Goal: Task Accomplishment & Management: Use online tool/utility

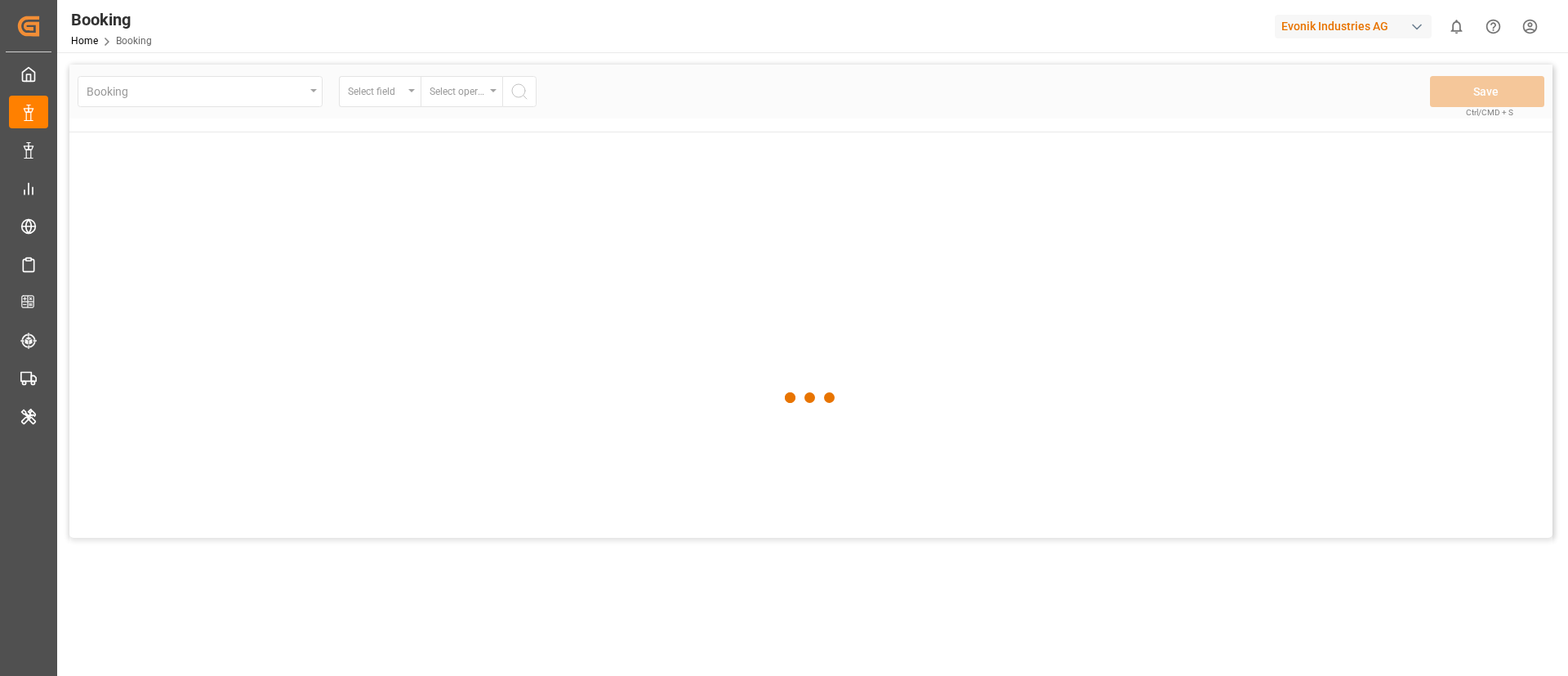
click at [1347, 22] on div "Evonik Industries AG" at bounding box center [1353, 27] width 157 height 24
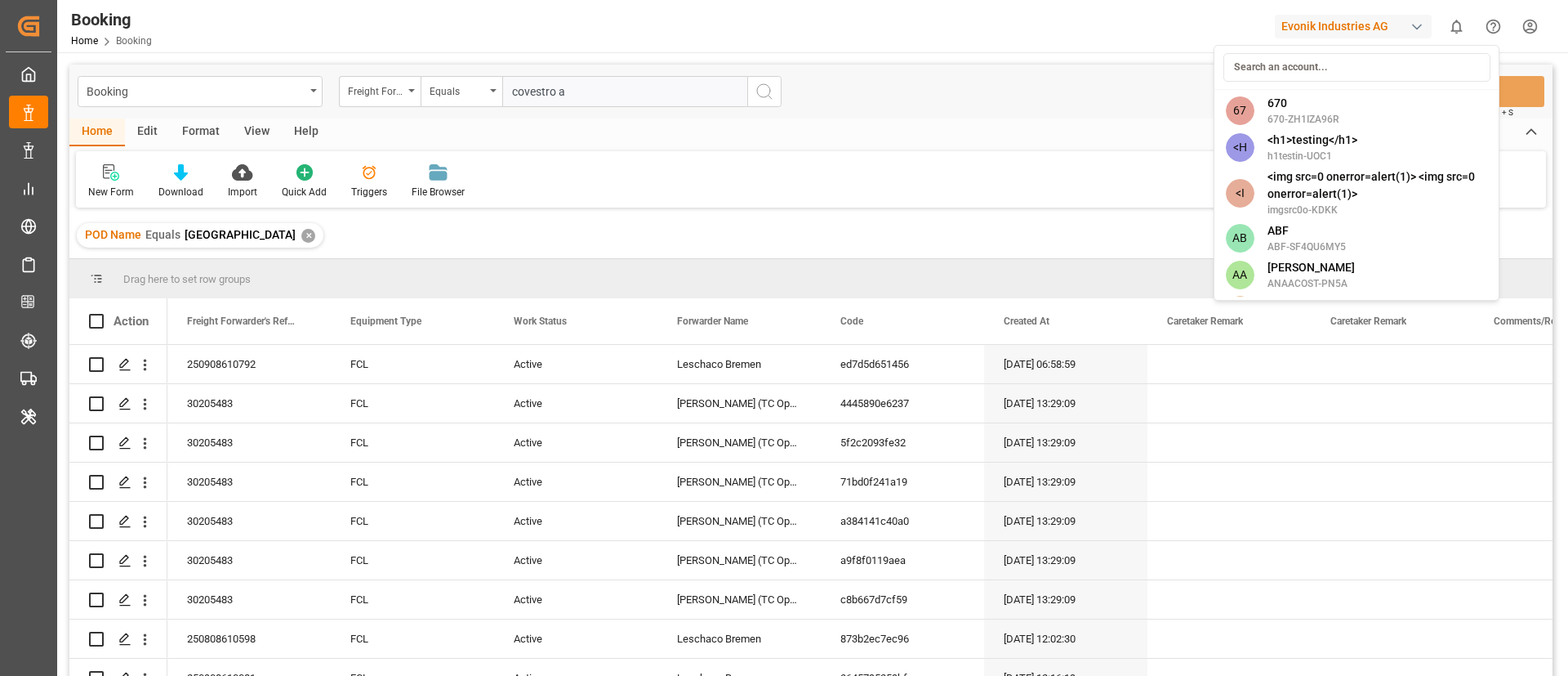
type input "covestro a"
click at [1336, 74] on input at bounding box center [1356, 67] width 267 height 29
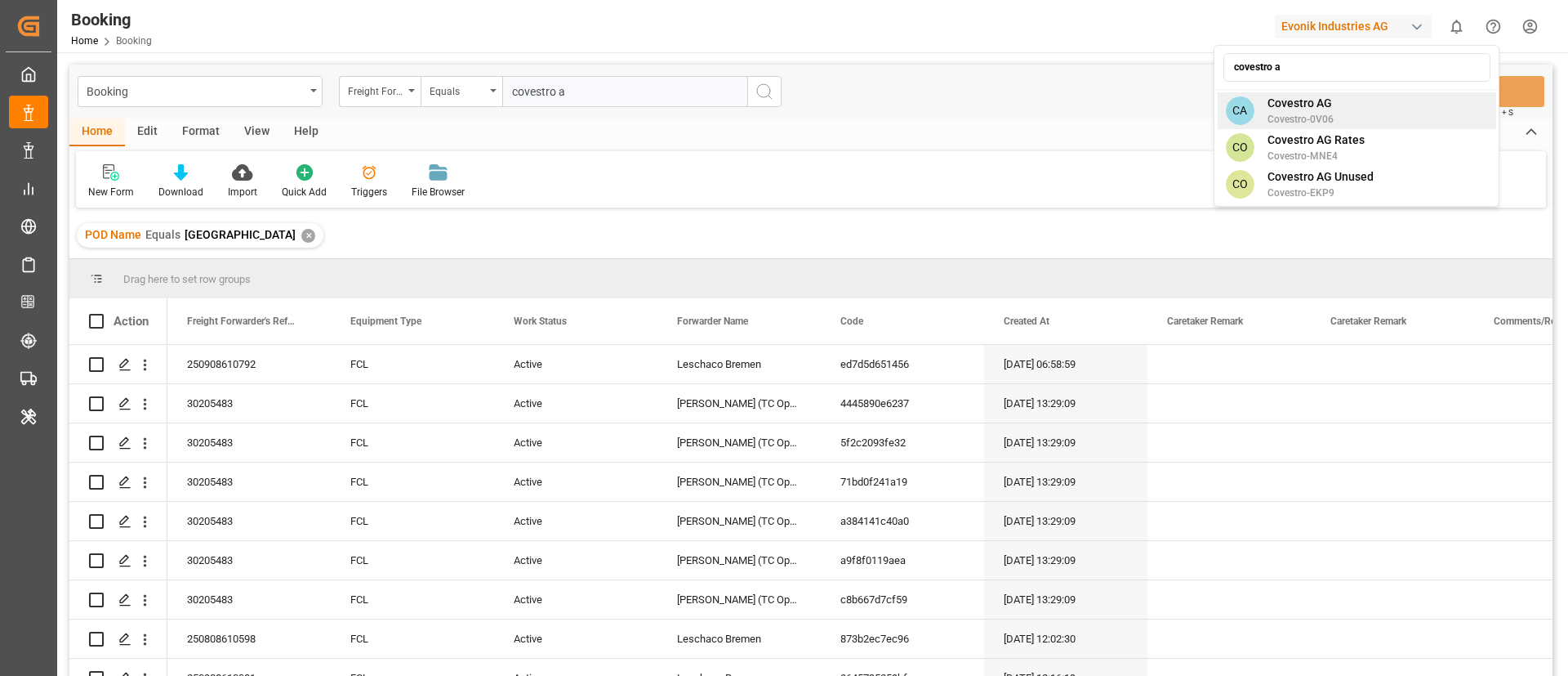
type input "covestro a"
click at [1329, 103] on span "Covestro AG" at bounding box center [1300, 103] width 66 height 18
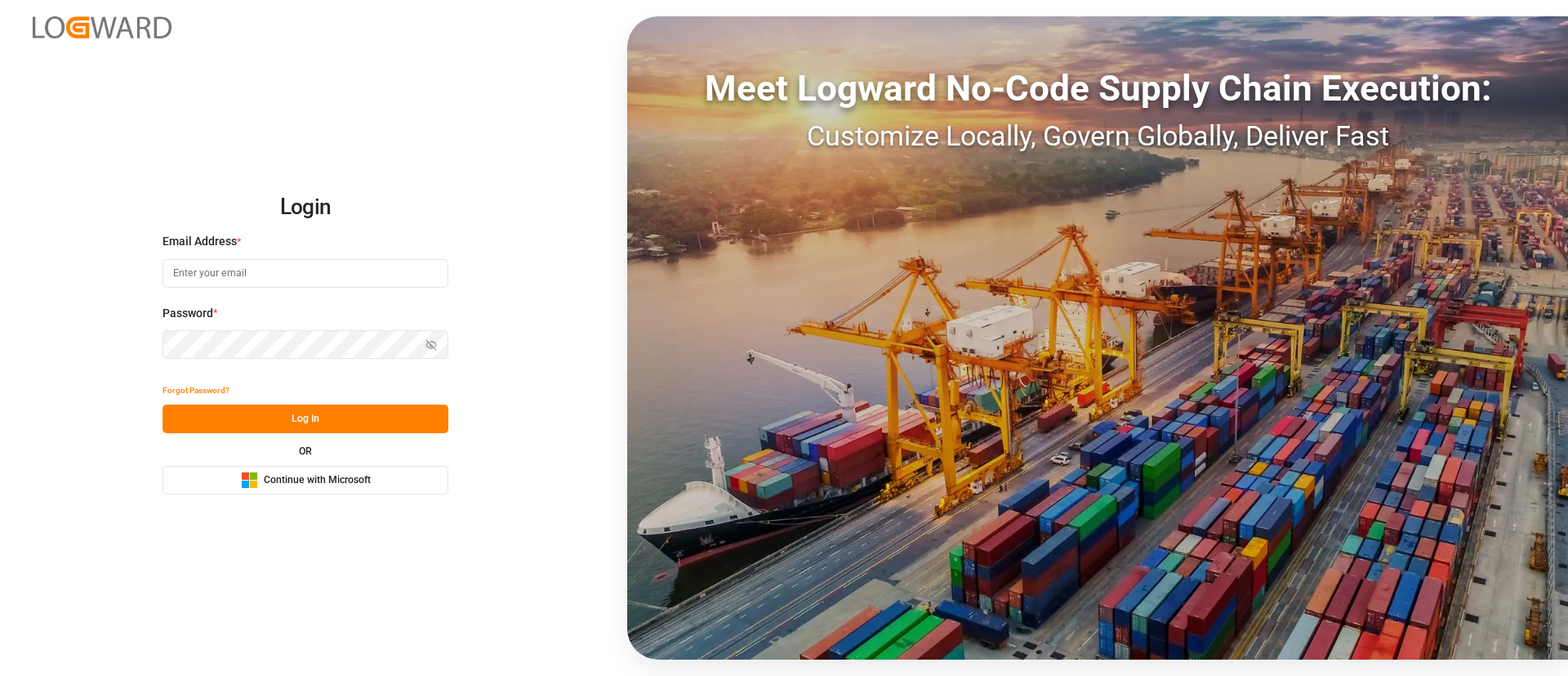
click at [269, 485] on span "Continue with Microsoft" at bounding box center [317, 480] width 107 height 15
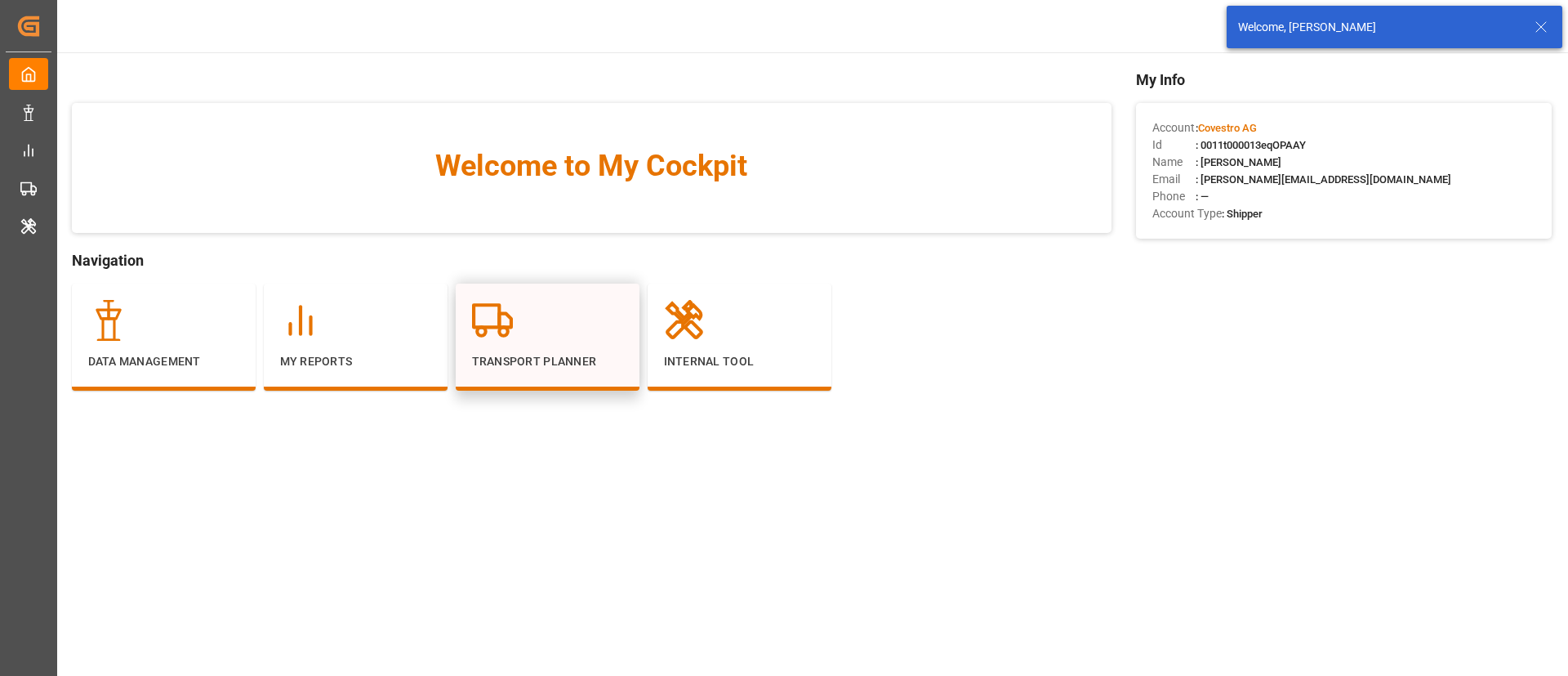
click at [570, 349] on div "Transport Planner" at bounding box center [547, 335] width 151 height 70
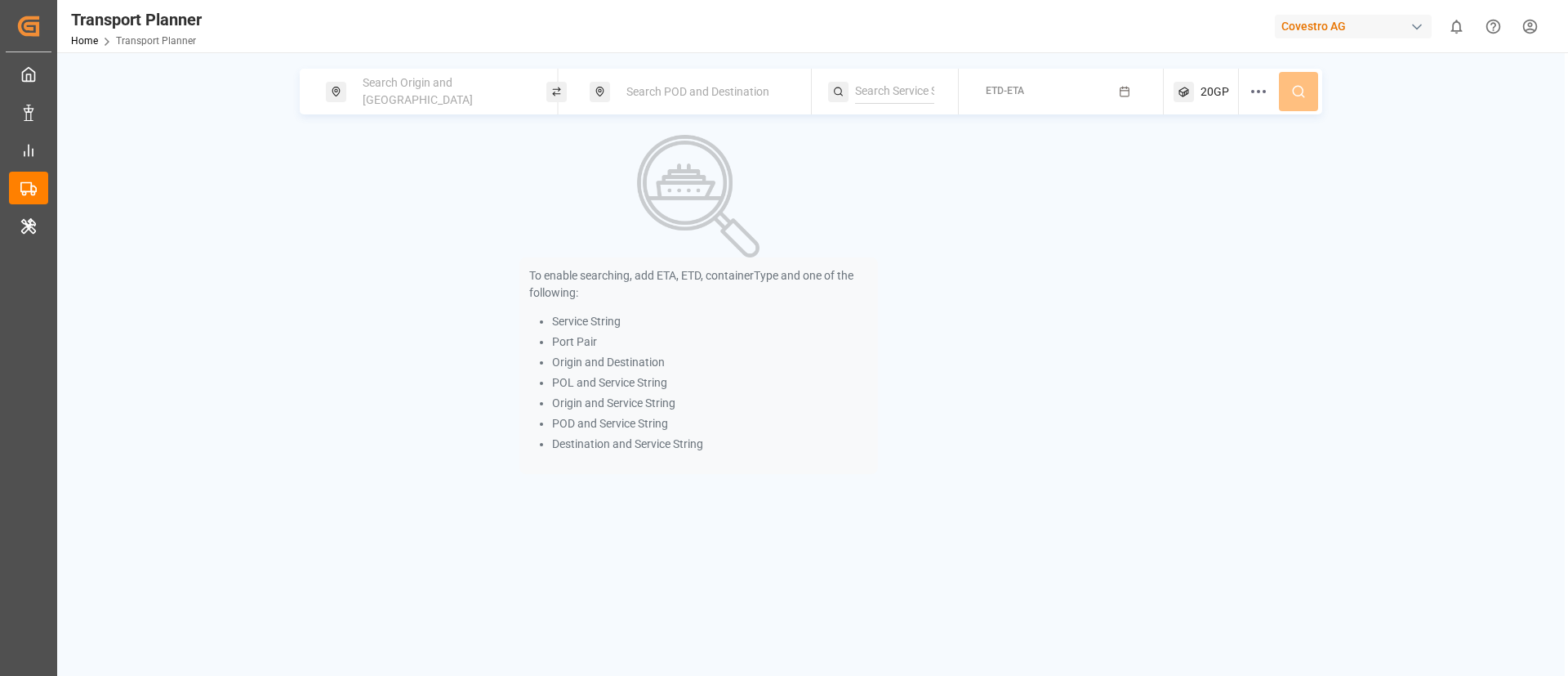
click at [383, 98] on span "Search Origin and POL" at bounding box center [417, 91] width 110 height 30
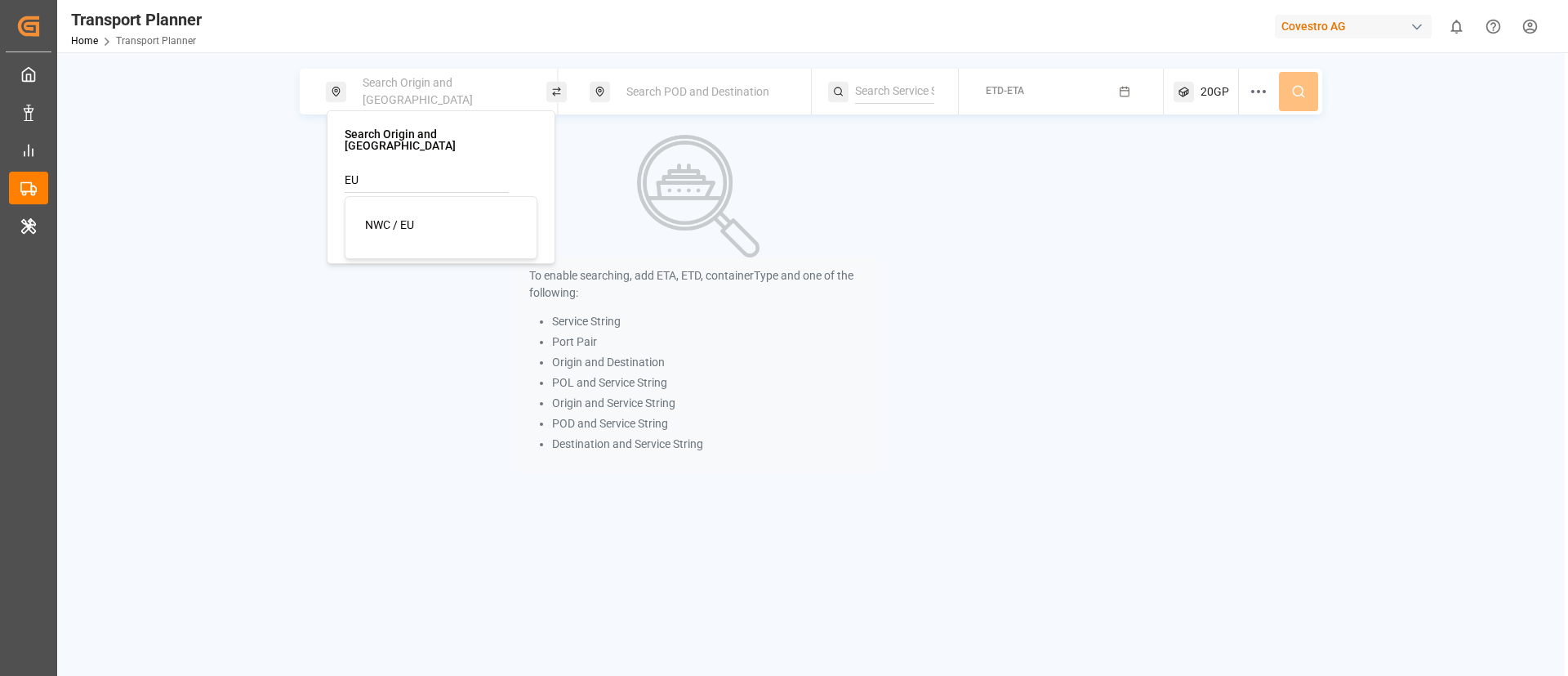
click at [387, 218] on span "NWC / EU" at bounding box center [389, 224] width 49 height 13
type input "NWC / EU"
click at [676, 93] on span "Search POD and Destination" at bounding box center [698, 91] width 143 height 13
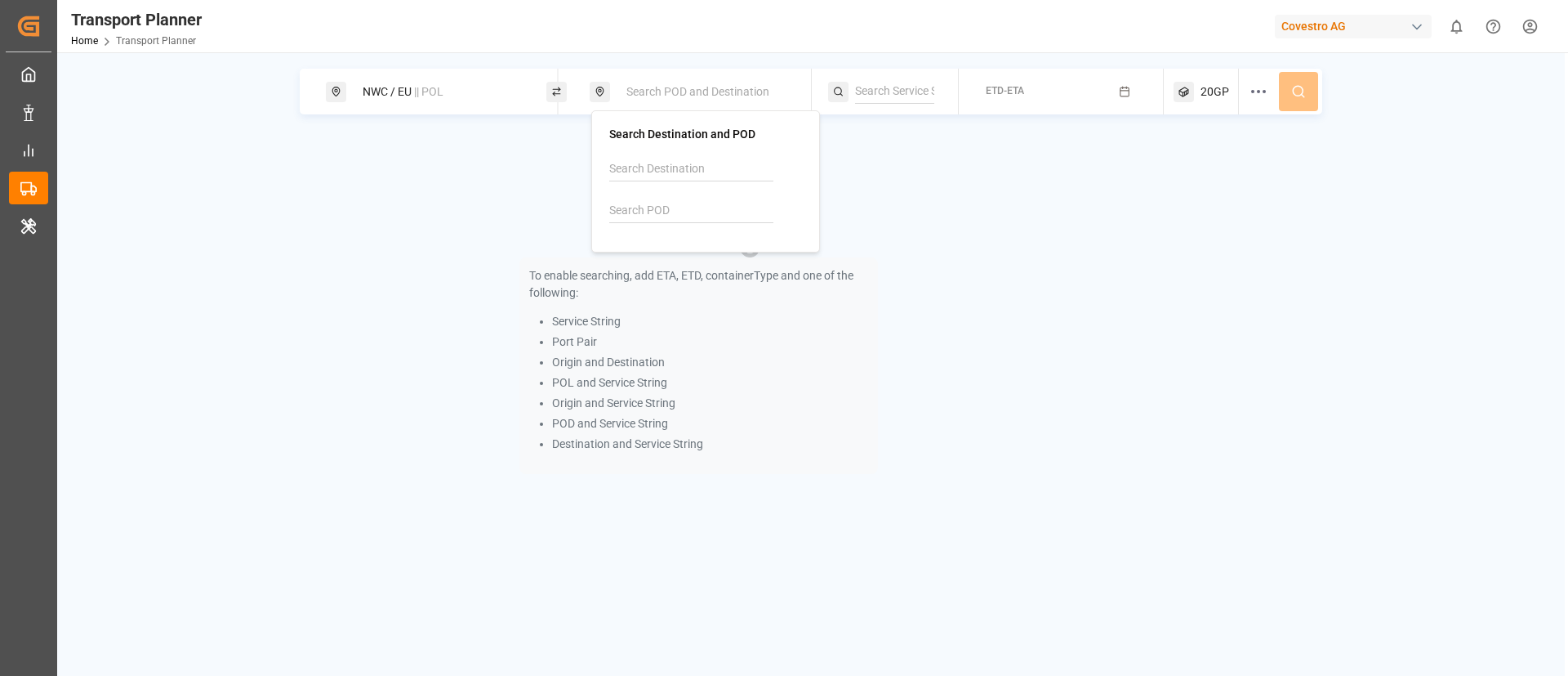
click at [657, 209] on input at bounding box center [691, 211] width 164 height 25
paste input "BRNVT"
type input "BRNVT"
click at [648, 252] on div "BRNVT" at bounding box center [659, 255] width 59 height 18
click at [874, 92] on input at bounding box center [894, 91] width 79 height 25
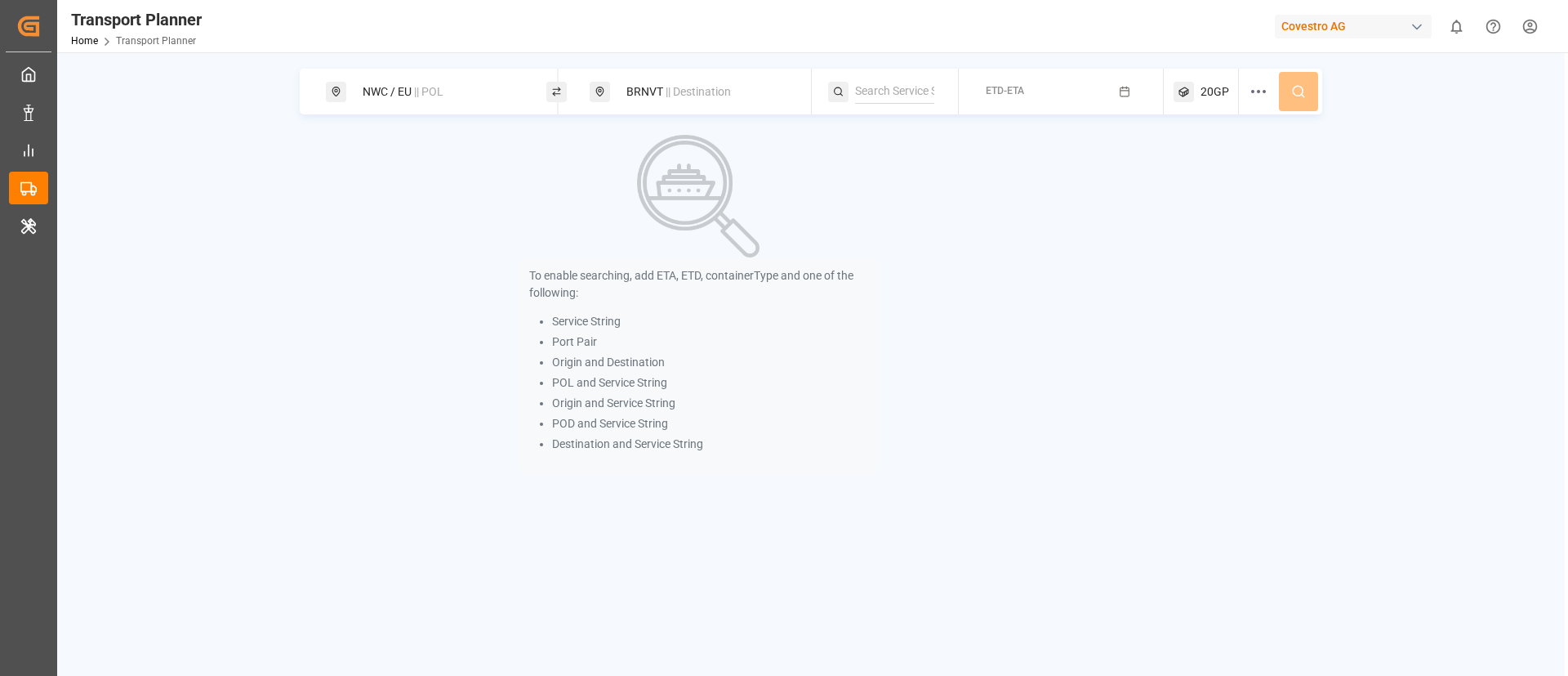
paste input "NWC TO SAEC - STRING I"
type input "NWC TO SAEC - STRING I"
click at [890, 135] on span "NWC TO SAEC - STRING I" at bounding box center [939, 136] width 126 height 13
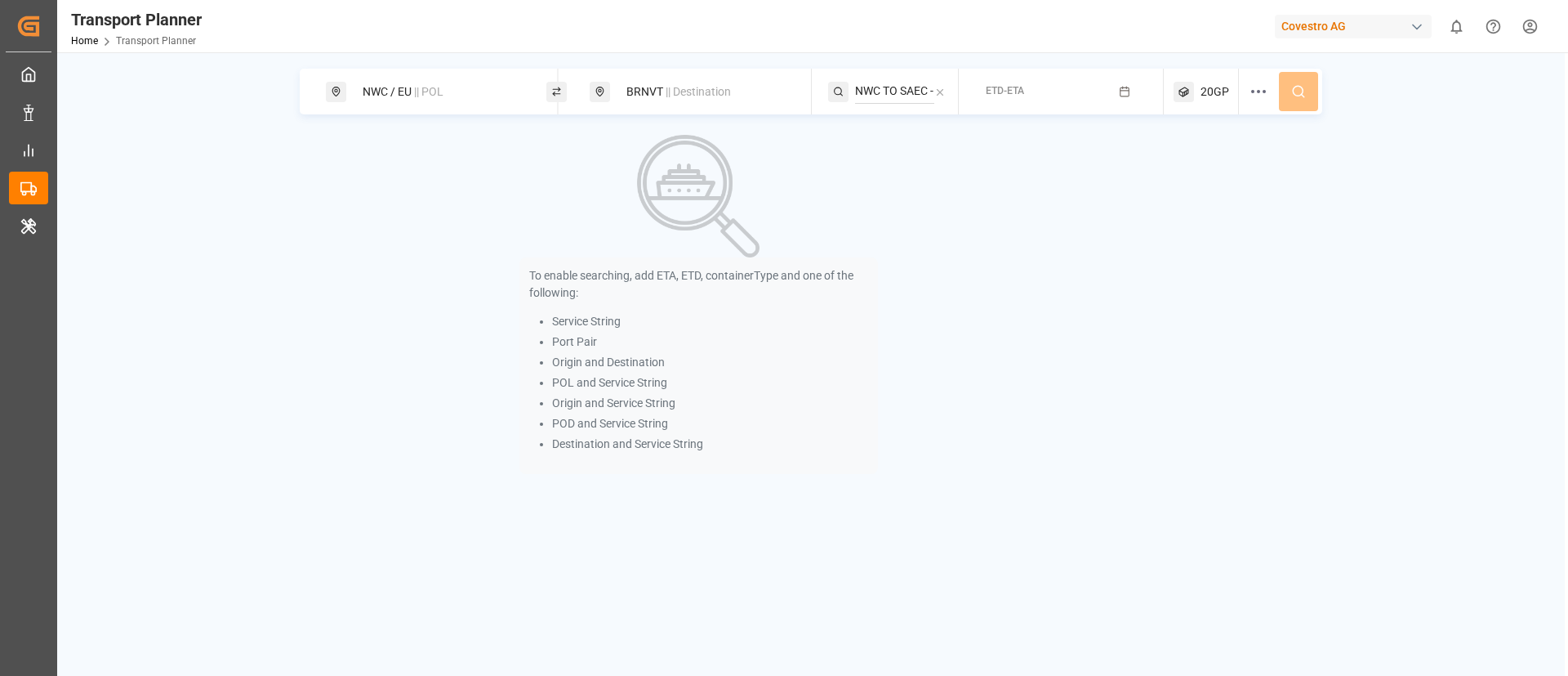
click at [1030, 91] on button "ETD-ETA" at bounding box center [1060, 91] width 186 height 32
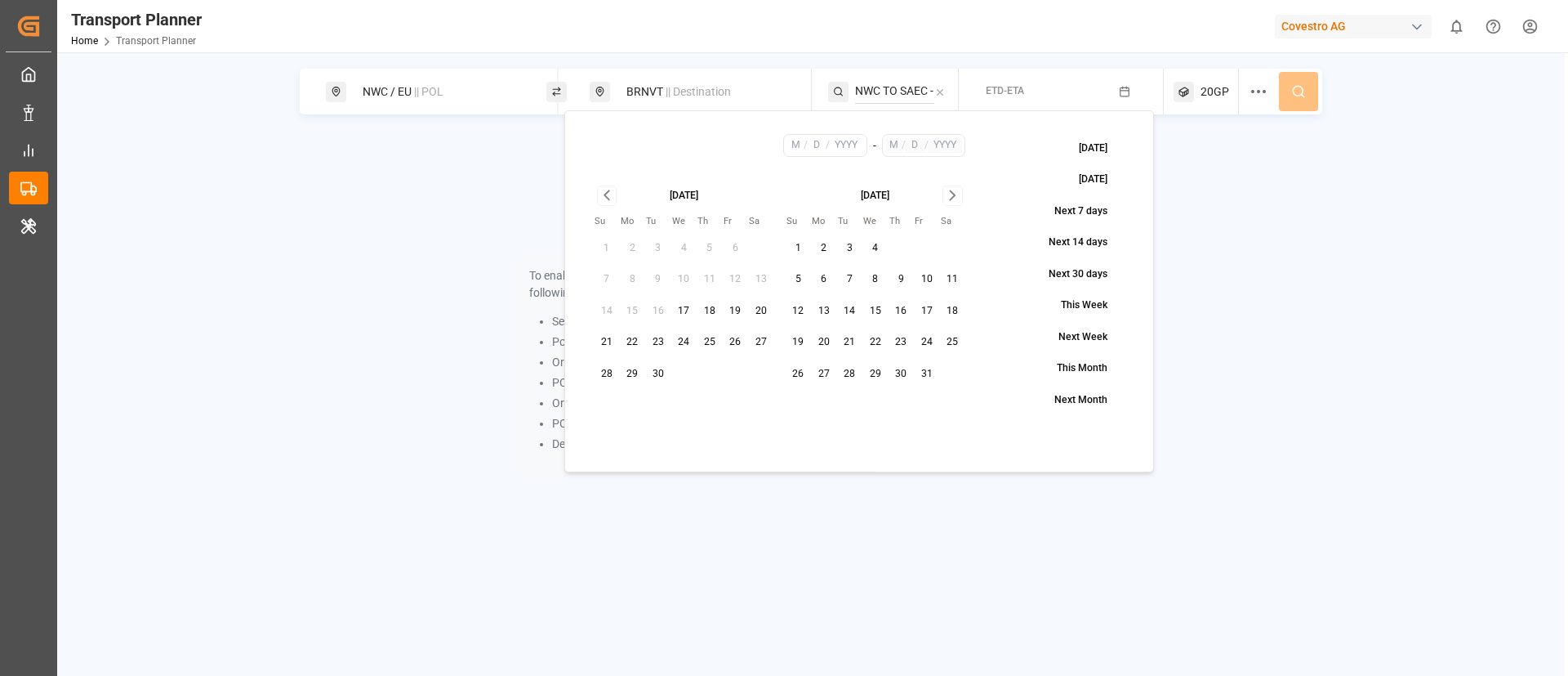
click at [685, 342] on button "24" at bounding box center [684, 343] width 26 height 26
type input "9"
type input "24"
type input "2025"
click at [952, 201] on icon "Go to next month" at bounding box center [952, 195] width 18 height 19
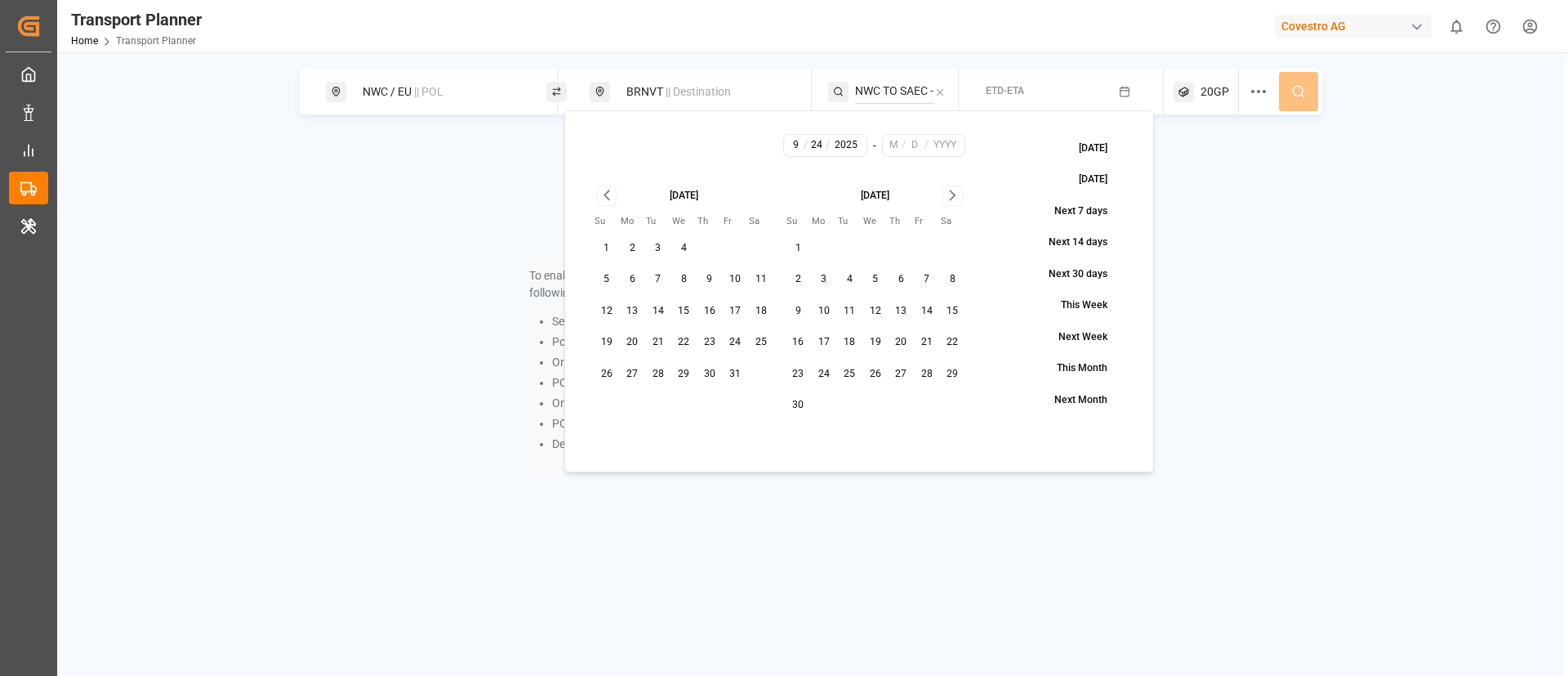
click at [952, 201] on icon "Go to next month" at bounding box center [952, 195] width 18 height 19
click at [680, 343] on button "19" at bounding box center [684, 343] width 26 height 26
type input "11"
type input "19"
type input "2025"
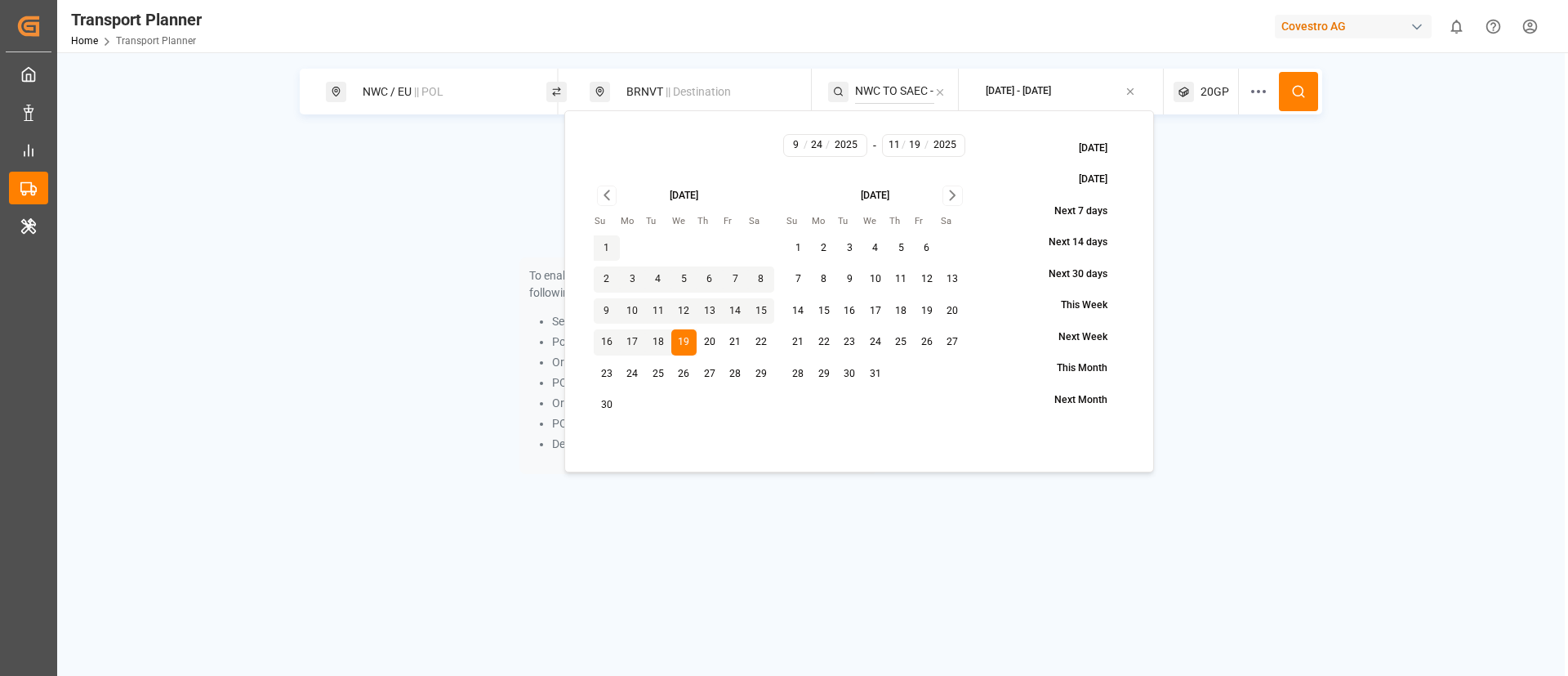
click at [1304, 85] on icon at bounding box center [1299, 91] width 15 height 15
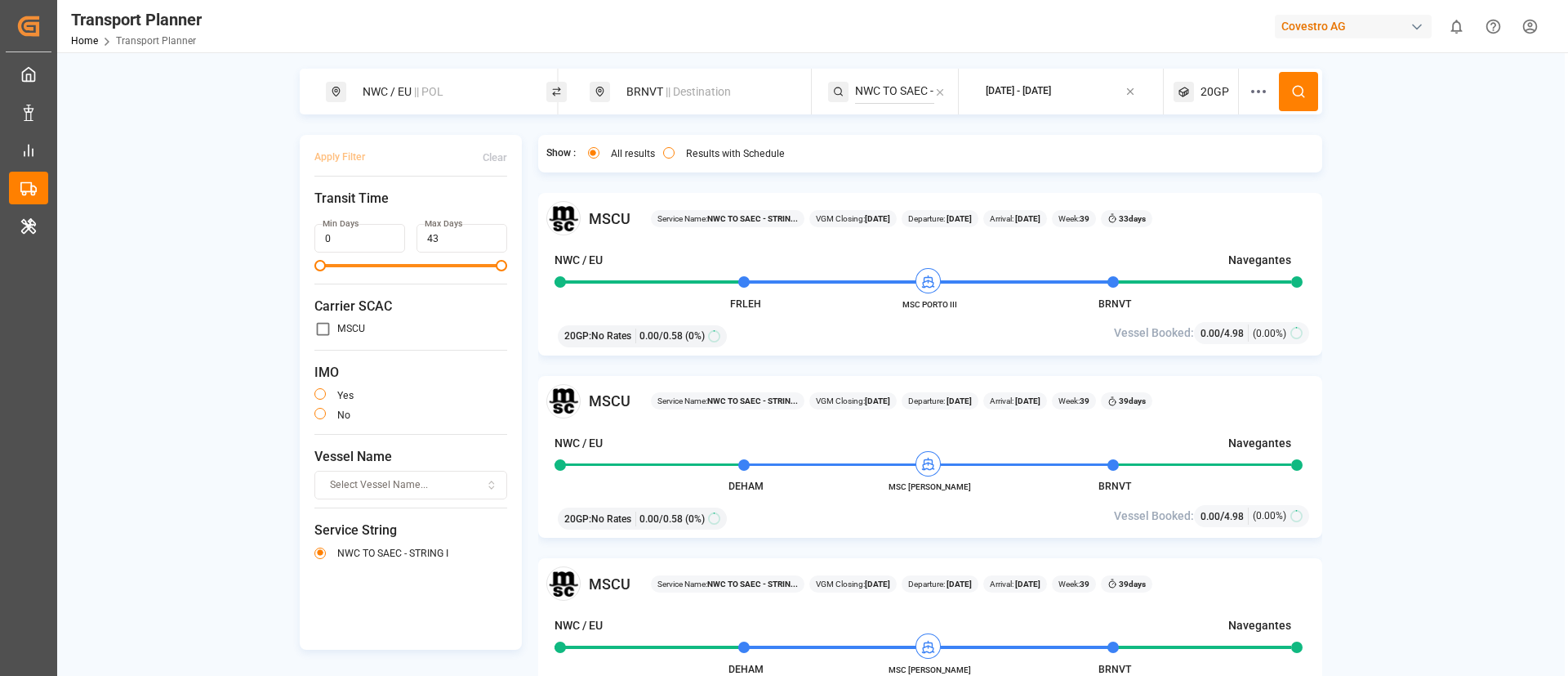
click at [663, 107] on div "BRNVT || Destination" at bounding box center [700, 91] width 221 height 46
click at [668, 92] on span "|| Destination" at bounding box center [698, 91] width 66 height 13
click at [661, 209] on input "BRNVT" at bounding box center [688, 211] width 164 height 25
paste input "INNSA"
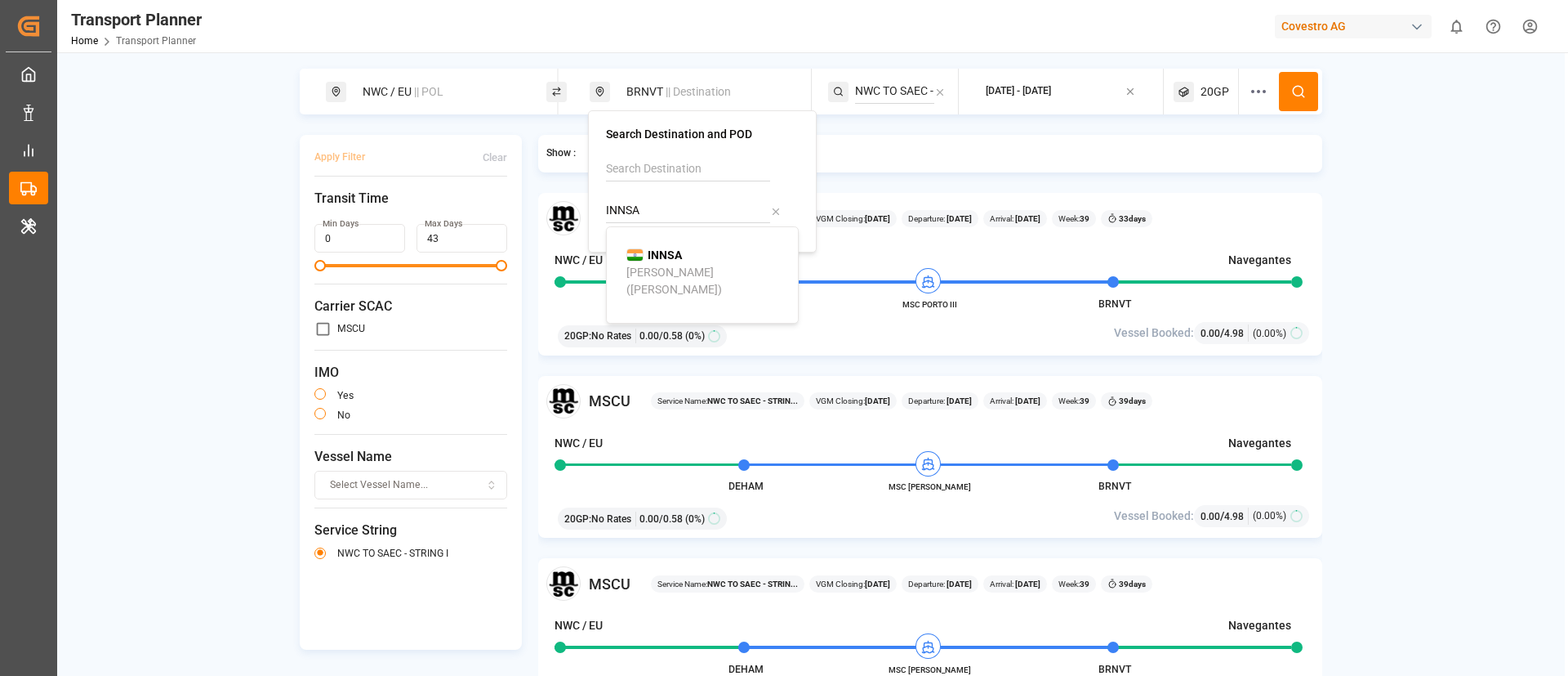
type input "INNSA"
click at [652, 264] on div "Jawaharlal Nehru (Nhava Sheva)" at bounding box center [706, 281] width 159 height 34
click at [879, 83] on input "NWC TO SAEC - STRING I" at bounding box center [894, 91] width 79 height 25
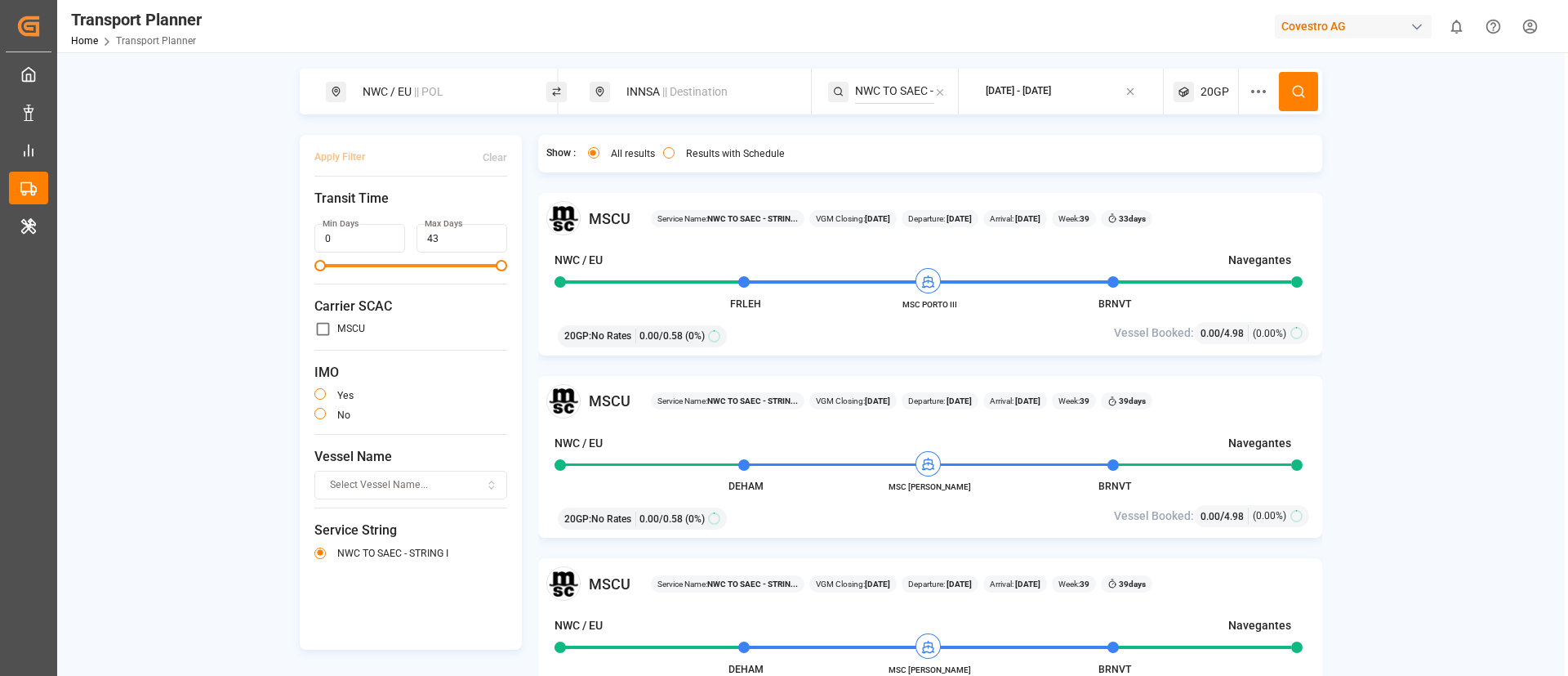
click at [879, 83] on input "NWC TO SAEC - STRING I" at bounding box center [894, 91] width 79 height 25
paste input "IOS"
type input "IOS"
click at [892, 134] on div "IOS" at bounding box center [955, 136] width 159 height 18
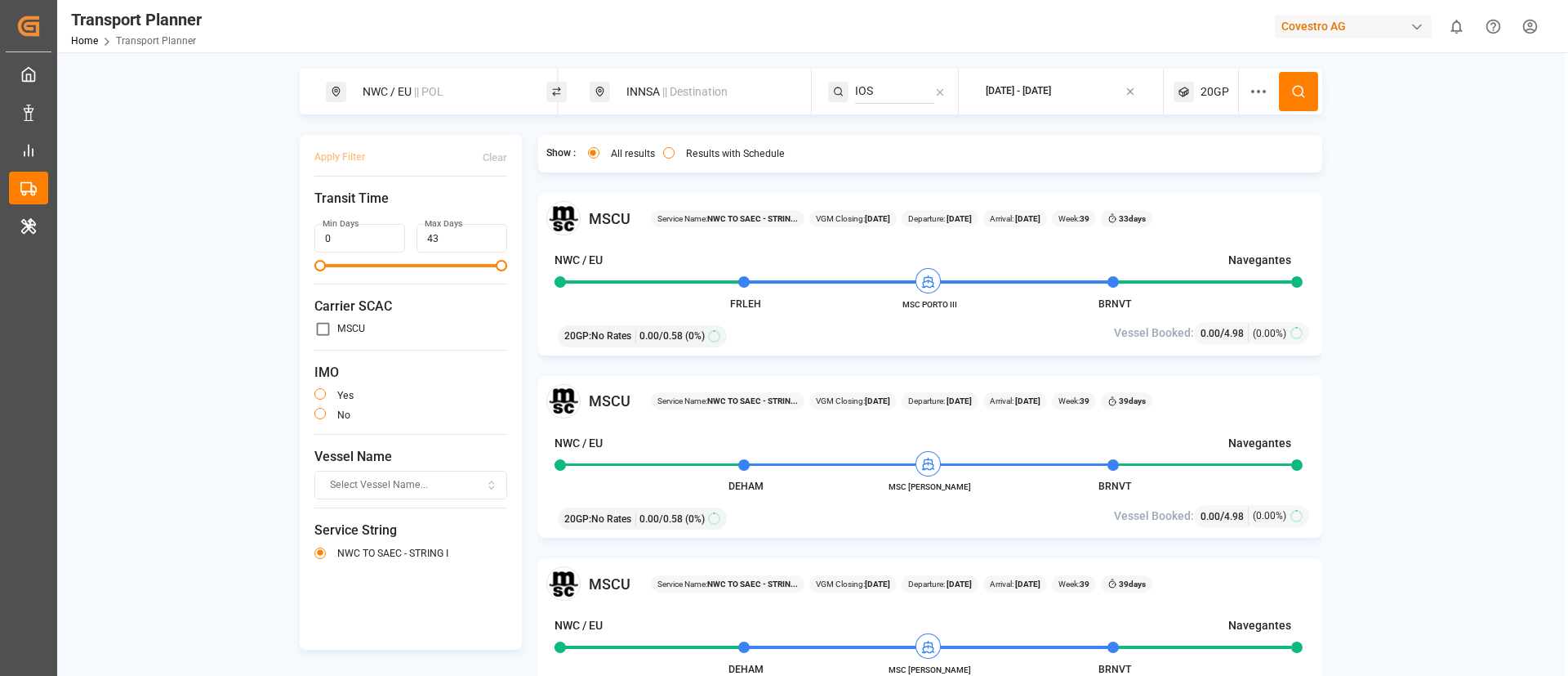
click at [1293, 85] on icon at bounding box center [1299, 91] width 15 height 15
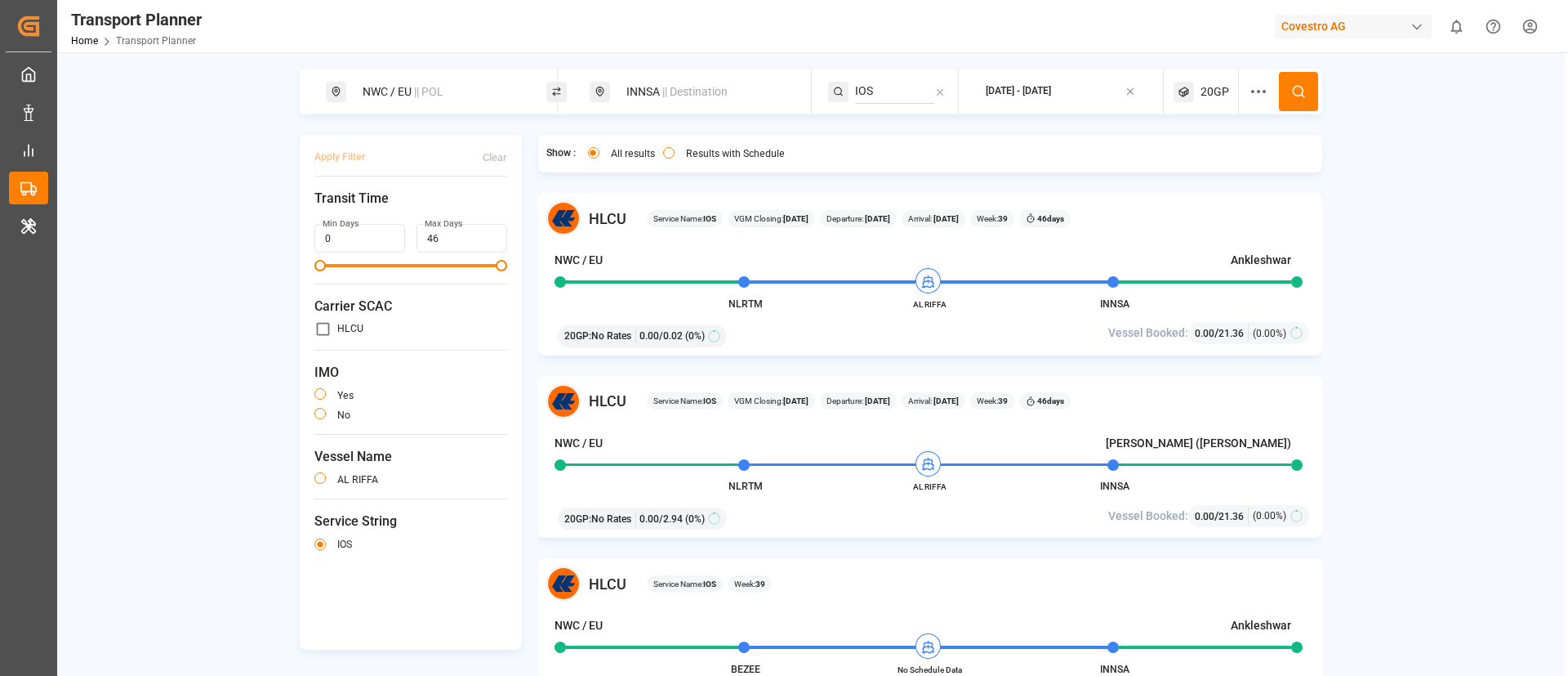
click at [659, 91] on div "INNSA || Destination" at bounding box center [704, 91] width 176 height 30
click at [657, 214] on input "INNSA" at bounding box center [688, 211] width 164 height 25
paste input "USILM"
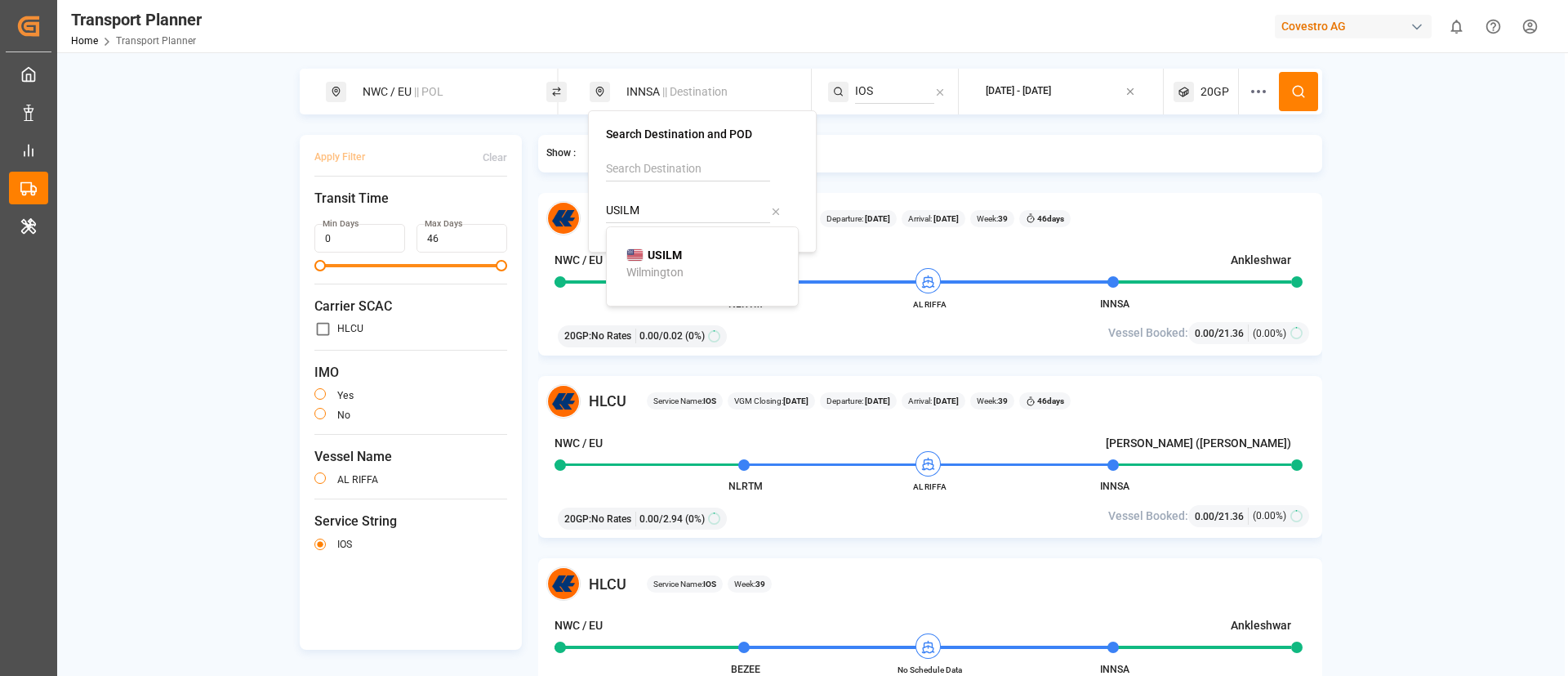
type input "USILM"
click at [643, 262] on div "USILM" at bounding box center [654, 255] width 55 height 18
click at [893, 89] on input "IOS" at bounding box center [894, 91] width 79 height 25
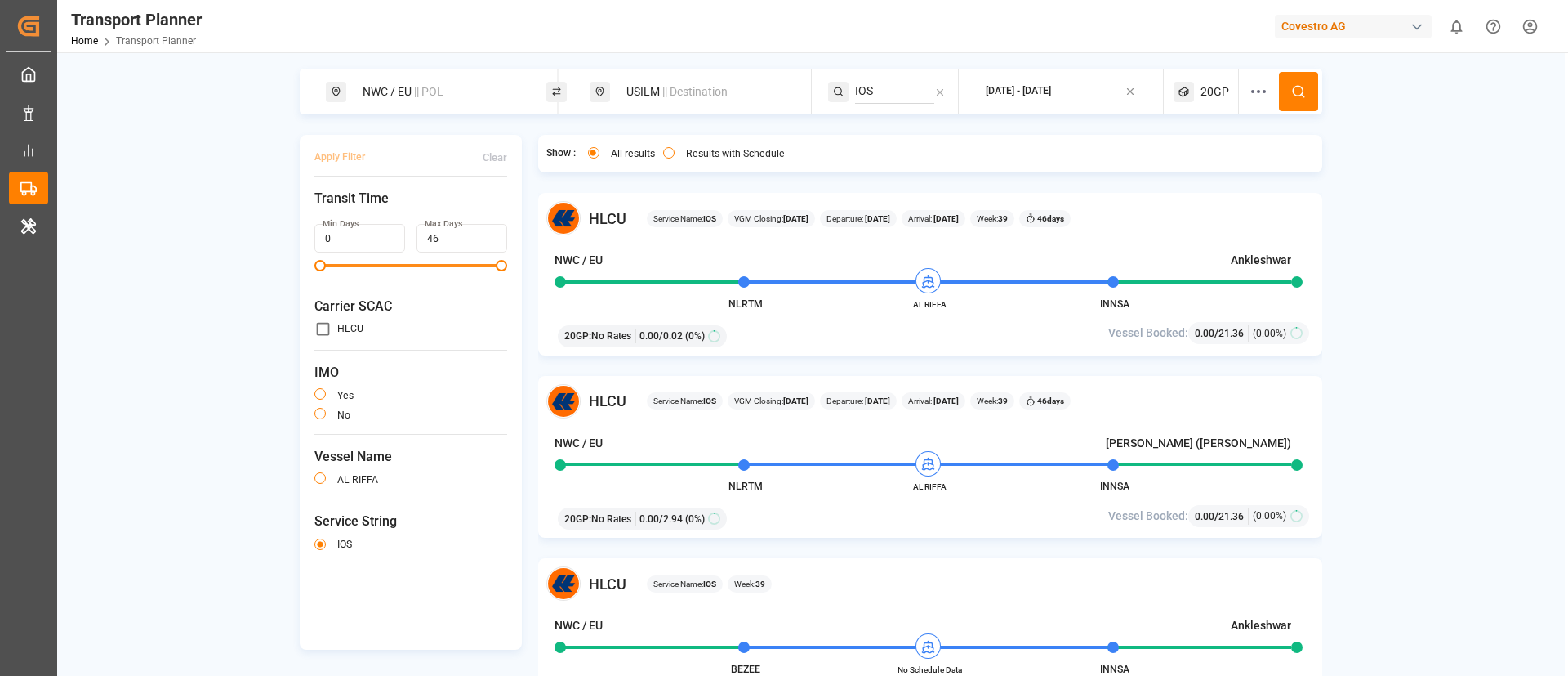
click at [893, 89] on input "IOS" at bounding box center [894, 91] width 79 height 25
paste input "TAT"
type input "TAT"
click at [892, 131] on div "TAT" at bounding box center [955, 136] width 159 height 18
click at [1292, 84] on icon at bounding box center [1299, 91] width 15 height 15
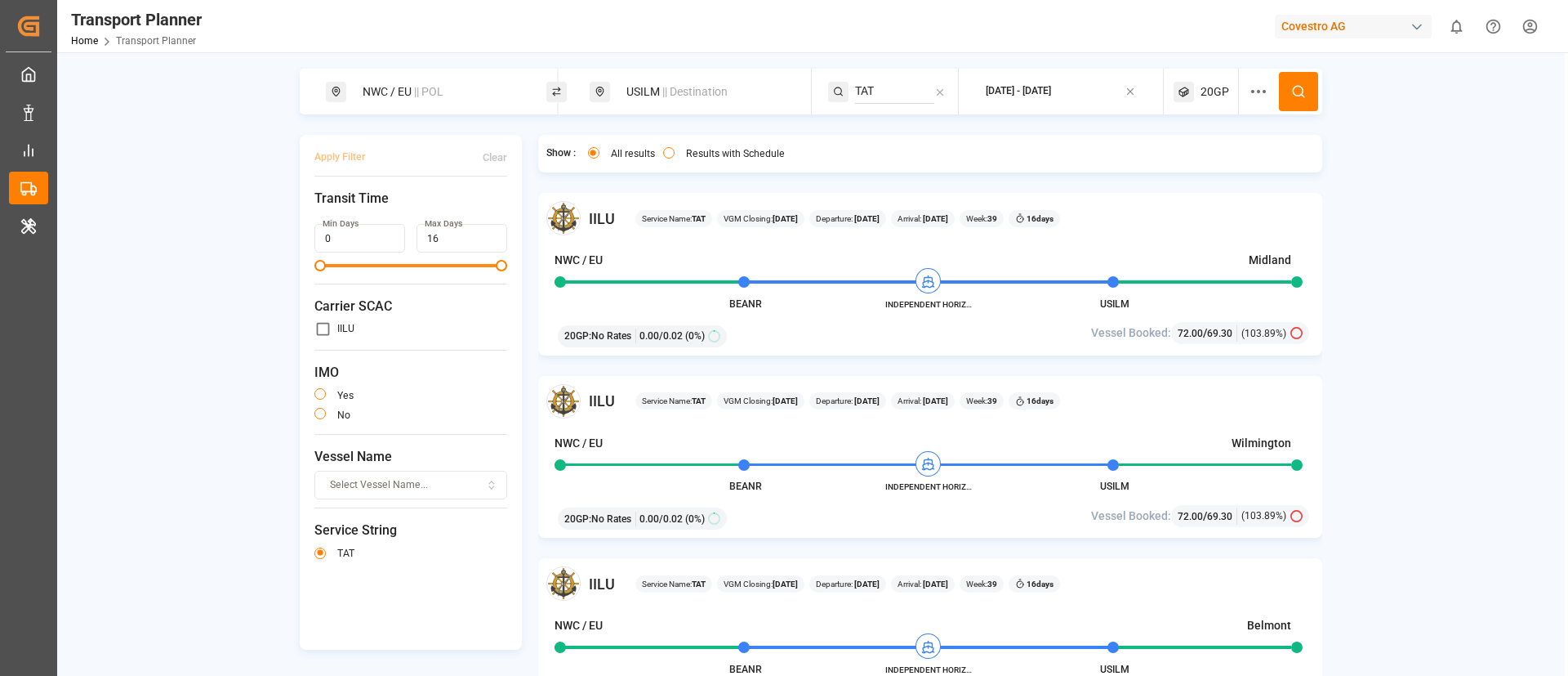
click at [682, 91] on span "|| Destination" at bounding box center [695, 91] width 66 height 13
click at [670, 208] on input "USILM" at bounding box center [688, 211] width 164 height 25
paste input "TWKHH"
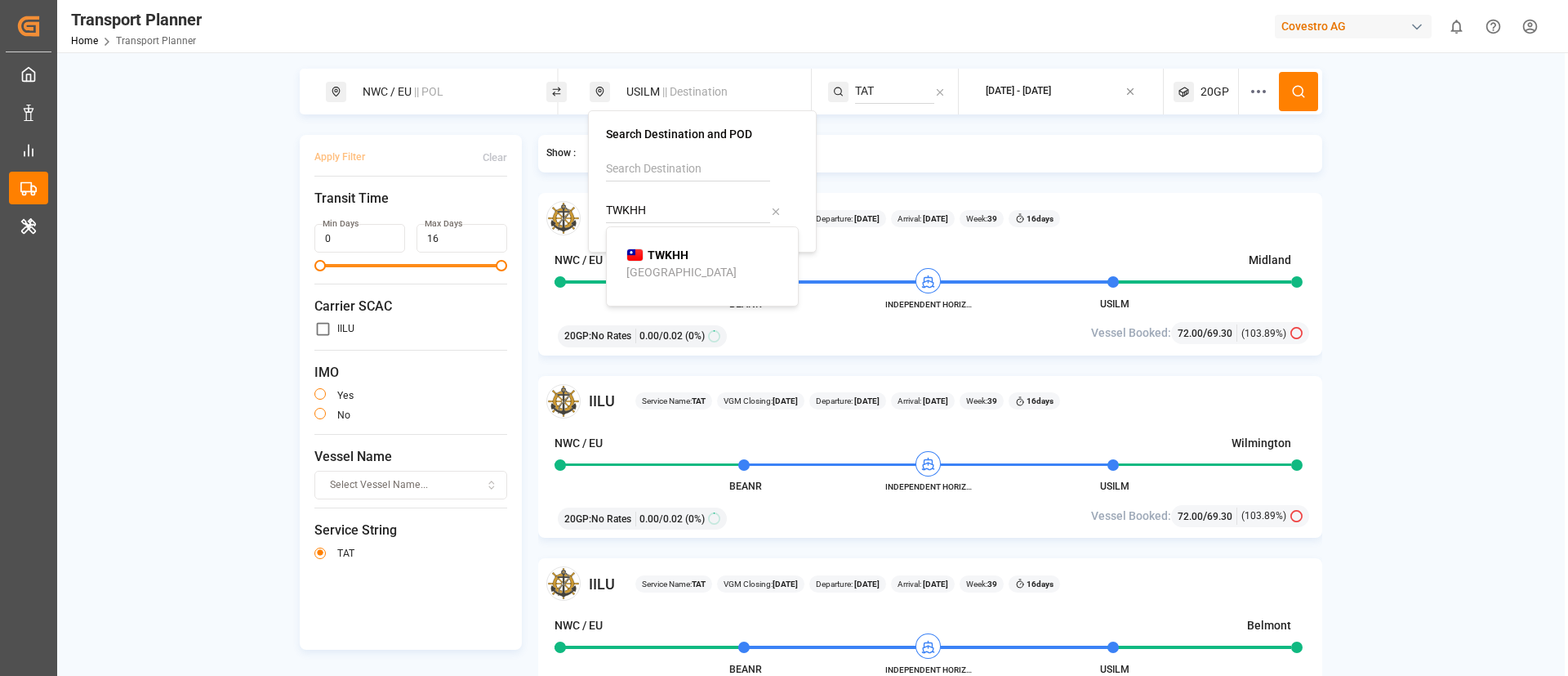
type input "TWKHH"
click at [661, 250] on b "TWKHH" at bounding box center [668, 255] width 41 height 13
click at [876, 91] on input "TAT" at bounding box center [894, 91] width 79 height 25
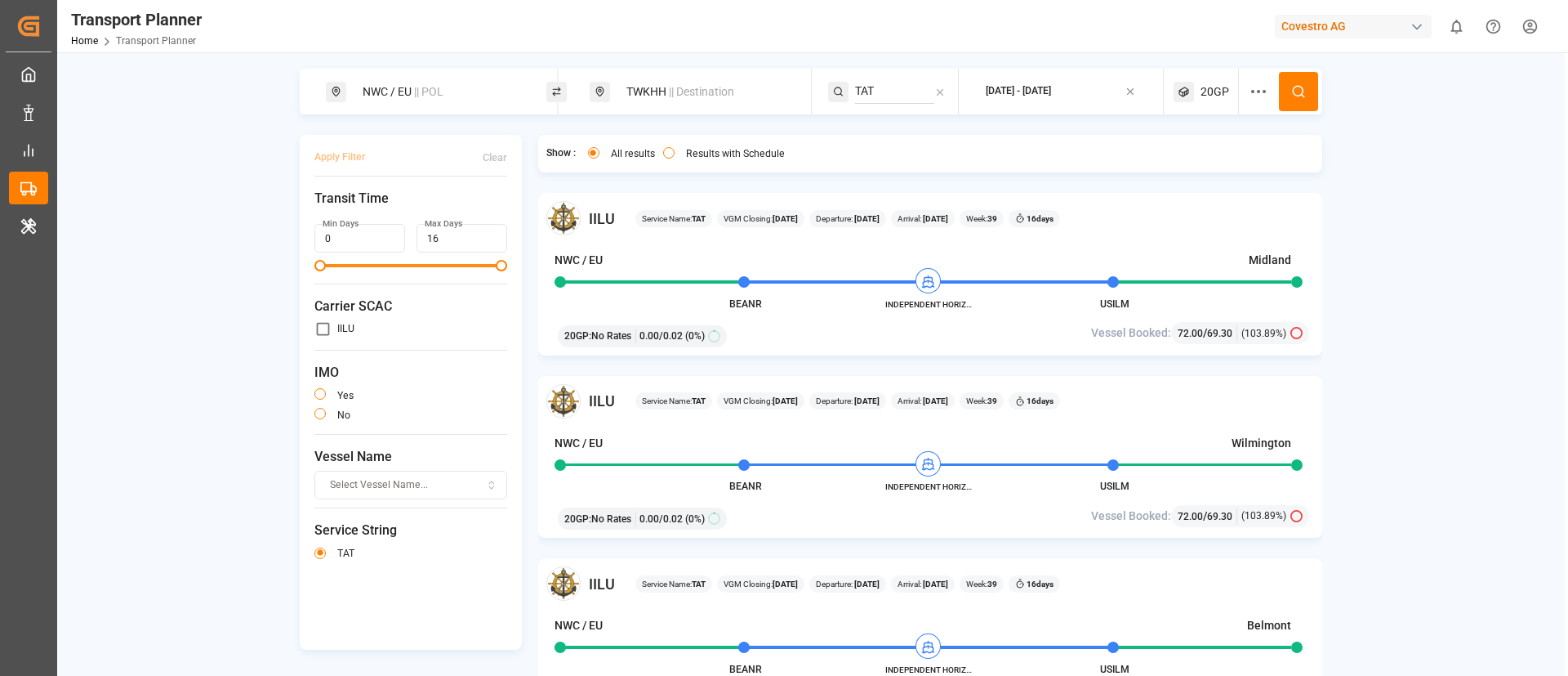
click at [876, 91] on input "TAT" at bounding box center [894, 91] width 79 height 25
paste input "CEM"
type input "CEM"
click at [884, 142] on span "CEM" at bounding box center [888, 136] width 24 height 13
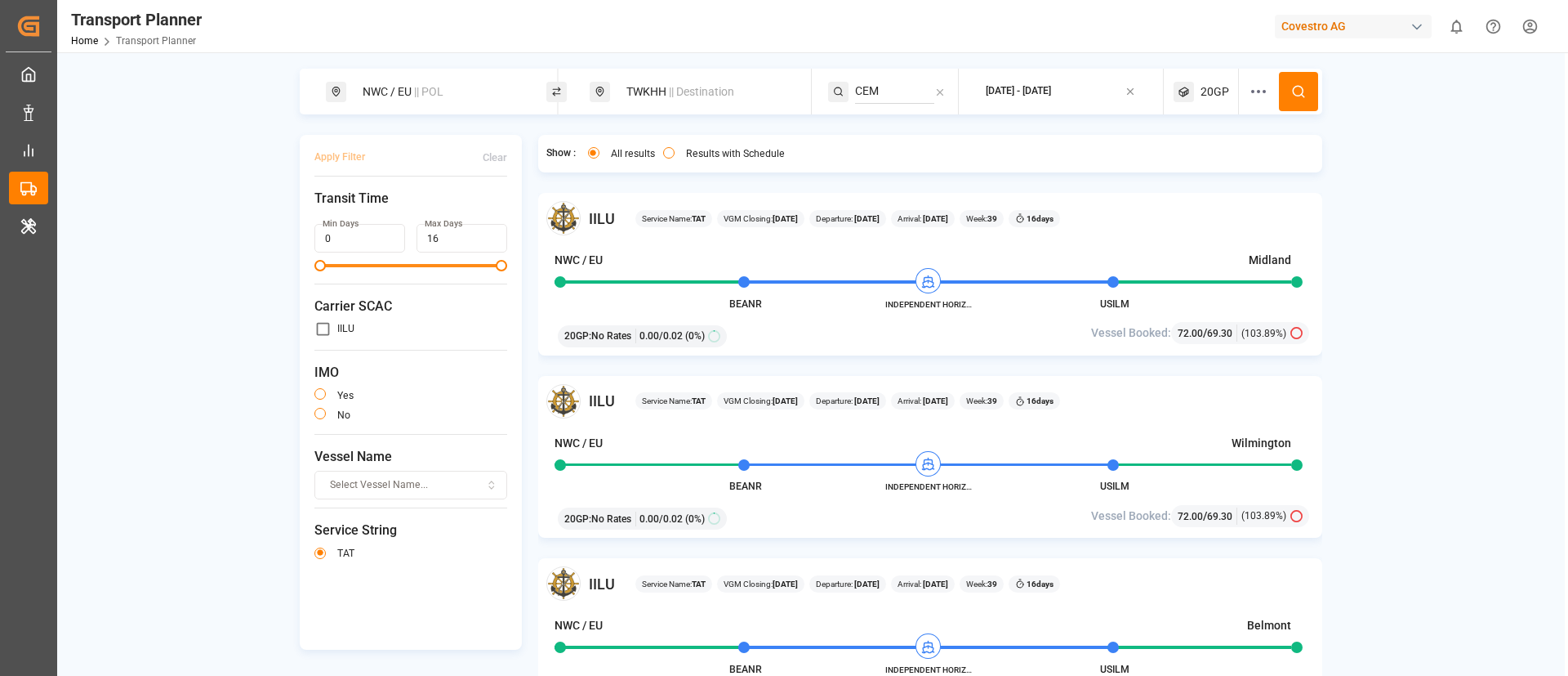
click at [1289, 81] on button at bounding box center [1299, 91] width 39 height 39
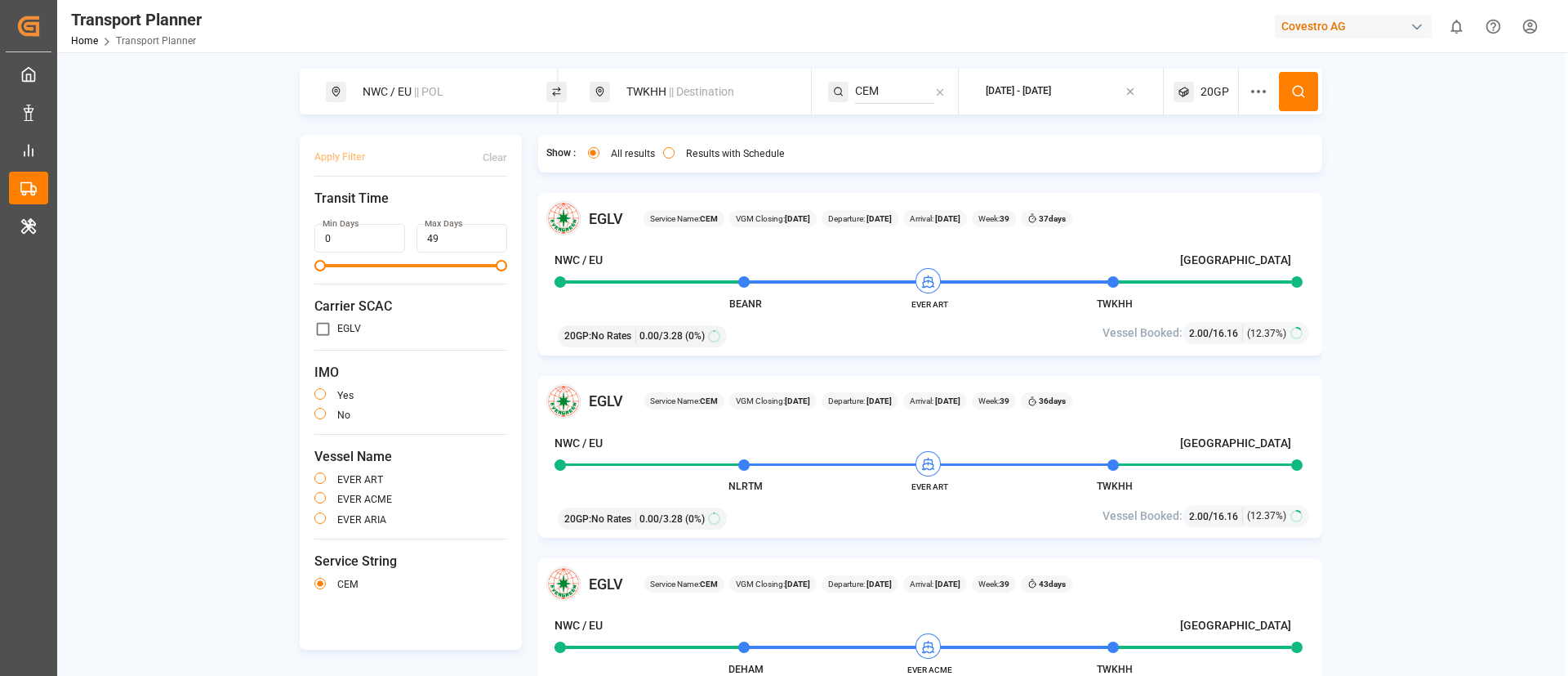
click at [675, 92] on span "|| Destination" at bounding box center [701, 91] width 66 height 13
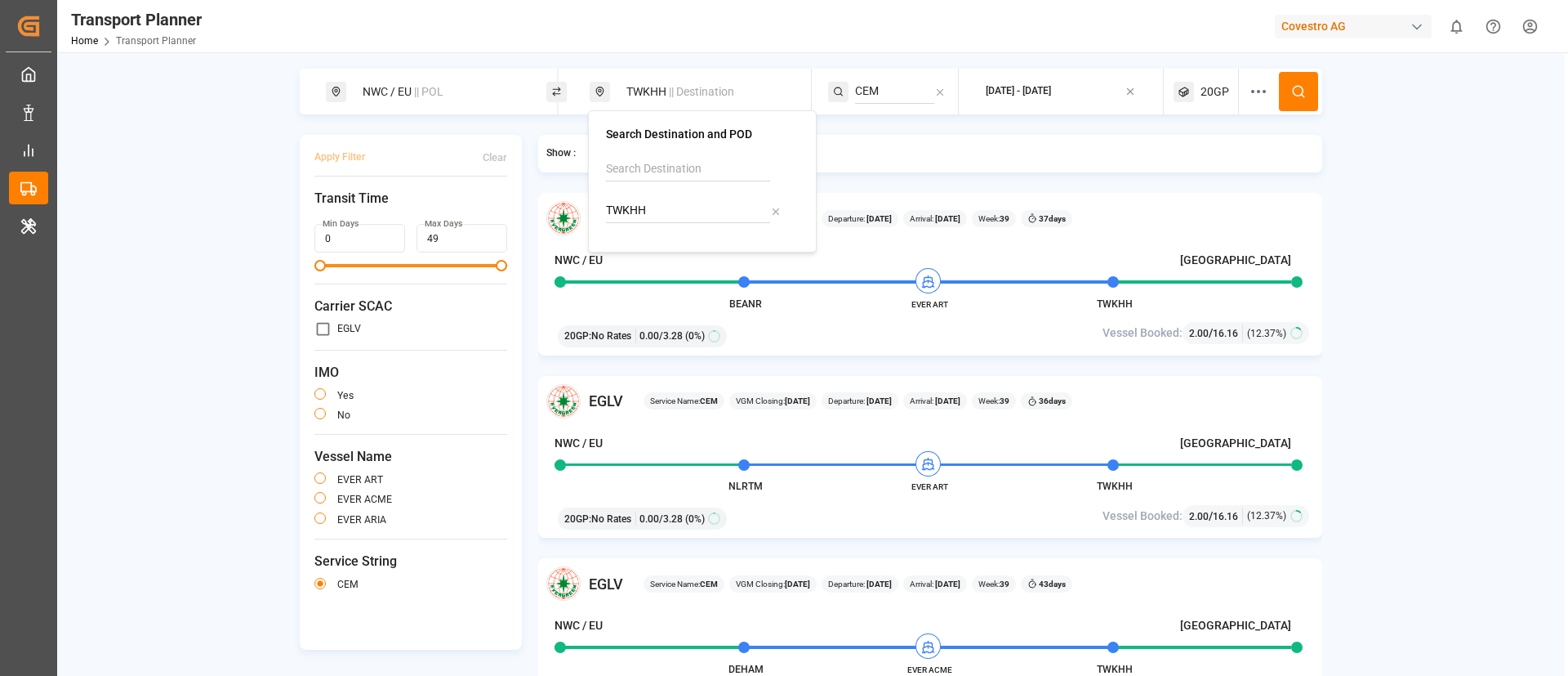
click at [650, 210] on input "TWKHH" at bounding box center [688, 211] width 164 height 25
paste input "ARBUE"
type input "ARBUE"
click at [652, 266] on div "Buenos Aires" at bounding box center [681, 272] width 110 height 18
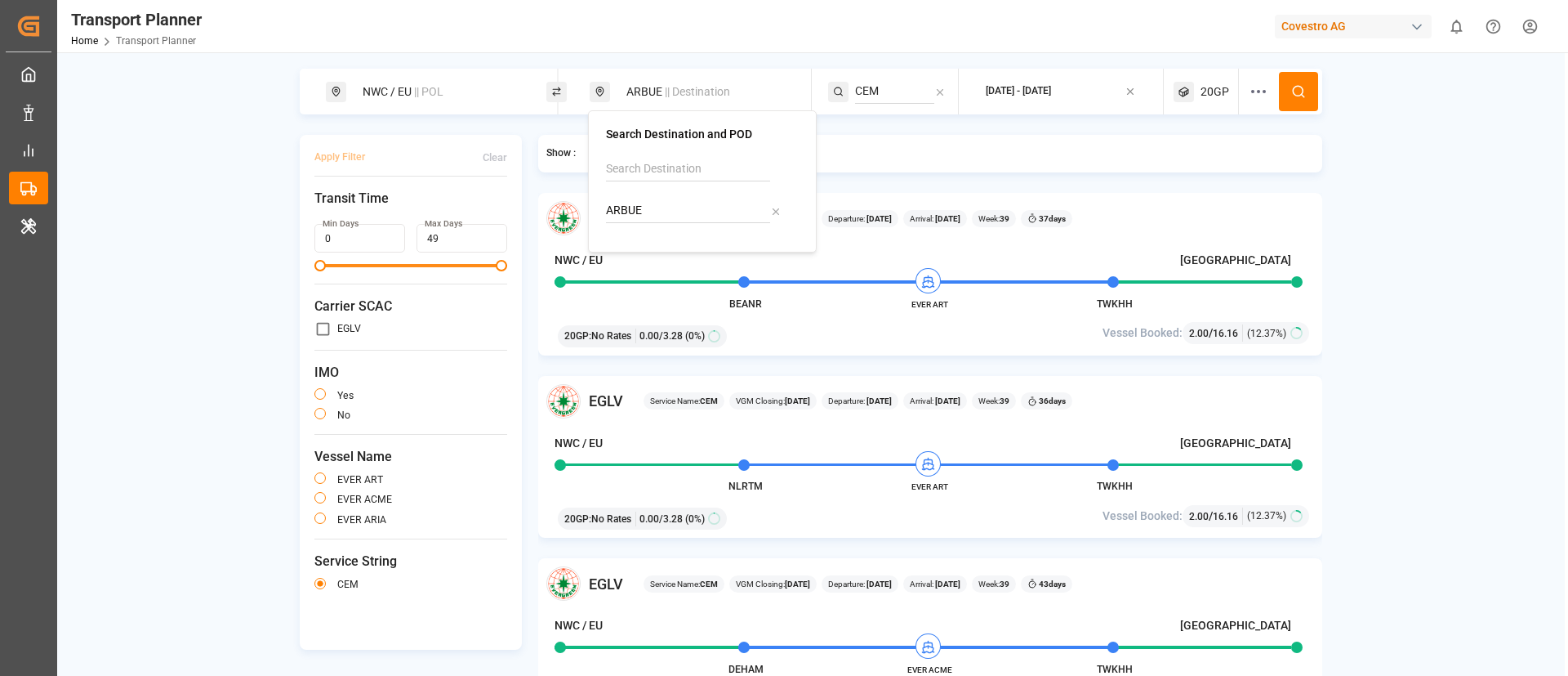
click at [899, 88] on input "CEM" at bounding box center [894, 91] width 79 height 25
paste input "LUX"
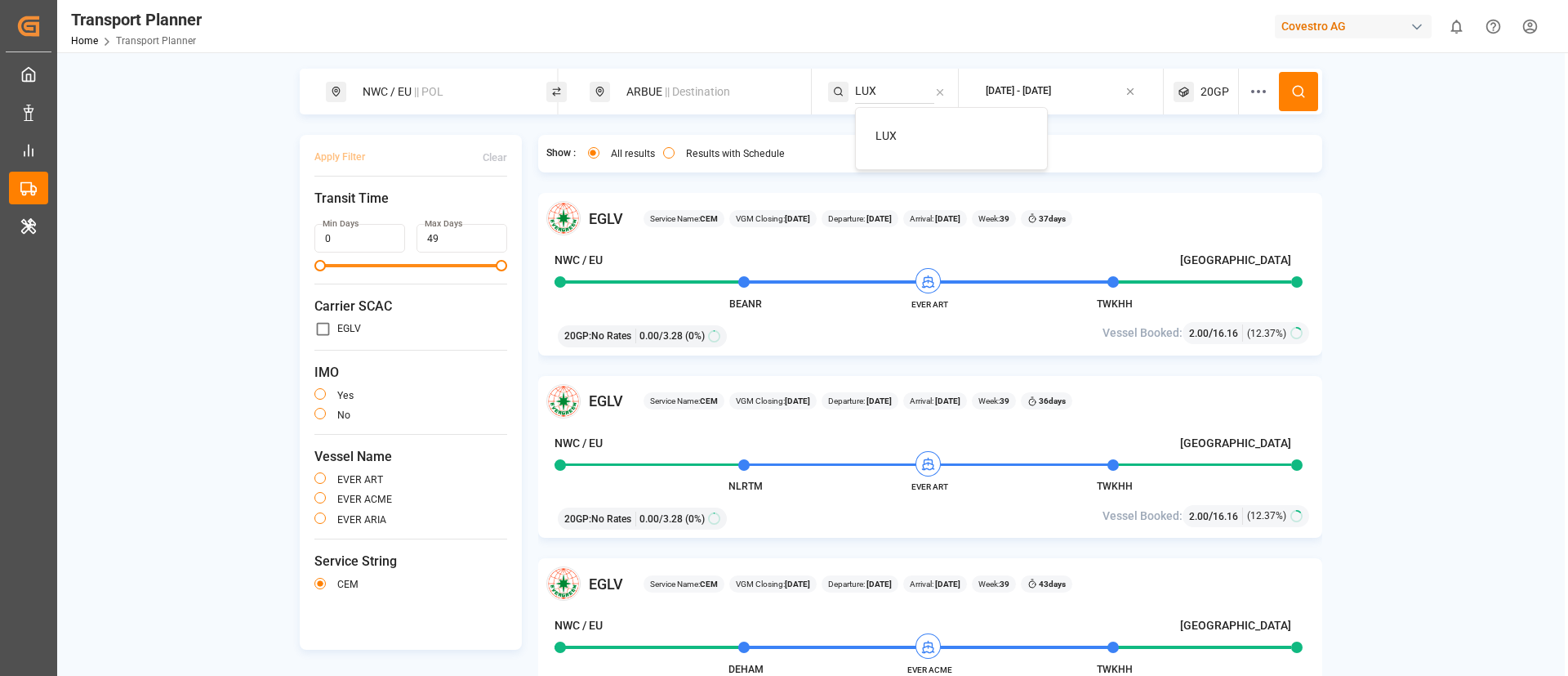
type input "LUX"
click at [889, 139] on span "LUX" at bounding box center [886, 136] width 21 height 13
click at [1291, 92] on icon at bounding box center [1299, 91] width 15 height 15
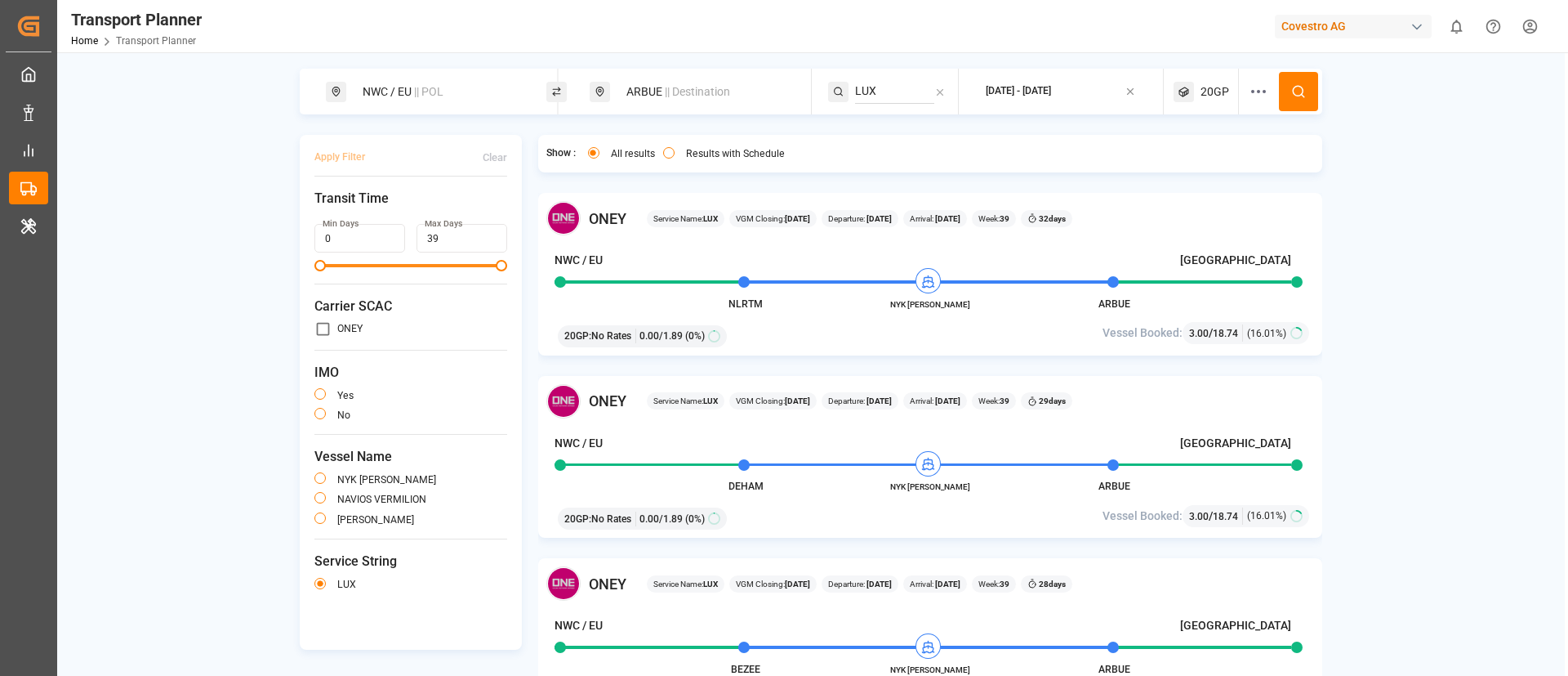
click at [660, 93] on div "ARBUE || Destination" at bounding box center [704, 91] width 176 height 30
click at [655, 210] on input "ARBUE" at bounding box center [688, 211] width 164 height 25
paste input "HKHKG"
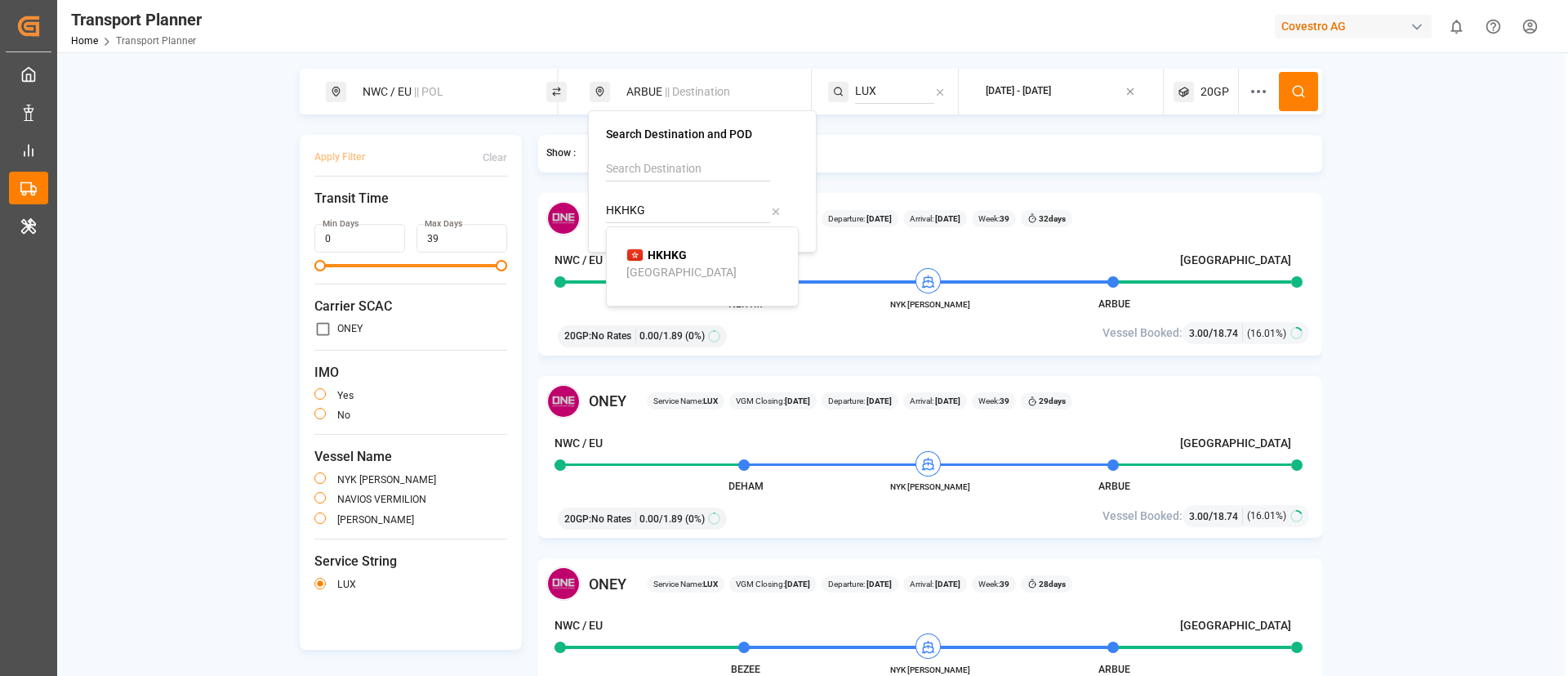
type input "HKHKG"
click at [650, 260] on b "HKHKG" at bounding box center [667, 255] width 39 height 13
click at [906, 80] on input "LUX" at bounding box center [894, 91] width 79 height 25
paste input "NE1"
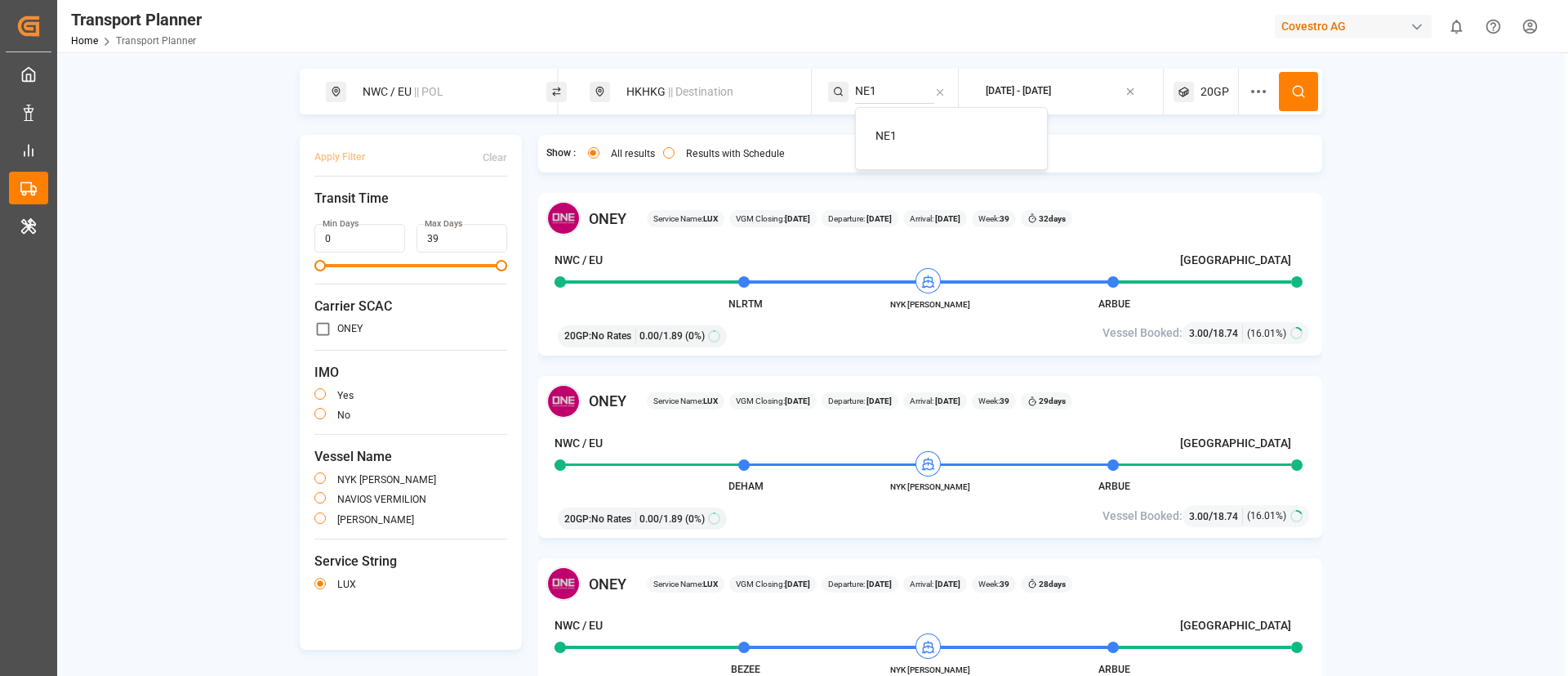
type input "NE1"
click at [885, 136] on span "NE1" at bounding box center [886, 136] width 21 height 13
click at [1287, 84] on button at bounding box center [1299, 91] width 39 height 39
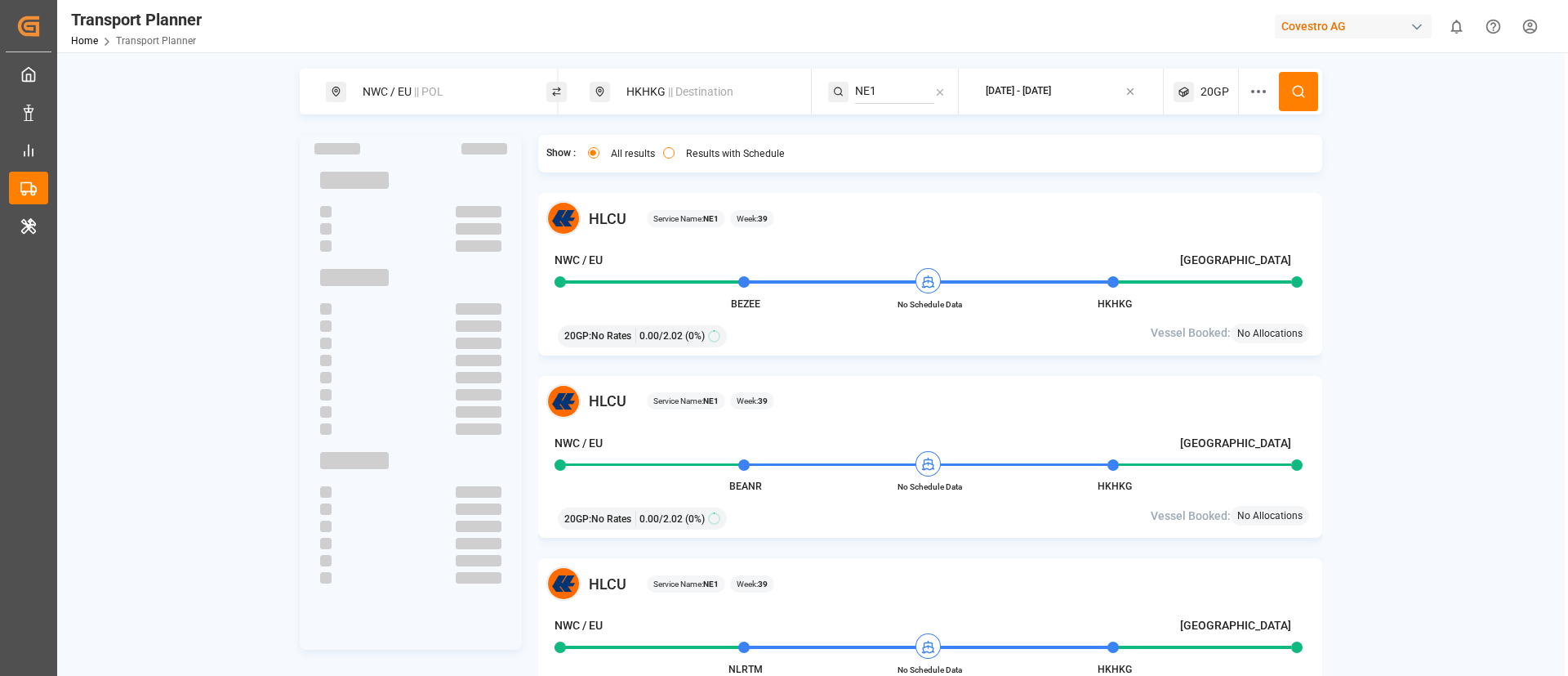
click at [688, 85] on span "|| Destination" at bounding box center [700, 91] width 66 height 13
click at [663, 202] on input "HKHKG" at bounding box center [688, 211] width 164 height 25
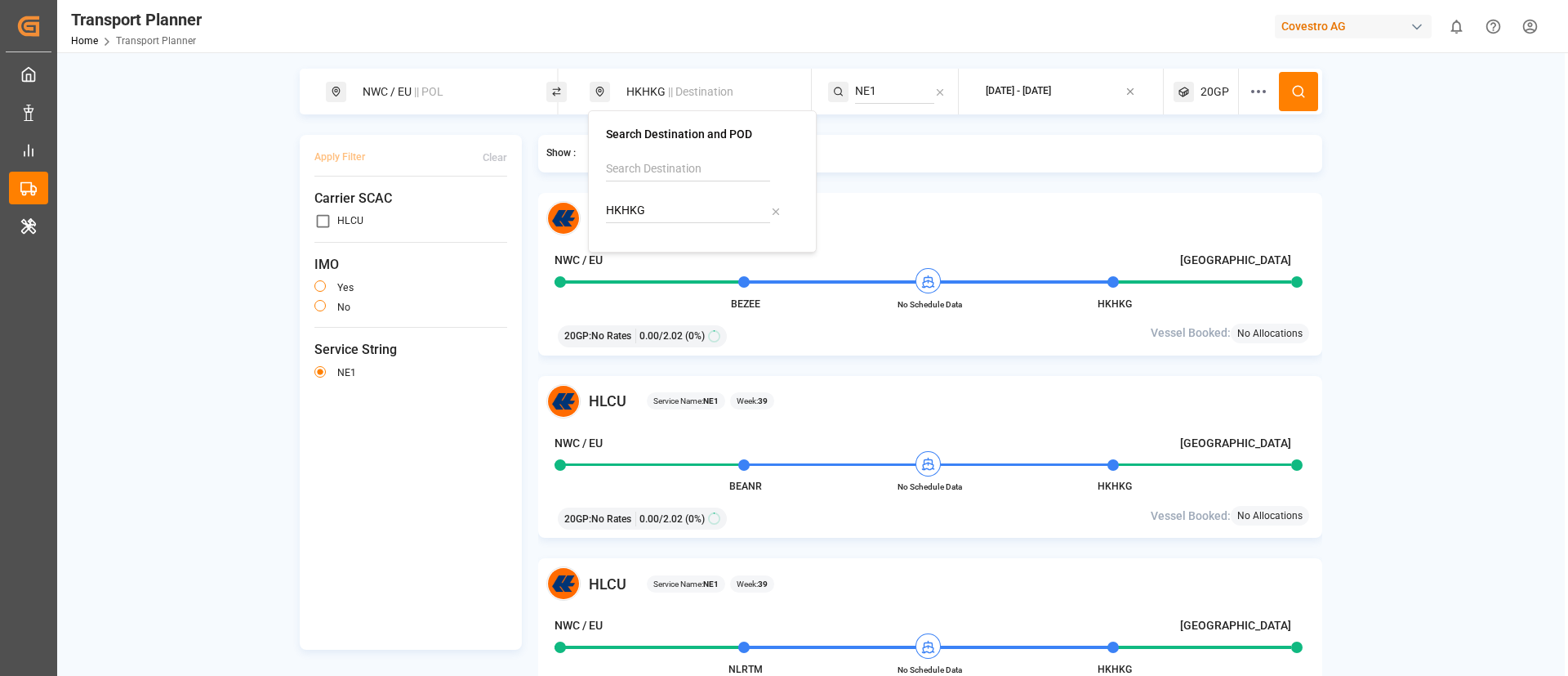
paste input "MXVER"
type input "MXVER"
click at [655, 260] on b "MXVER" at bounding box center [667, 255] width 39 height 13
click at [877, 80] on input "NE1" at bounding box center [894, 91] width 79 height 25
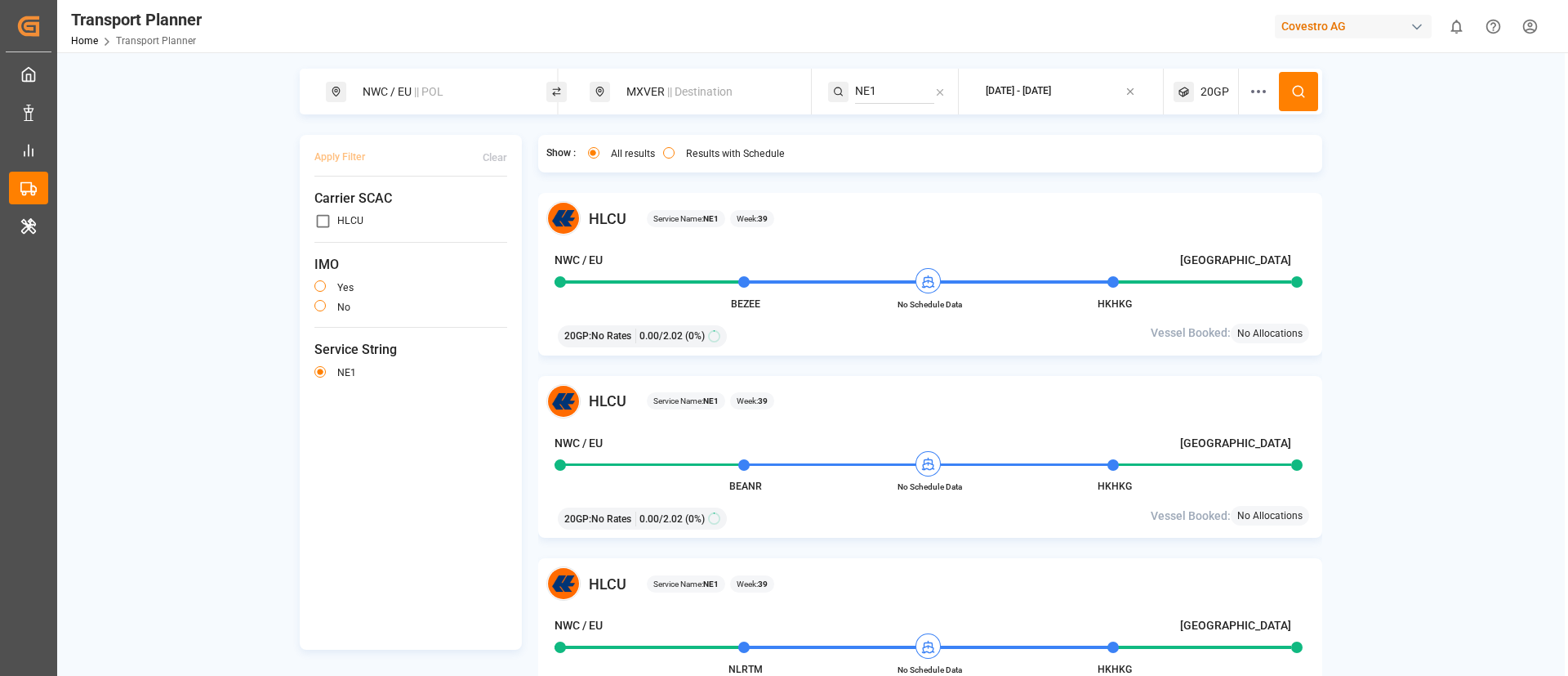
paste input "TA4"
type input "TA4"
click at [886, 138] on span "TA4" at bounding box center [885, 136] width 19 height 13
click at [1299, 86] on icon at bounding box center [1299, 91] width 15 height 15
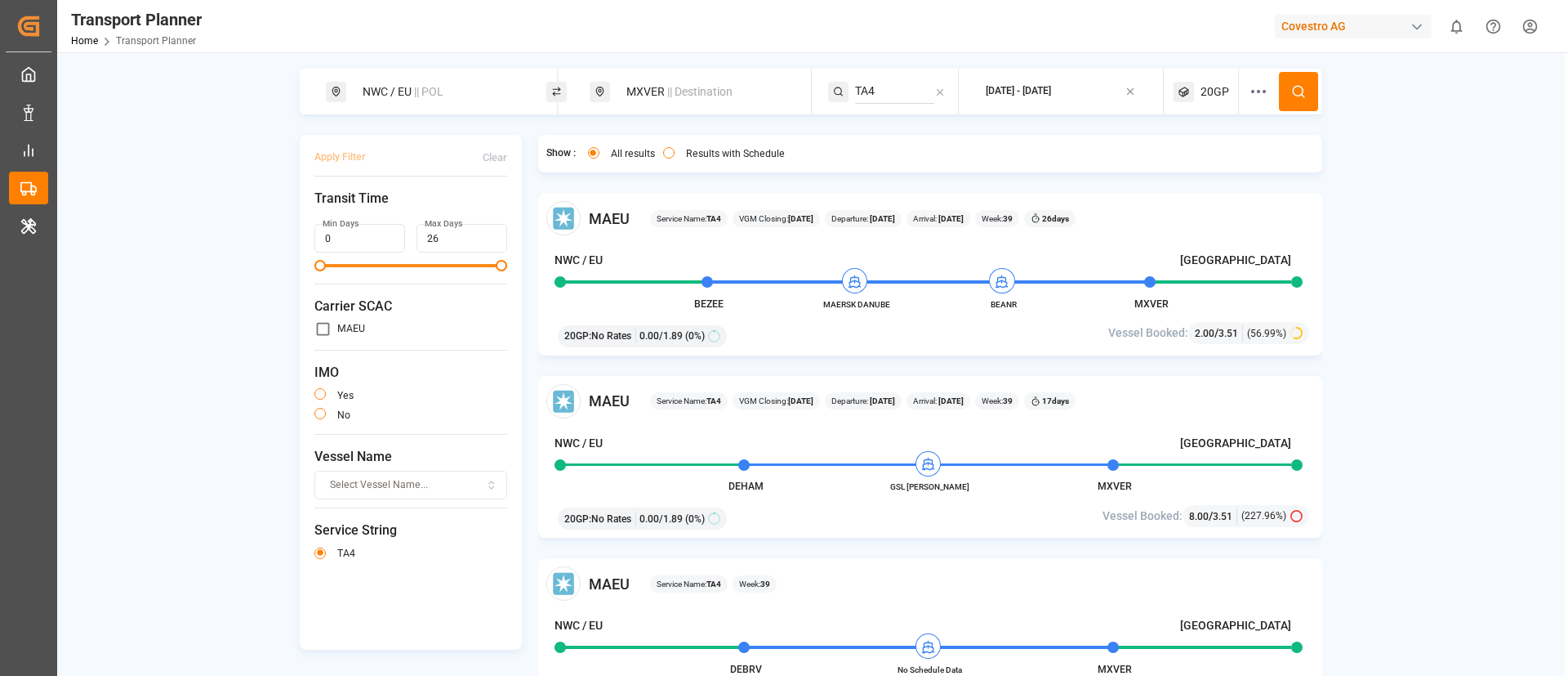
click at [652, 95] on div "MXVER || Destination" at bounding box center [704, 91] width 176 height 30
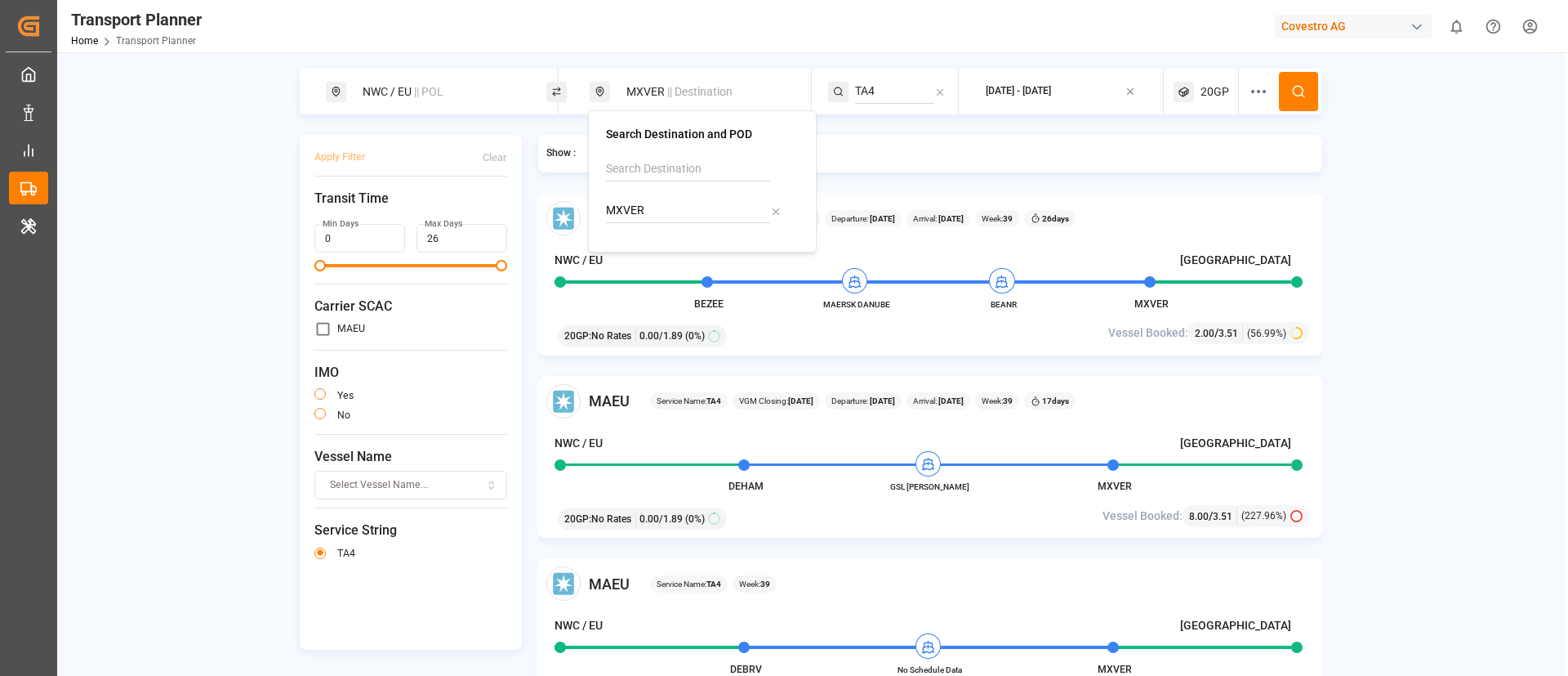
click at [656, 208] on input "MXVER" at bounding box center [688, 211] width 164 height 25
paste input "USCHT"
type input "USCHT"
click at [656, 259] on b "USCHT" at bounding box center [666, 255] width 38 height 13
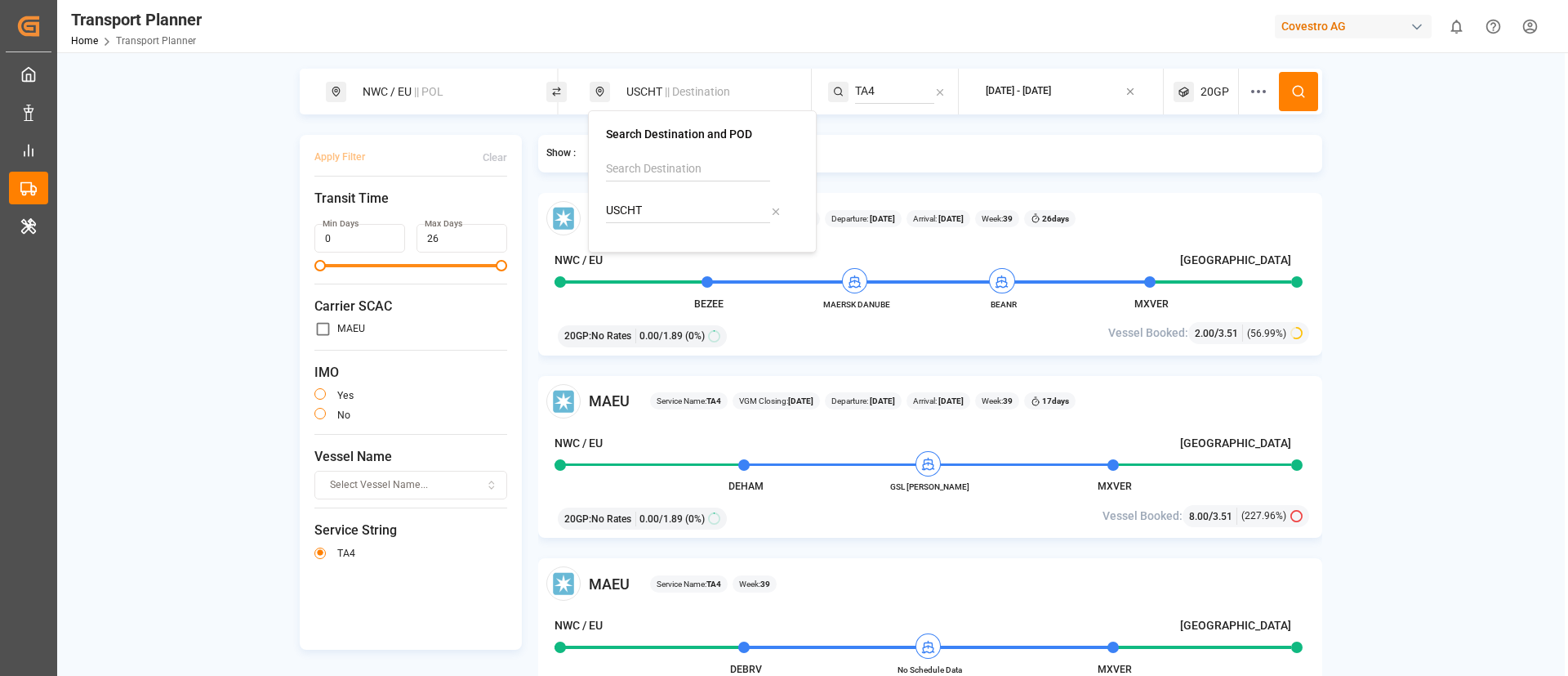
click at [901, 87] on input "TA4" at bounding box center [894, 91] width 79 height 25
paste input "T"
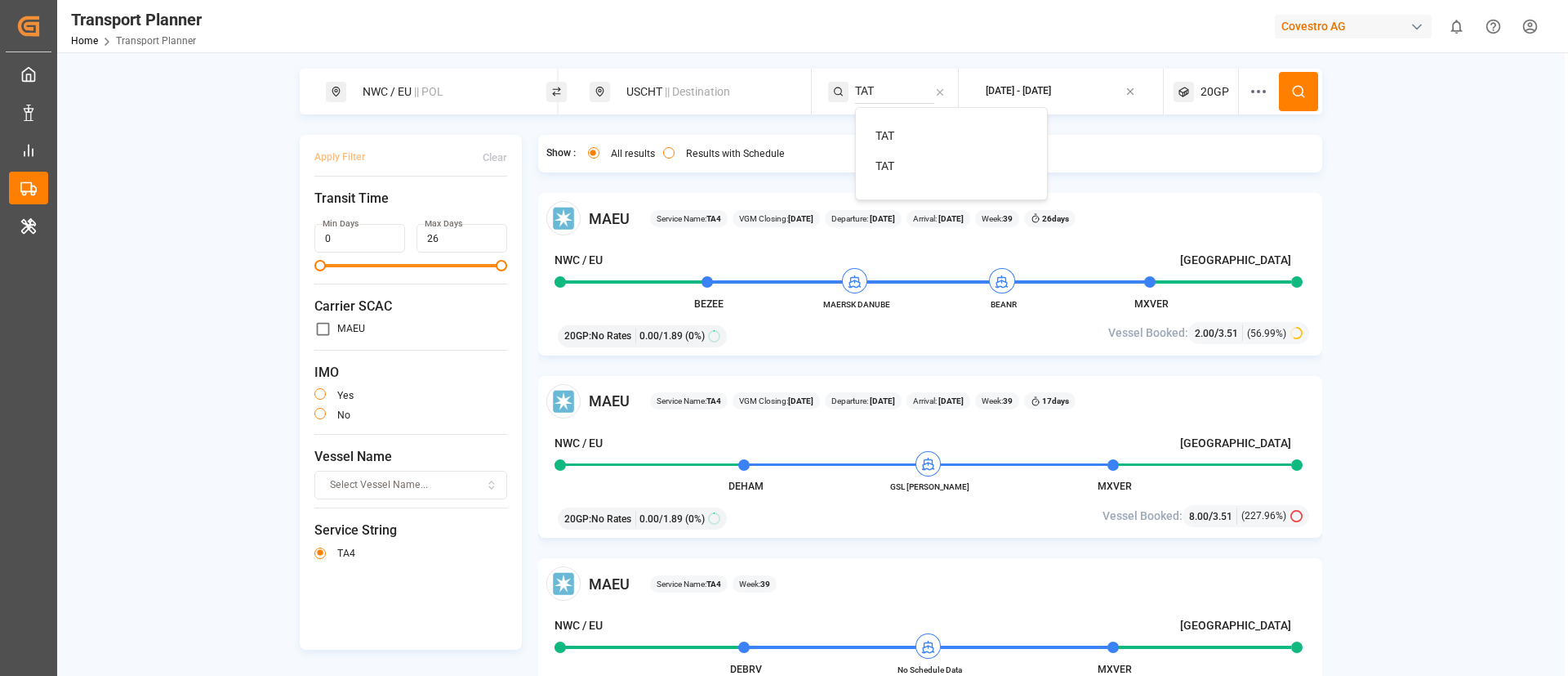
type input "TAT"
click at [893, 138] on div "TAT" at bounding box center [955, 136] width 159 height 18
click at [1298, 86] on circle at bounding box center [1298, 91] width 10 height 10
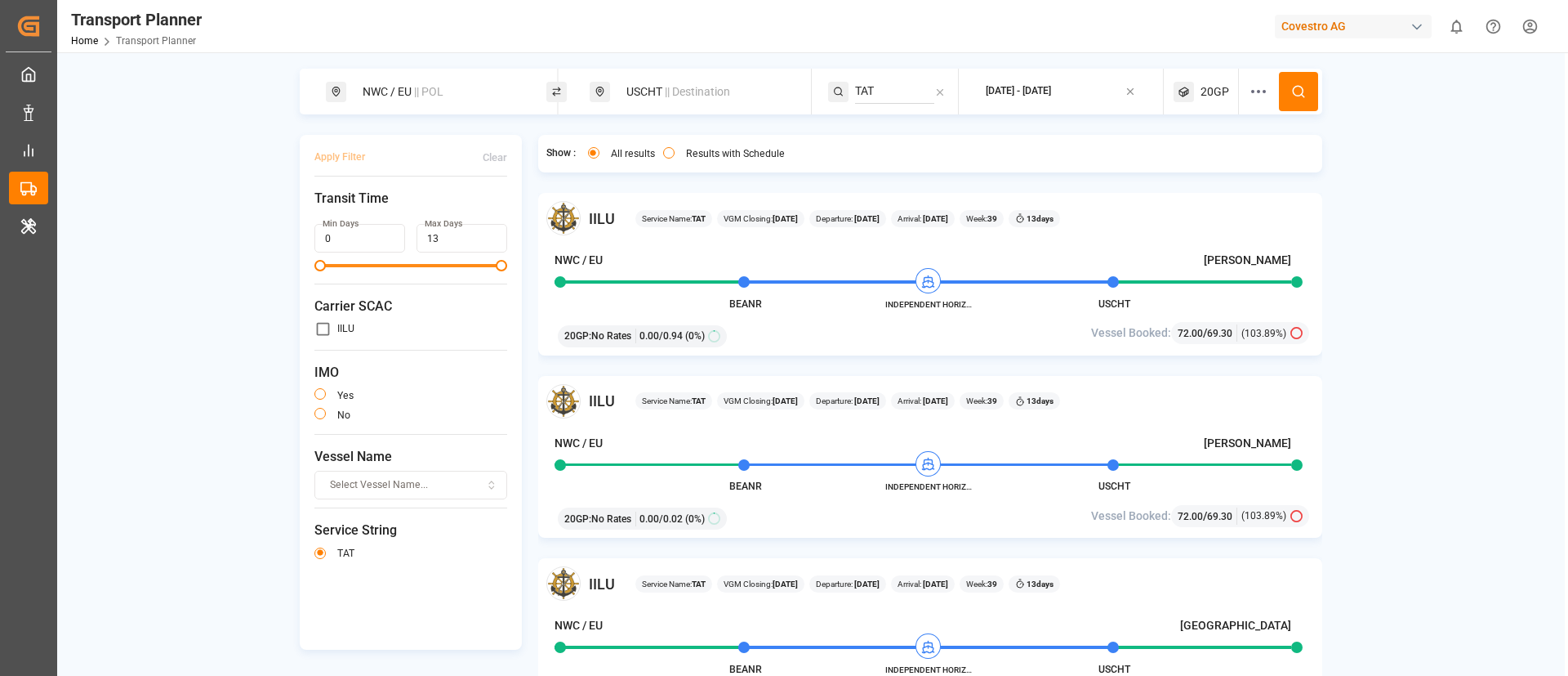
click at [684, 93] on span "|| Destination" at bounding box center [697, 91] width 66 height 13
click at [670, 223] on input "USCHT" at bounding box center [688, 211] width 164 height 25
paste input "ORF"
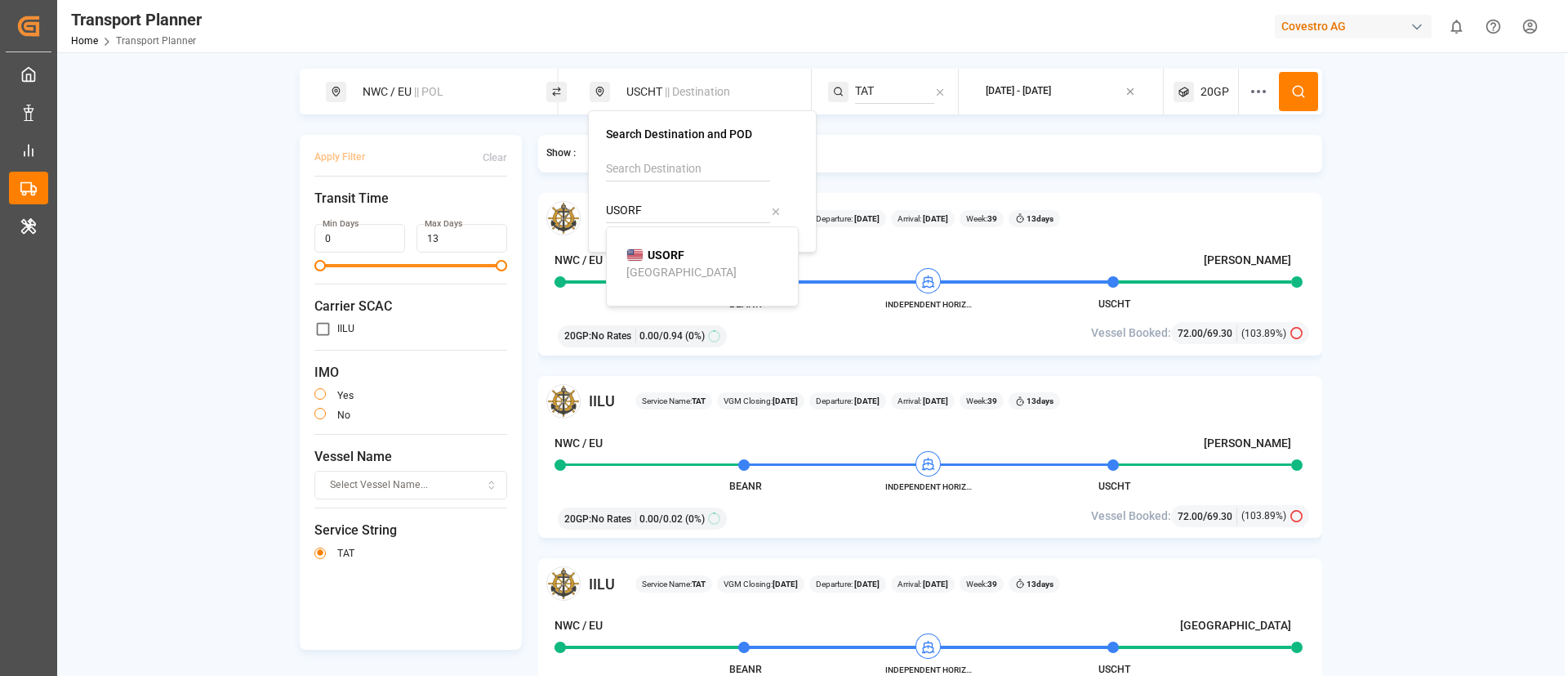
type input "USORF"
click at [649, 255] on b "USORF" at bounding box center [666, 255] width 37 height 13
click at [889, 87] on input "TAT" at bounding box center [894, 91] width 79 height 25
click at [888, 88] on input "TAT" at bounding box center [894, 91] width 79 height 25
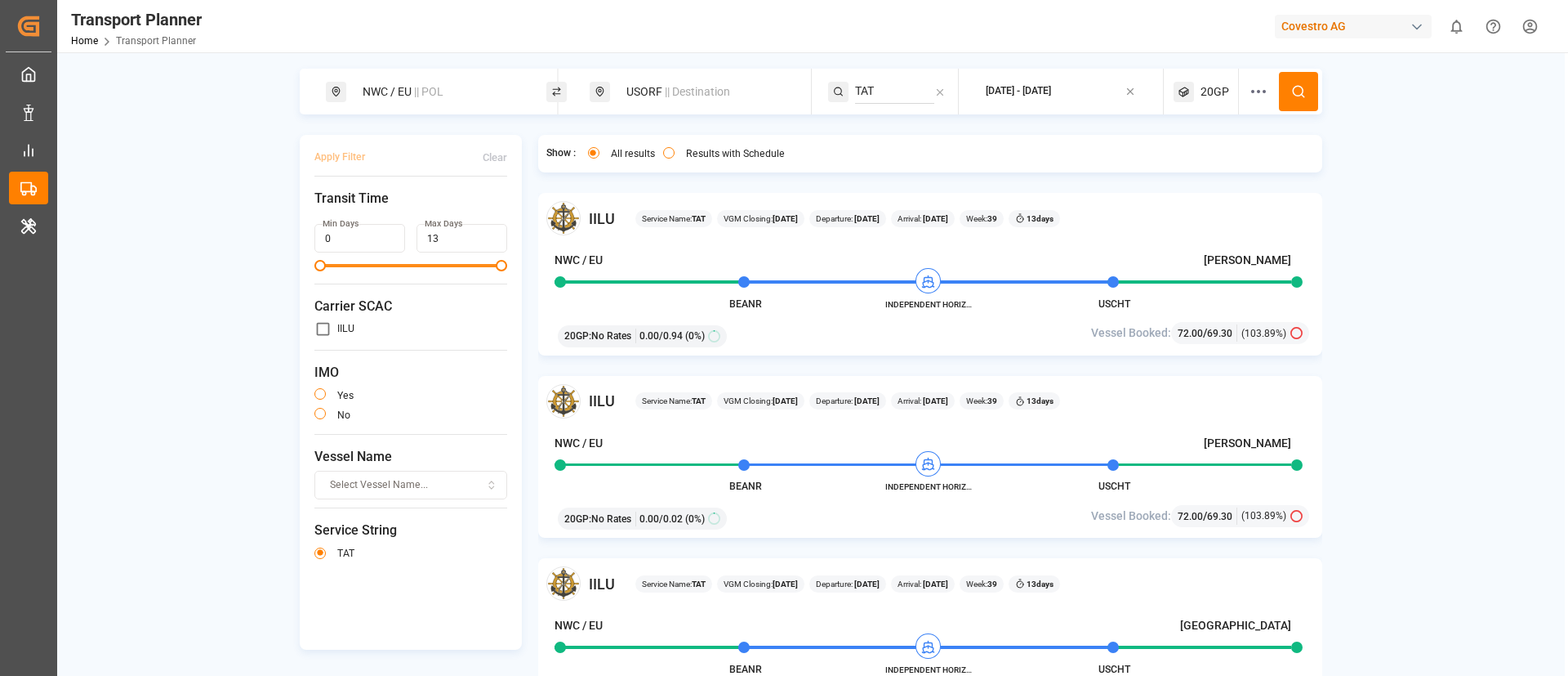
paste input "NEUSEC 2"
type input "NEUSEC 2"
click at [892, 132] on span "NEUSEC 2" at bounding box center [902, 136] width 52 height 13
click at [1299, 86] on icon at bounding box center [1299, 91] width 15 height 15
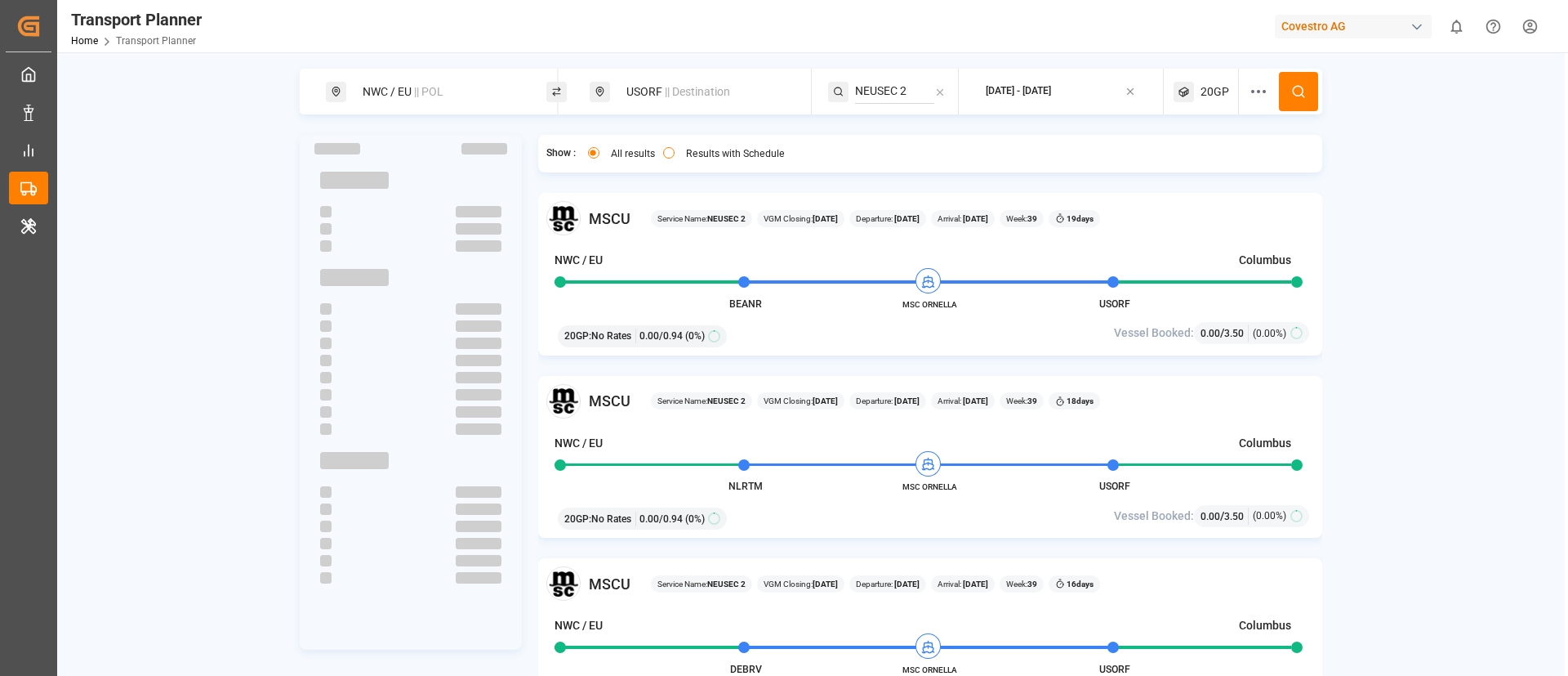
click at [678, 89] on span "|| Destination" at bounding box center [697, 91] width 66 height 13
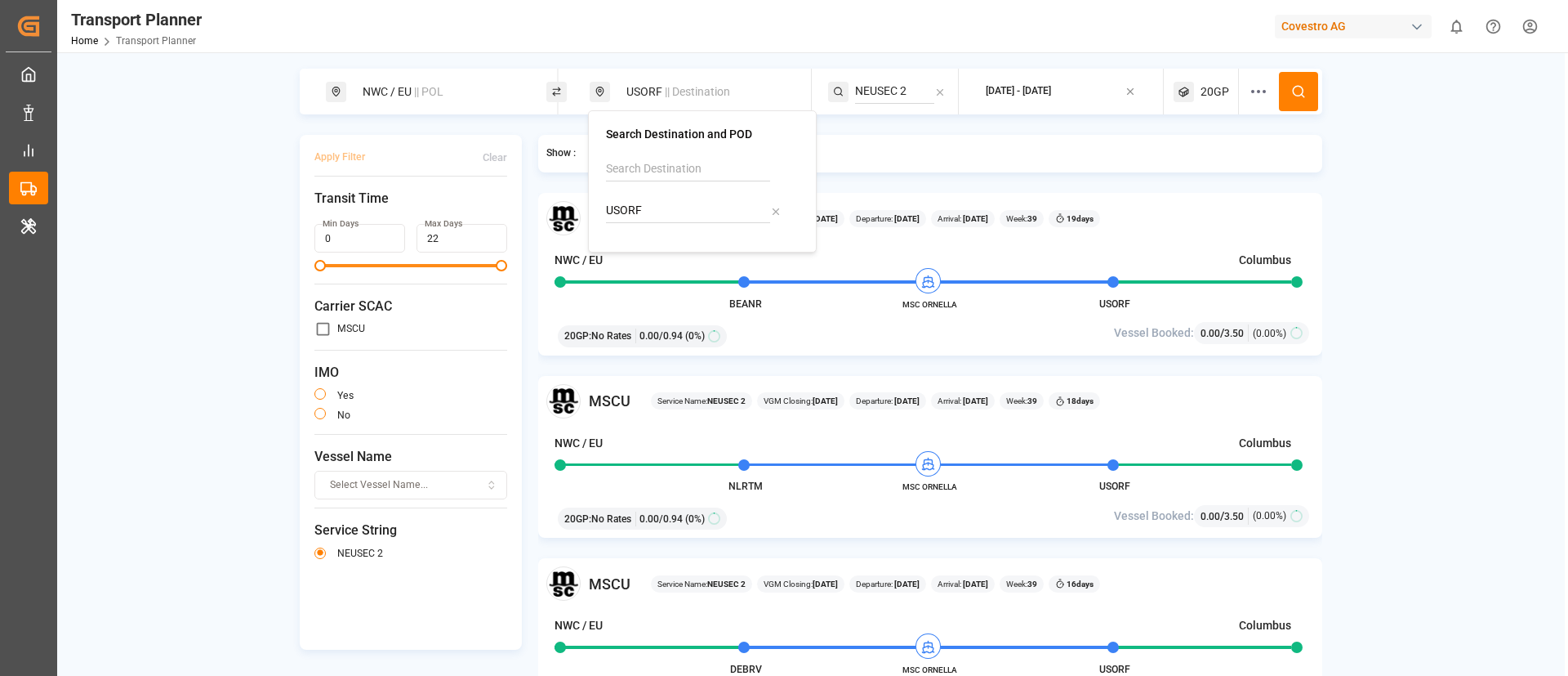
click at [650, 210] on input "USORF" at bounding box center [688, 211] width 164 height 25
paste input "BRSSZ"
type input "BRSSZ"
click at [652, 266] on div "Santos" at bounding box center [670, 272] width 88 height 18
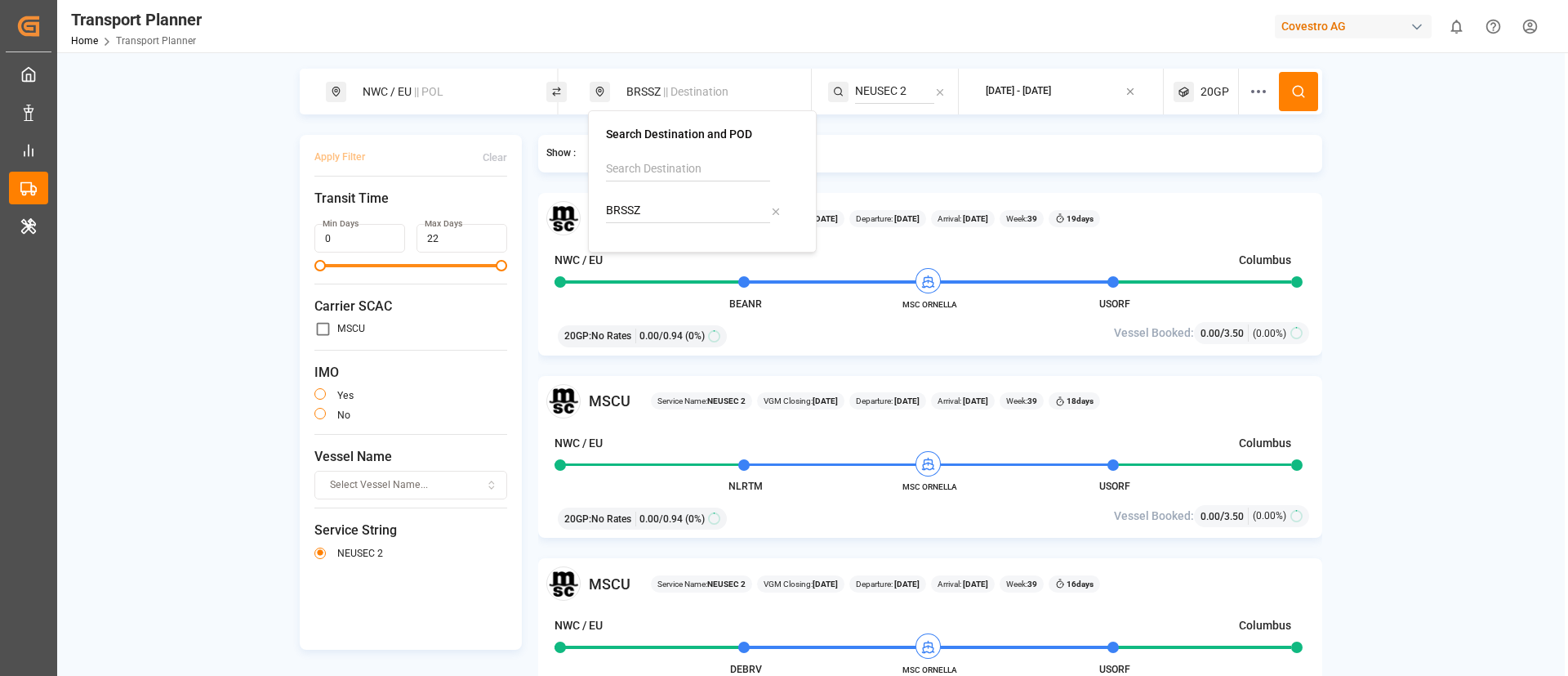
click at [885, 83] on input "NEUSEC 2" at bounding box center [894, 91] width 79 height 25
paste input "OSAMBA"
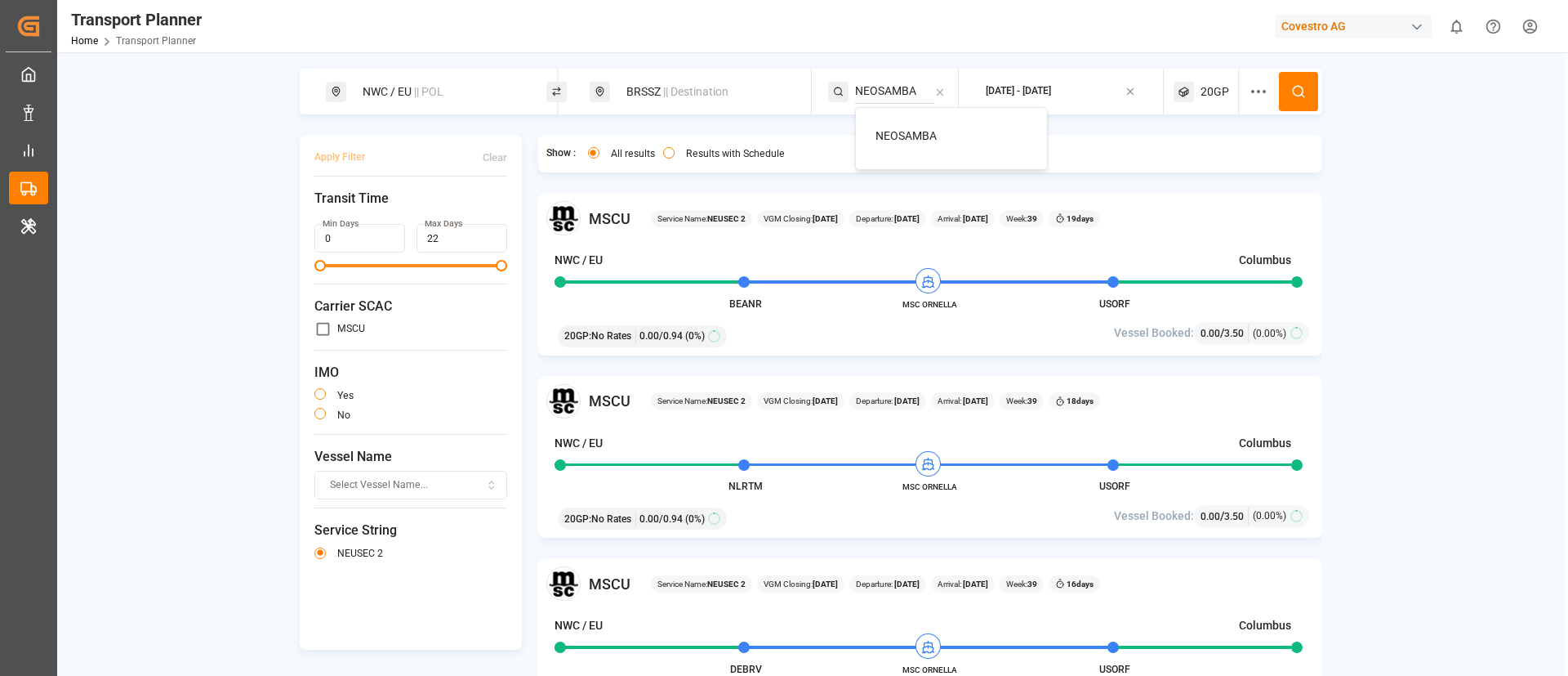
type input "NEOSAMBA"
click at [895, 135] on span "NEOSAMBA" at bounding box center [906, 136] width 61 height 13
click at [1294, 80] on button at bounding box center [1299, 91] width 39 height 39
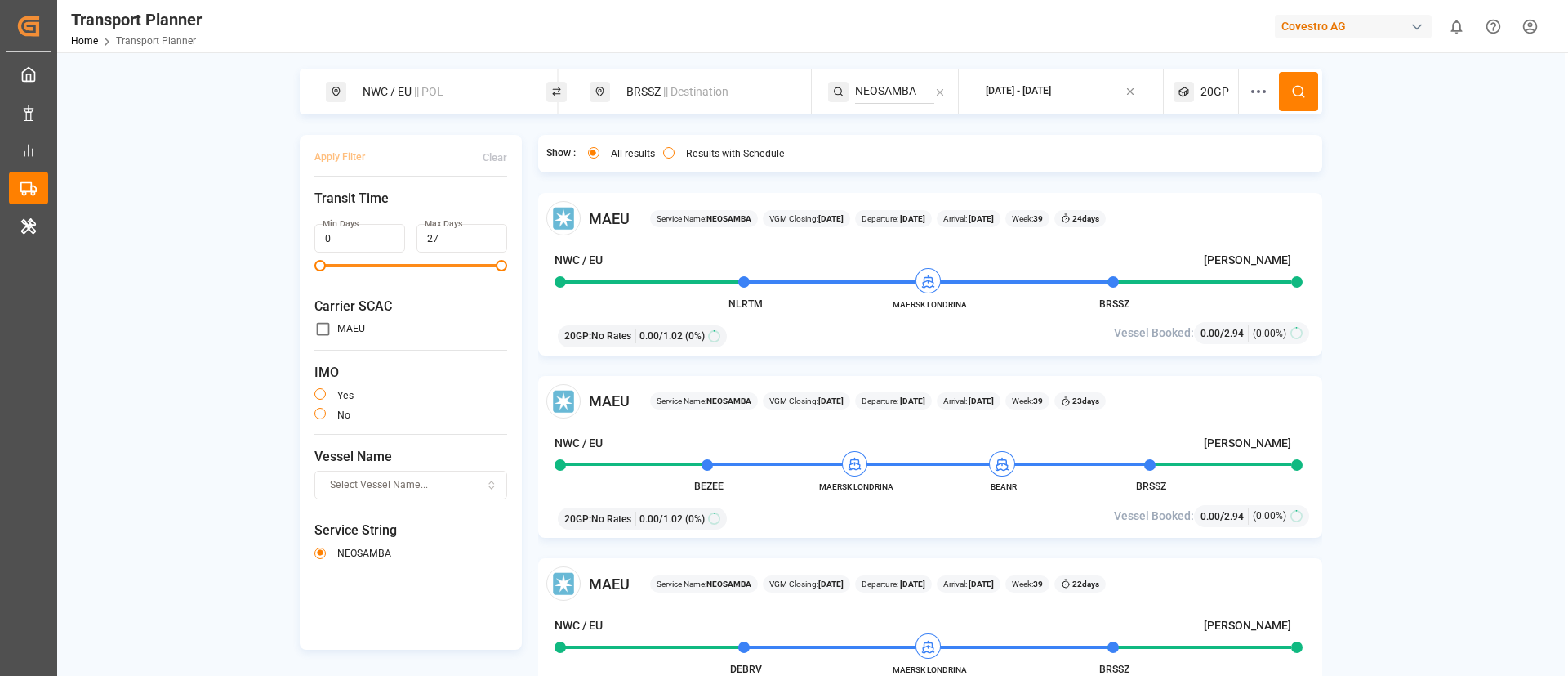
click at [665, 89] on span "|| Destination" at bounding box center [695, 91] width 66 height 13
click at [658, 206] on input "BRSSZ" at bounding box center [688, 211] width 164 height 25
paste input "JPTYO"
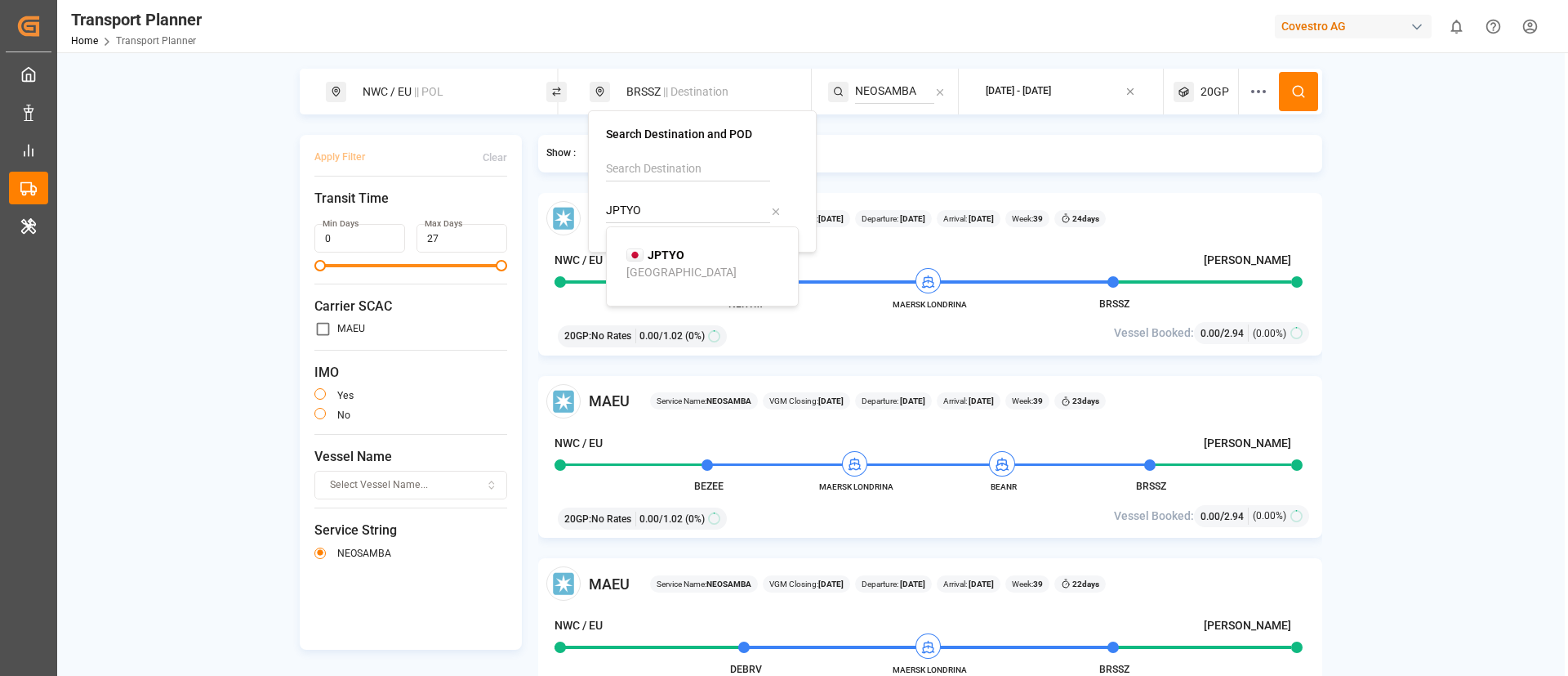
type input "JPTYO"
click at [652, 260] on b "JPTYO" at bounding box center [666, 255] width 37 height 13
click at [881, 96] on input "NEOSAMBA" at bounding box center [894, 91] width 79 height 25
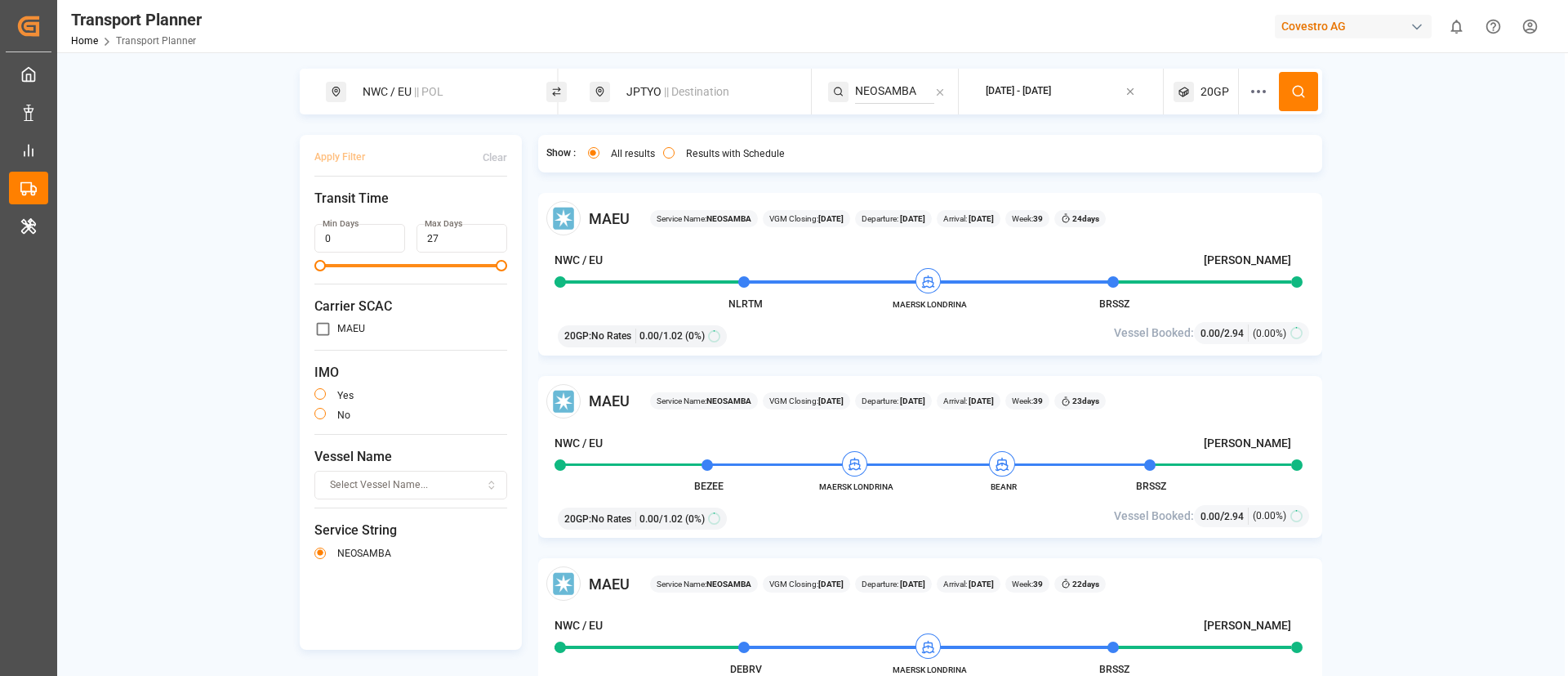
paste input "FP1"
type input "FP1"
click at [892, 135] on span "FP1" at bounding box center [886, 136] width 20 height 13
click at [1293, 93] on circle at bounding box center [1298, 91] width 10 height 10
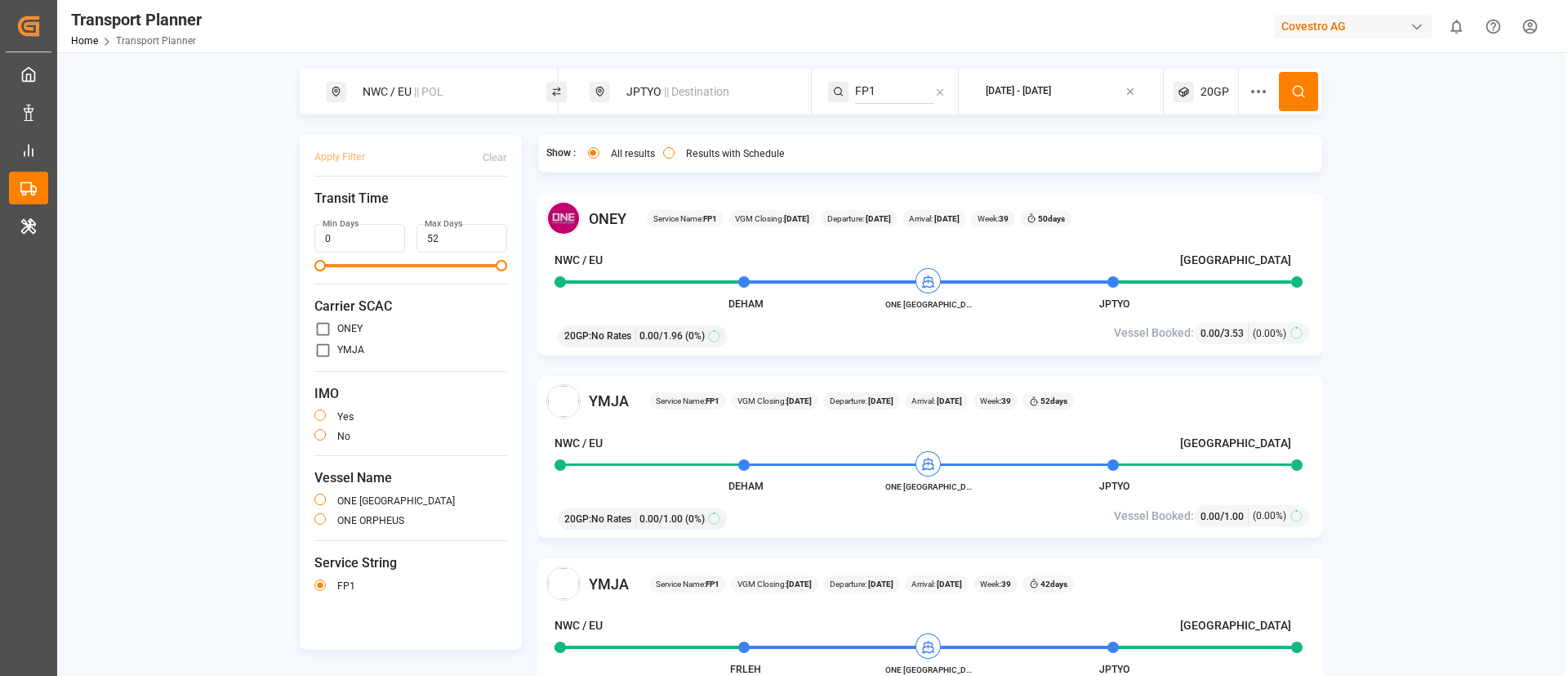
click at [679, 88] on span "|| Destination" at bounding box center [696, 91] width 66 height 13
click at [675, 212] on input "JPTYO" at bounding box center [688, 211] width 164 height 25
click at [675, 211] on input "JPTYO" at bounding box center [688, 211] width 164 height 25
paste input "BRSUA"
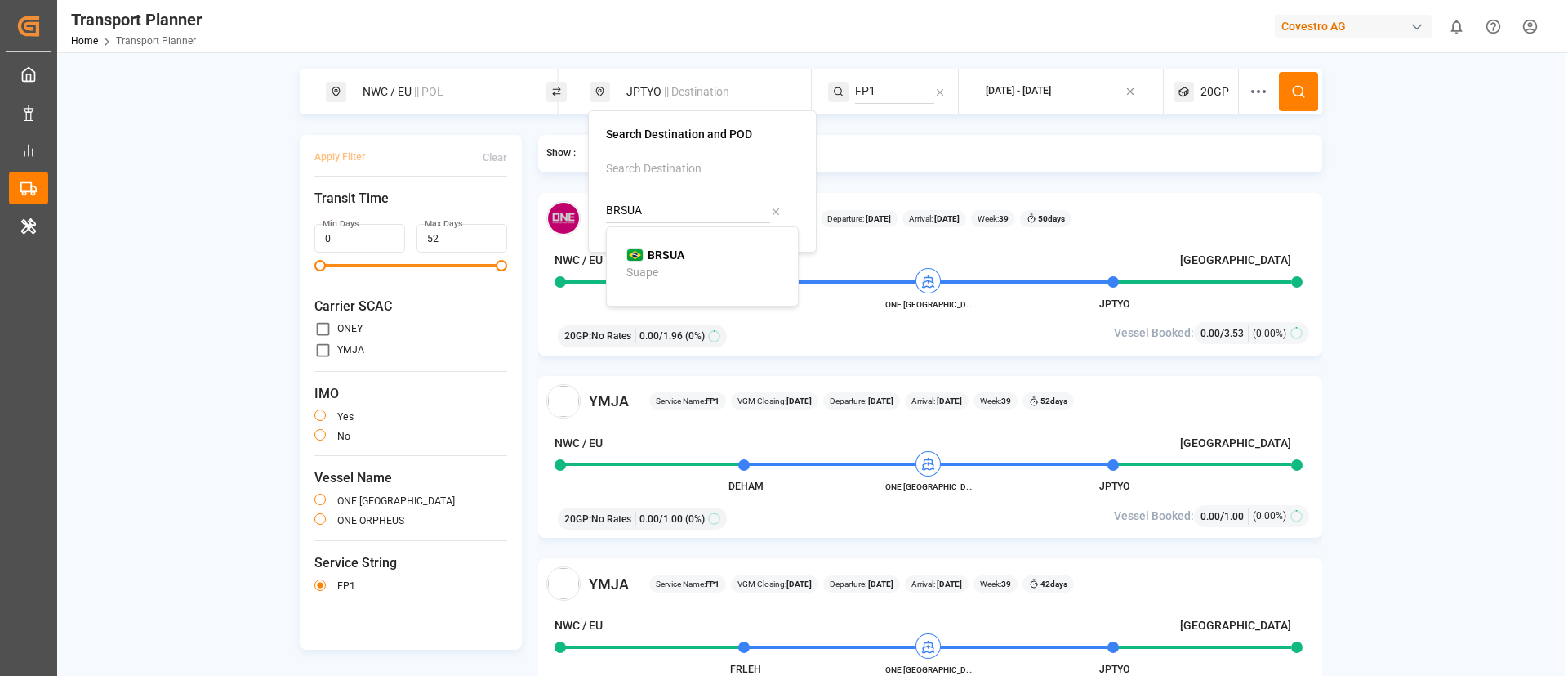
type input "BRSUA"
click at [665, 256] on b "BRSUA" at bounding box center [666, 255] width 37 height 13
click at [882, 83] on input "FP1" at bounding box center [894, 91] width 79 height 25
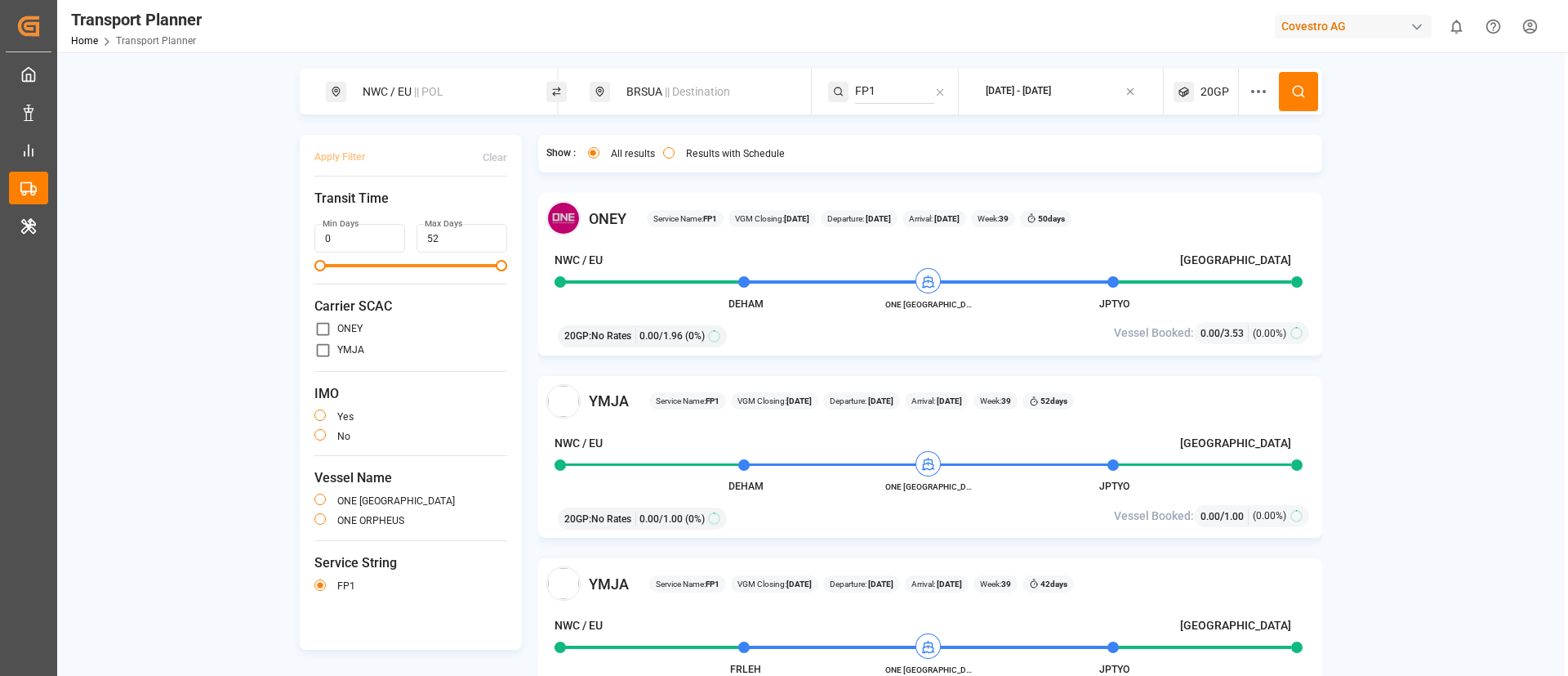
paste input "LEVANTE EXPRESS"
type input "LEVANTE EXPRESS"
click at [893, 133] on span "LEVANTE EXPRESS" at bounding box center [925, 136] width 99 height 13
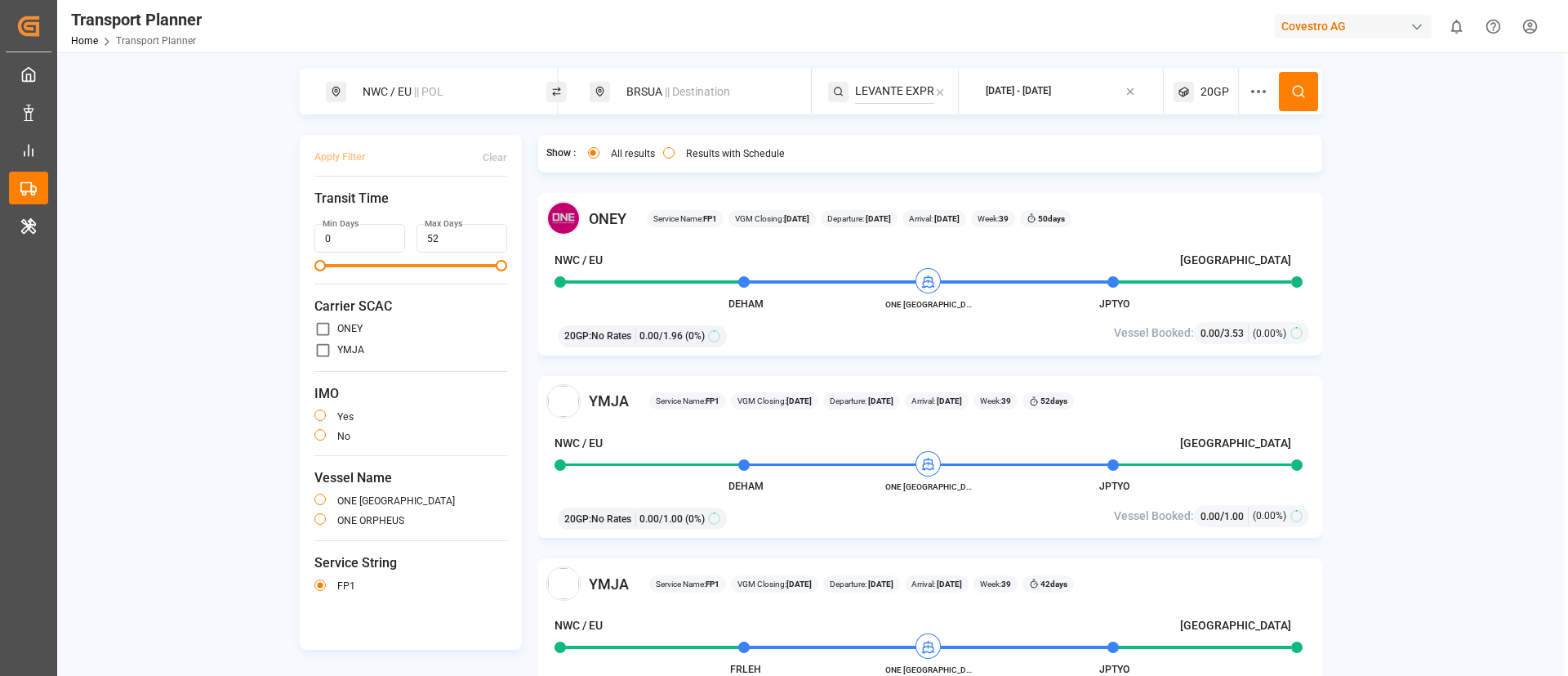
click at [1294, 89] on icon at bounding box center [1299, 91] width 15 height 15
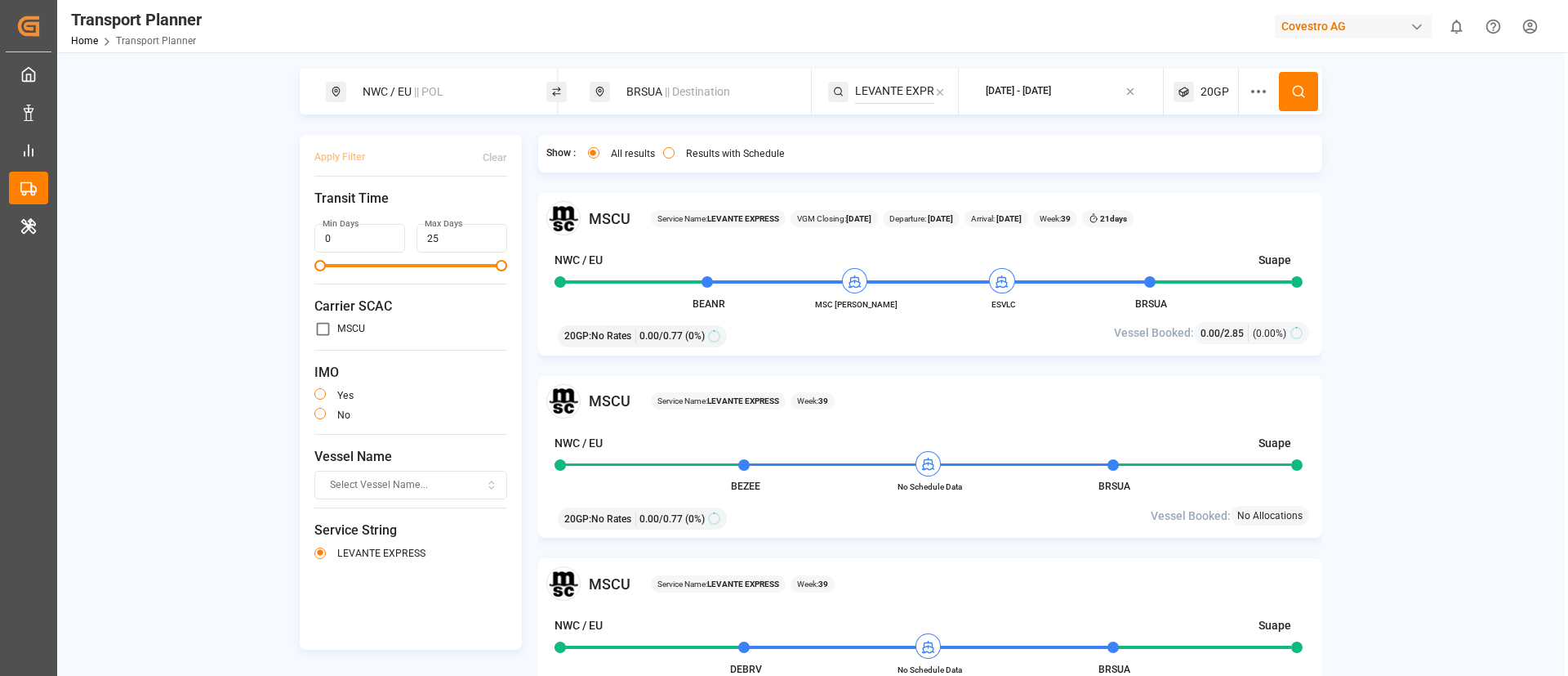
click at [664, 95] on span "|| Destination" at bounding box center [697, 91] width 66 height 13
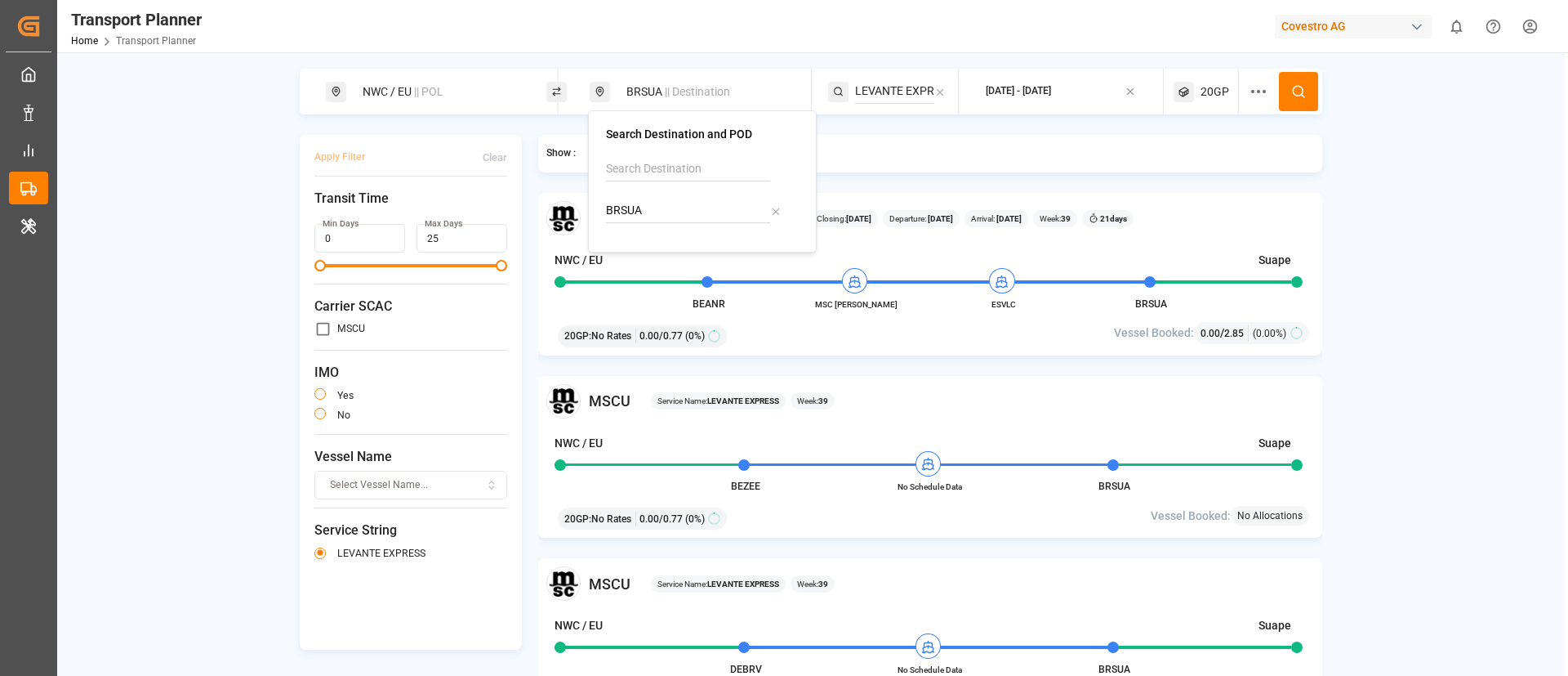
click at [644, 202] on input "BRSUA" at bounding box center [688, 211] width 164 height 25
paste input "KRPUS"
type input "KRPUS"
click at [651, 260] on b "KRPUS" at bounding box center [666, 255] width 37 height 13
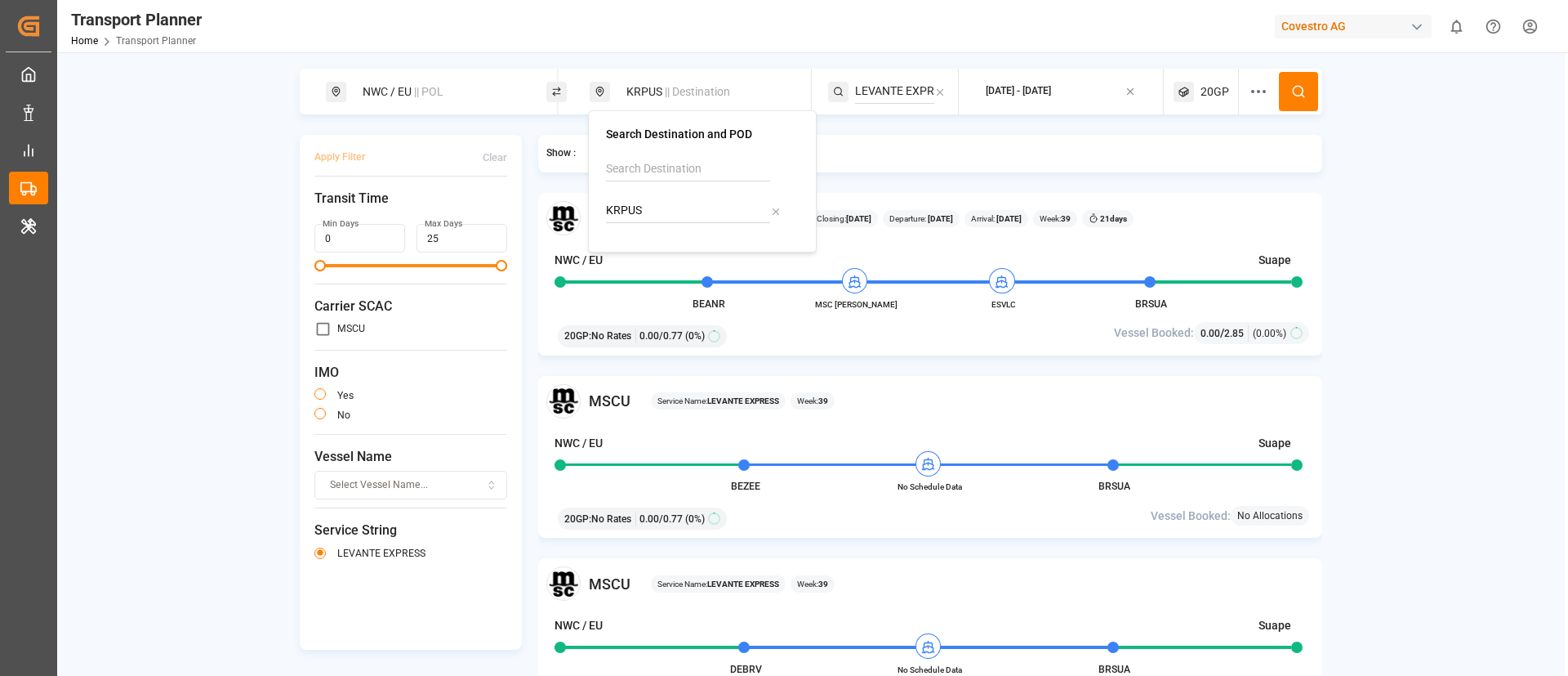
click at [876, 89] on input "LEVANTE EXPRESS" at bounding box center [894, 91] width 79 height 25
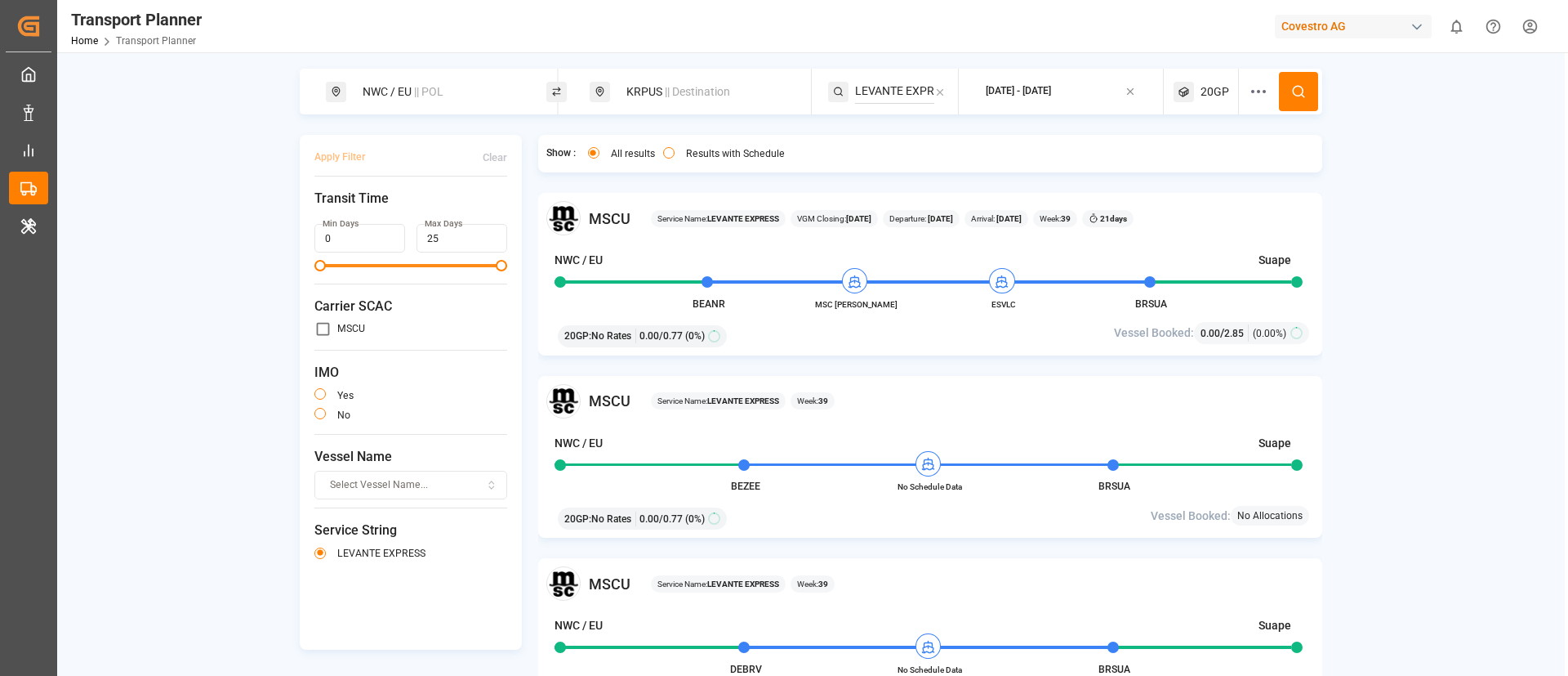
click at [876, 89] on input "LEVANTE EXPRESS" at bounding box center [894, 91] width 79 height 25
click at [877, 89] on input "LEVANTE EXPRESS" at bounding box center [894, 91] width 79 height 25
paste input "NE3"
type input "NE3"
click at [888, 137] on span "NE3" at bounding box center [886, 136] width 21 height 13
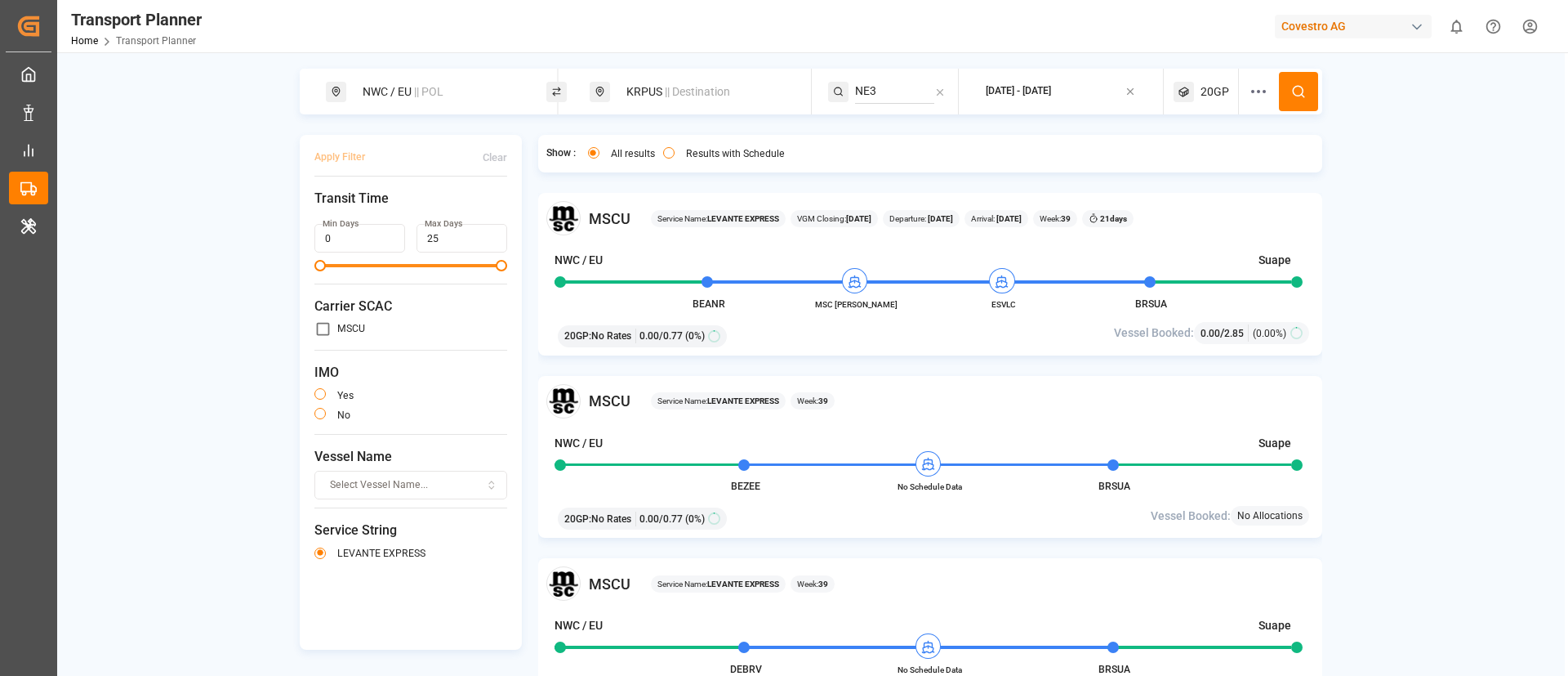
click at [1295, 90] on icon at bounding box center [1299, 91] width 15 height 15
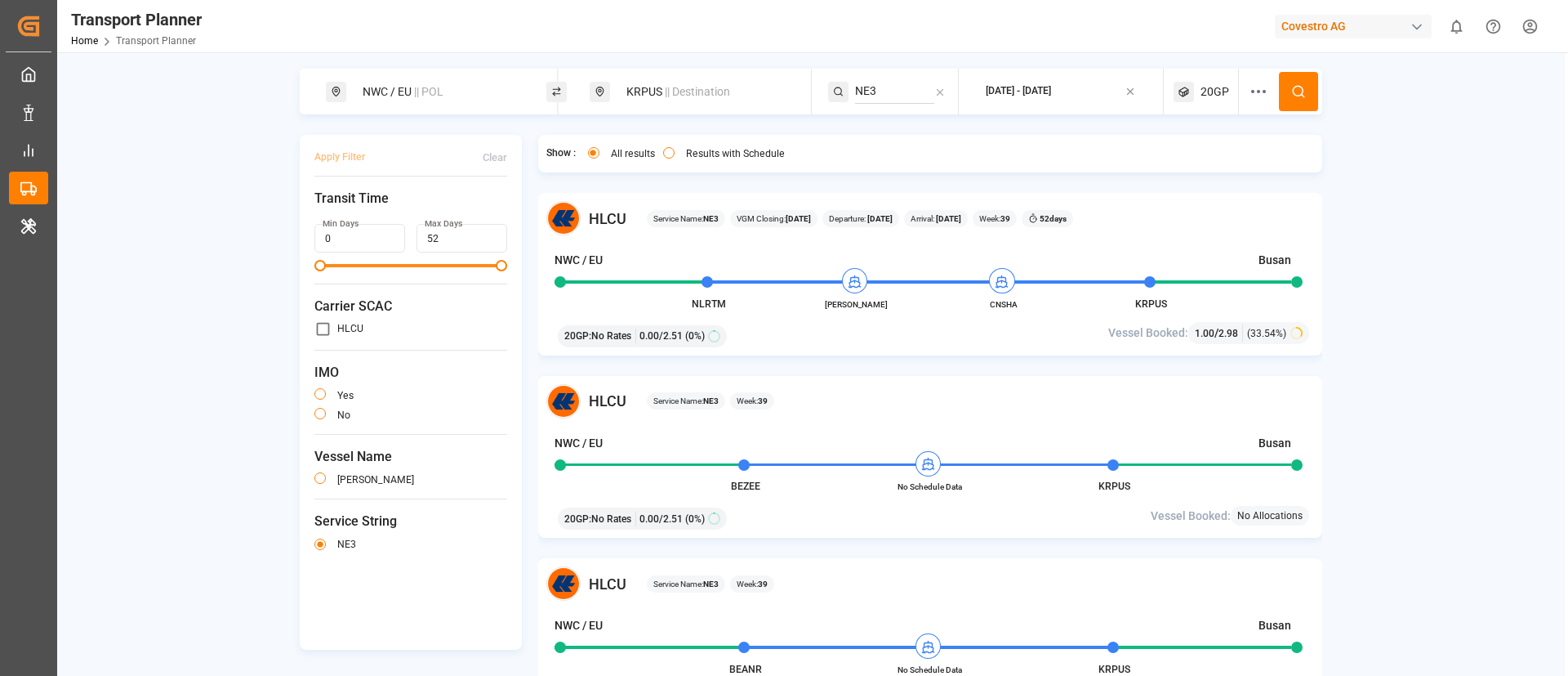
click at [662, 91] on div "KRPUS || Destination" at bounding box center [704, 91] width 176 height 30
click at [668, 182] on div "KRPUS" at bounding box center [702, 196] width 193 height 78
click at [667, 202] on input "KRPUS" at bounding box center [688, 211] width 164 height 25
paste input "MAPTM"
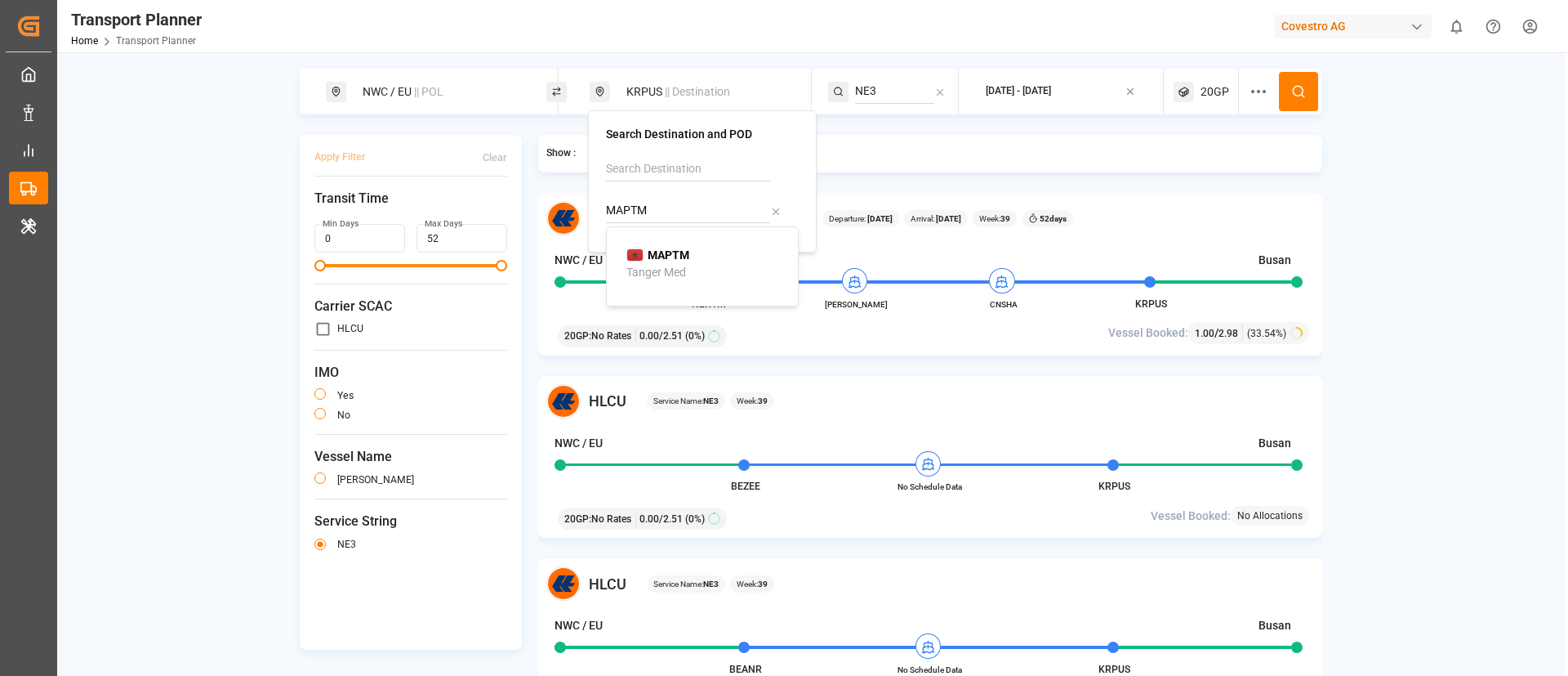
type input "MAPTM"
click at [657, 259] on b "MAPTM" at bounding box center [668, 255] width 42 height 13
click at [869, 93] on input "NE3" at bounding box center [894, 91] width 79 height 25
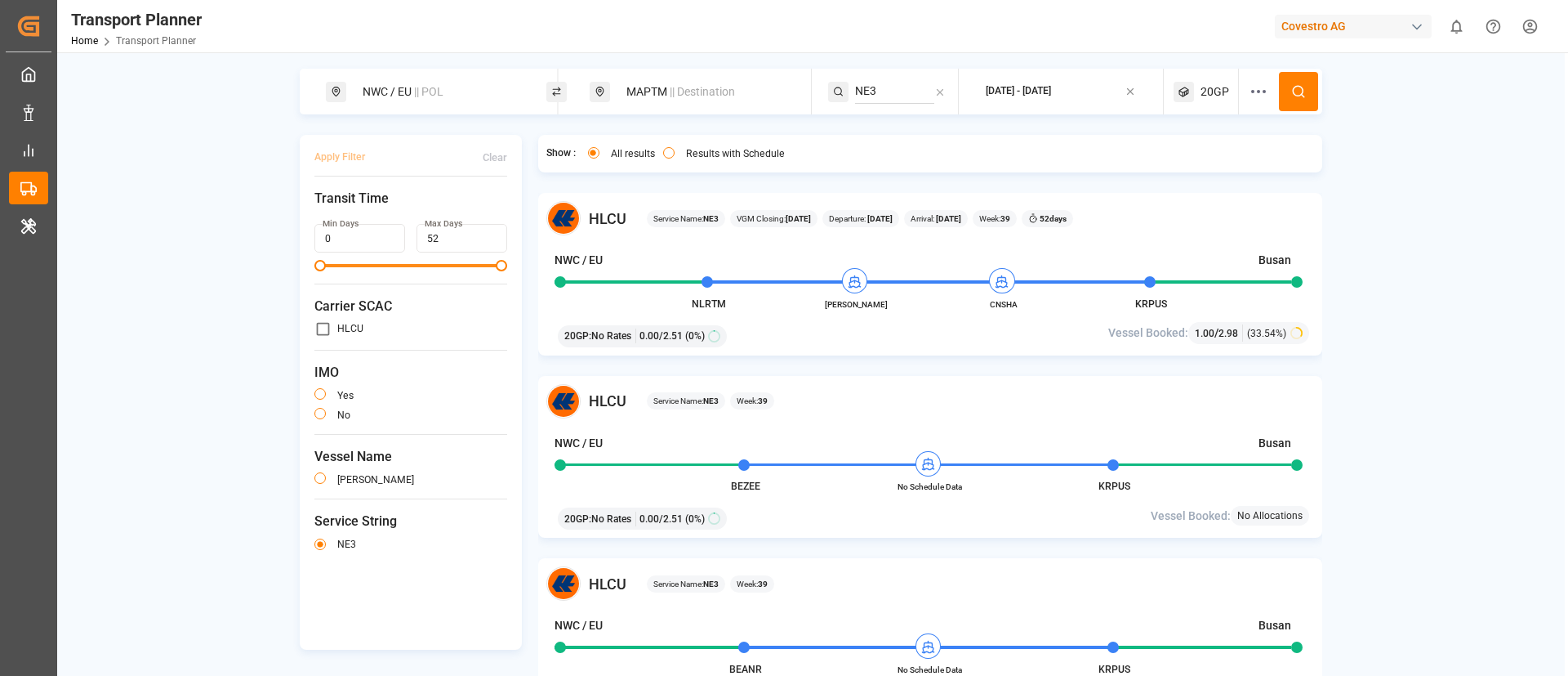
paste input "EUROMAR"
type input "EUROMAR"
click at [902, 131] on span "EUROMAR" at bounding box center [903, 136] width 54 height 13
click at [1291, 87] on icon at bounding box center [1299, 91] width 15 height 15
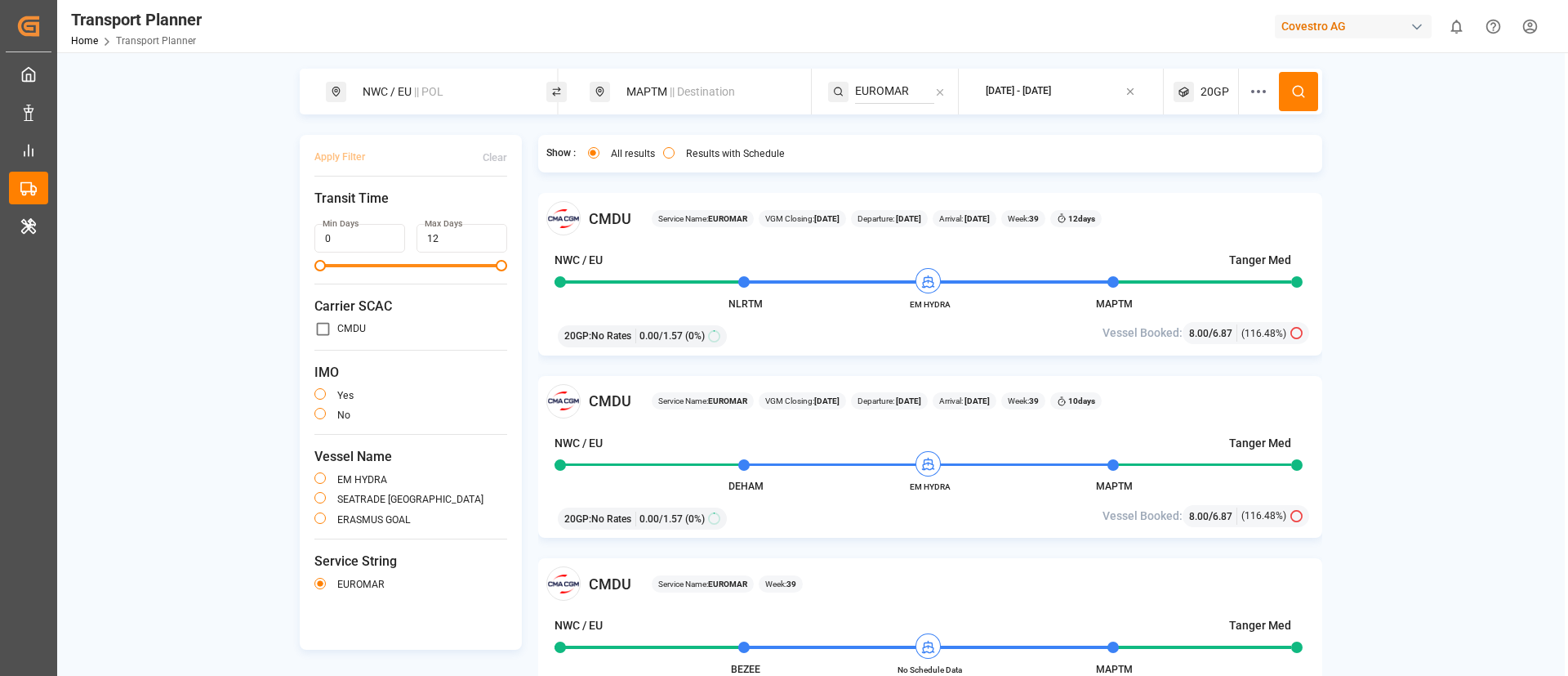
click at [1365, 39] on div "Covestro AG" at bounding box center [1356, 27] width 163 height 31
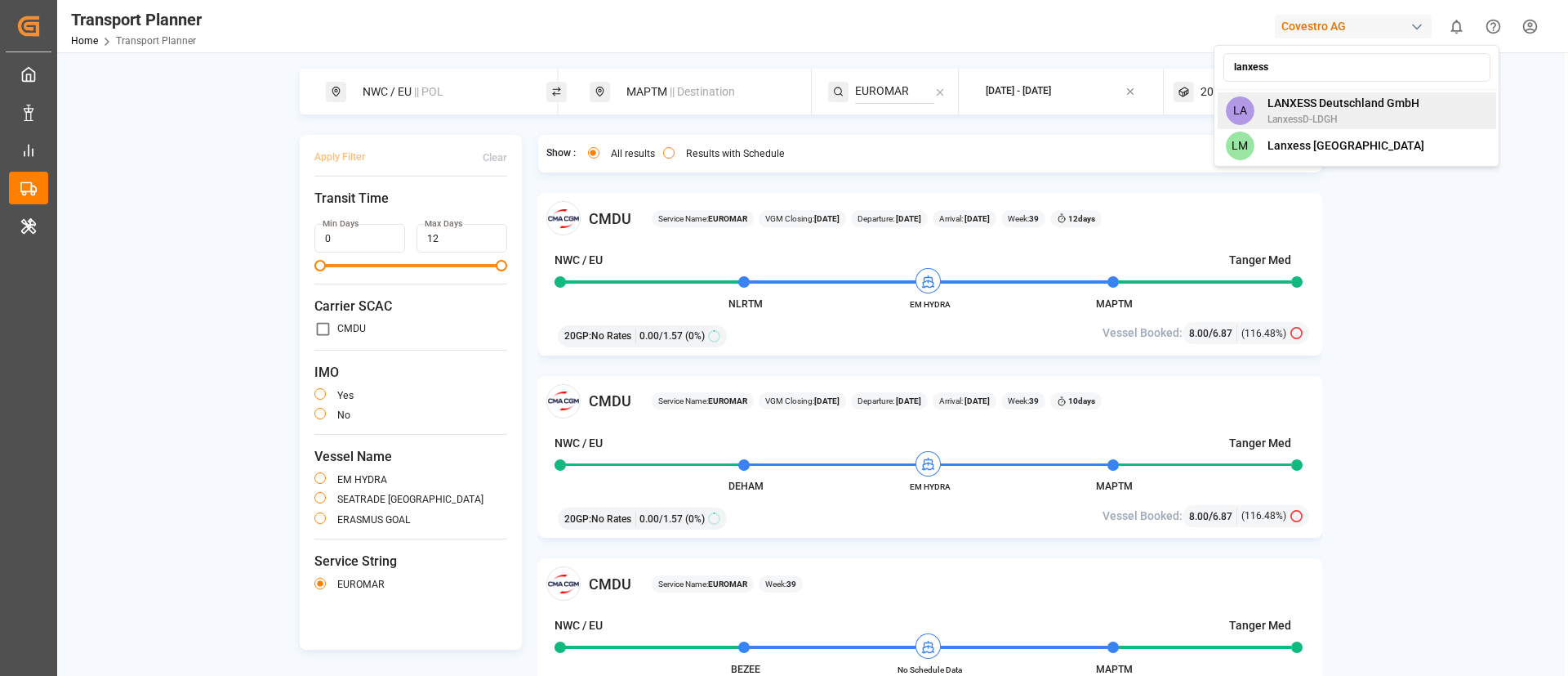
type input "lanxess"
drag, startPoint x: 1303, startPoint y: 101, endPoint x: 911, endPoint y: 289, distance: 434.8
click at [1303, 99] on span "LANXESS Deutschland GmbH" at bounding box center [1343, 103] width 152 height 18
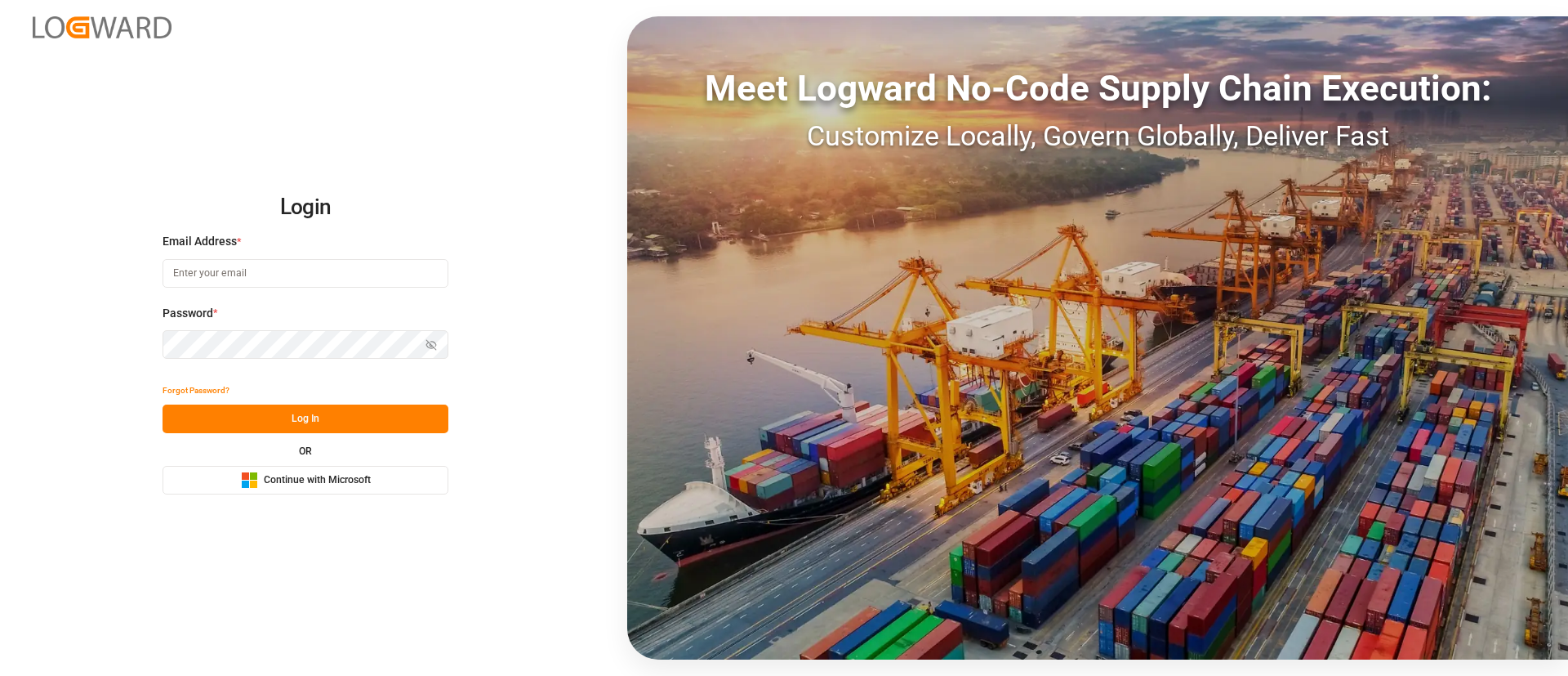
click at [304, 473] on span "Continue with Microsoft" at bounding box center [317, 480] width 107 height 15
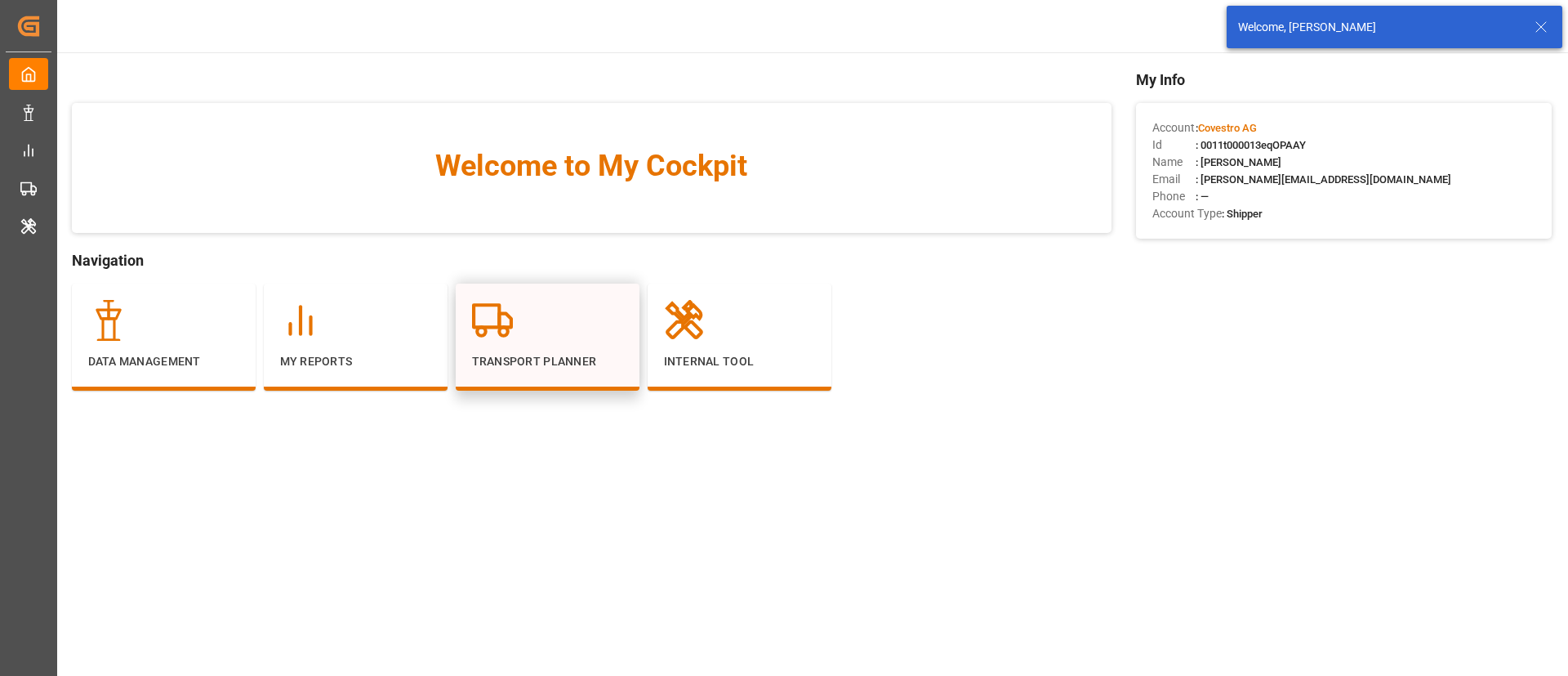
click at [548, 314] on div at bounding box center [547, 320] width 151 height 41
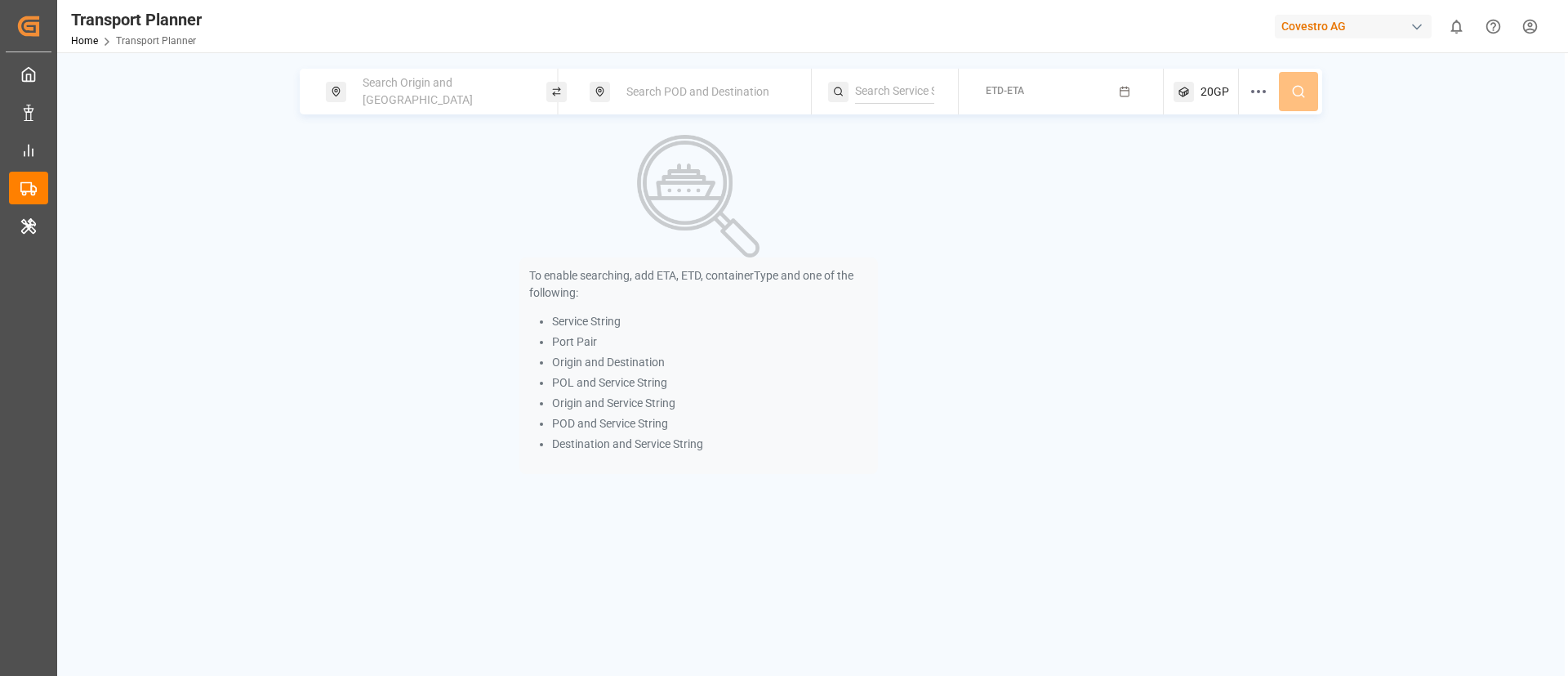
click at [454, 87] on span "Search Origin and POL" at bounding box center [417, 91] width 110 height 30
click at [436, 210] on input at bounding box center [426, 222] width 164 height 25
paste input "DEHAM"
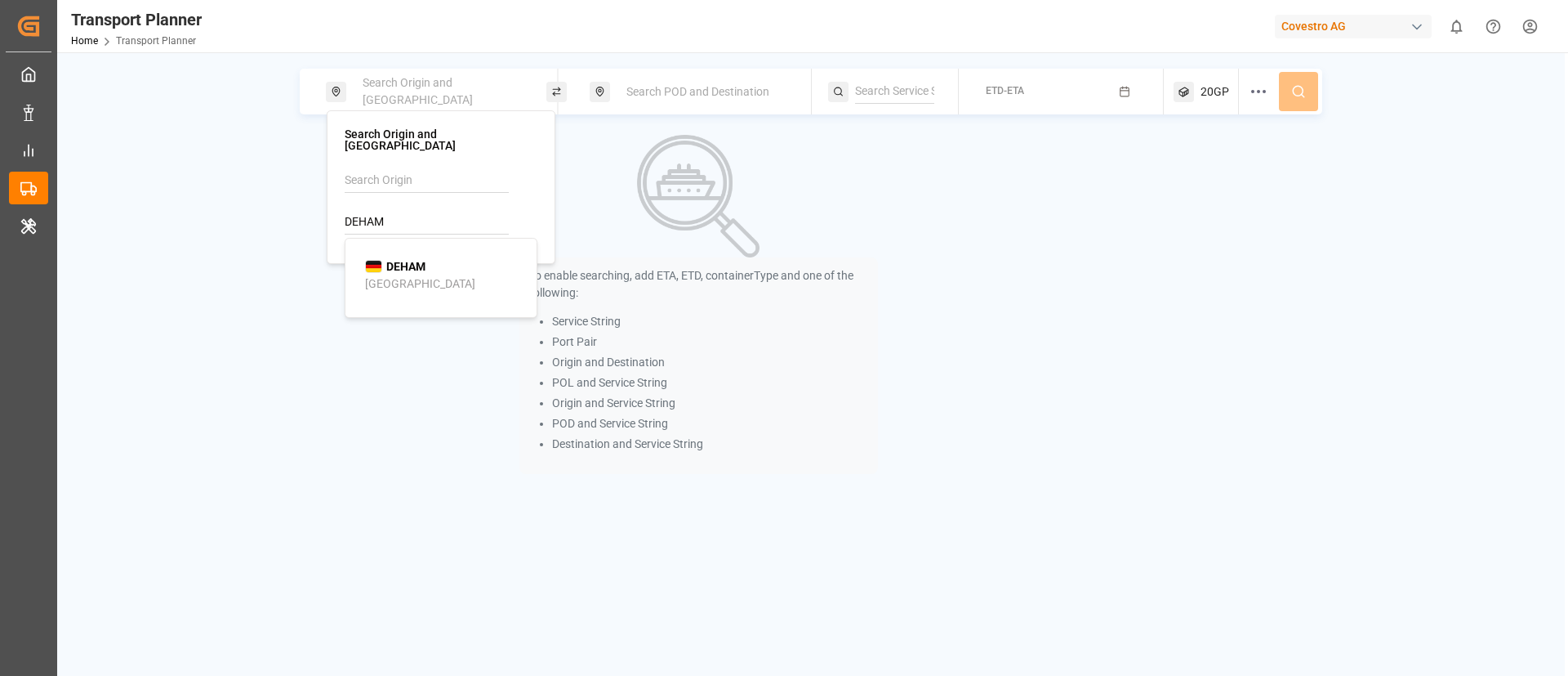
type input "DEHAM"
click at [401, 262] on span "DEHAM" at bounding box center [406, 267] width 39 height 18
click at [694, 97] on span "Search POD and Destination" at bounding box center [698, 91] width 143 height 13
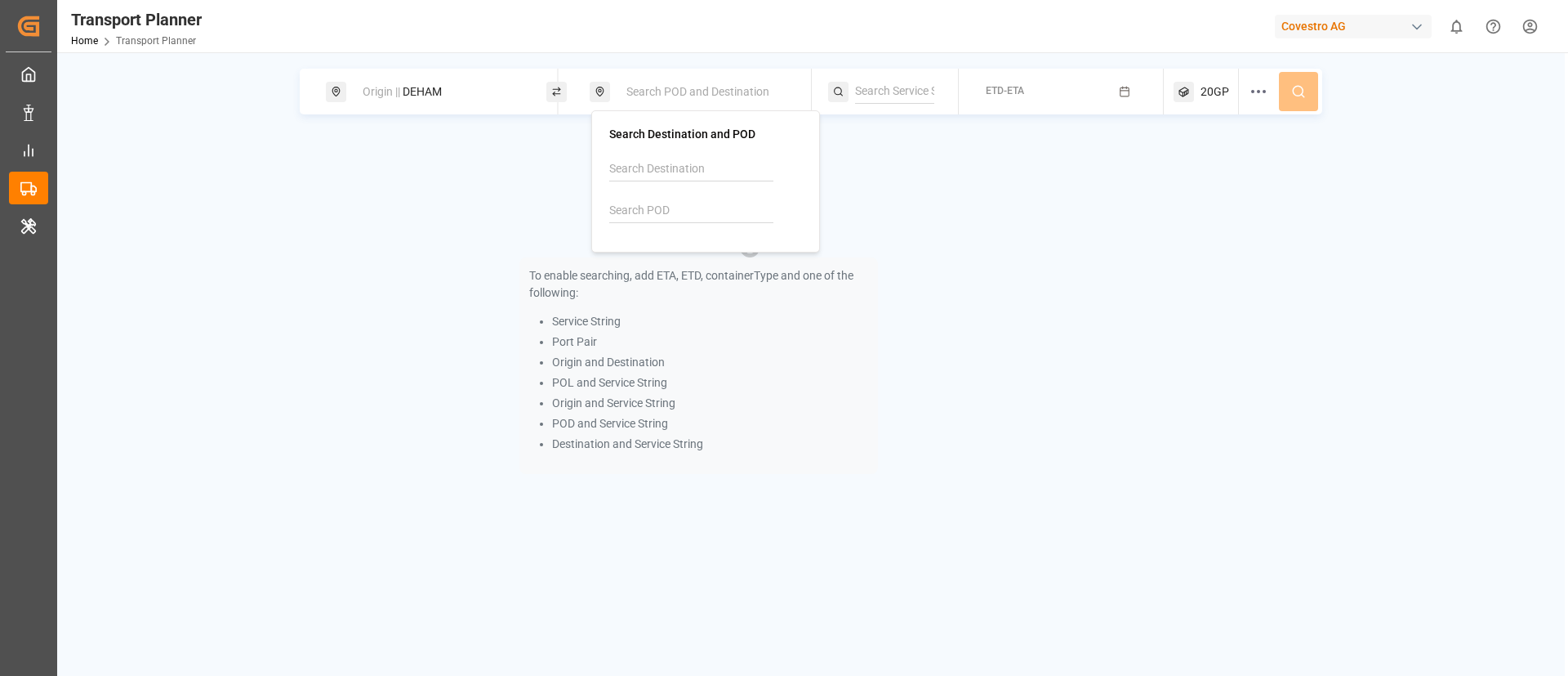
click at [688, 202] on input at bounding box center [691, 211] width 164 height 25
paste input "BRVIX"
type input "BRVIX"
click at [670, 266] on div "BRVIX Vitoria" at bounding box center [709, 263] width 159 height 34
click at [897, 81] on input at bounding box center [894, 91] width 79 height 25
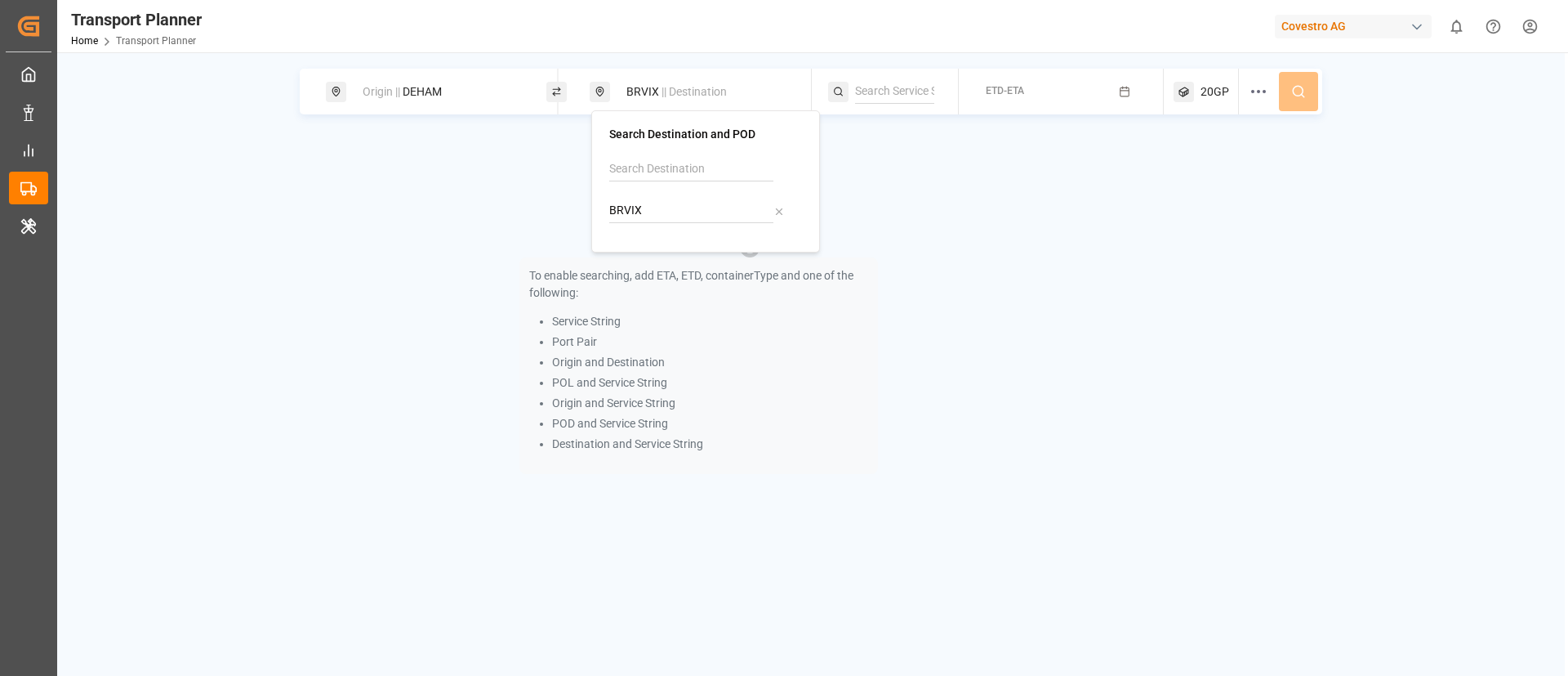
paste input "SOUTH AMERICA"
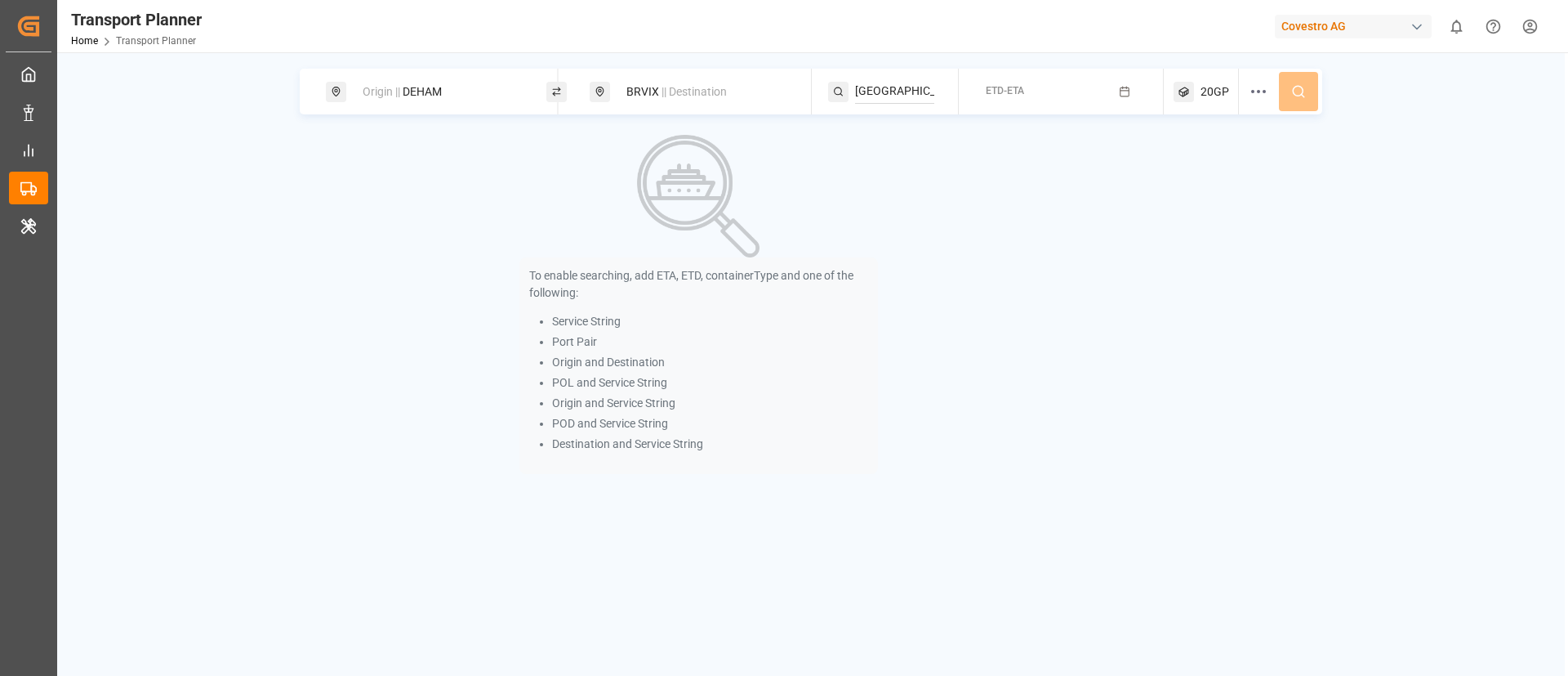
scroll to position [0, 10]
type input "SOUTH AMERICA"
click at [912, 134] on span "SOUTH AMERICA" at bounding box center [930, 136] width 110 height 13
click at [1011, 84] on div "ETD-ETA" at bounding box center [1005, 91] width 39 height 15
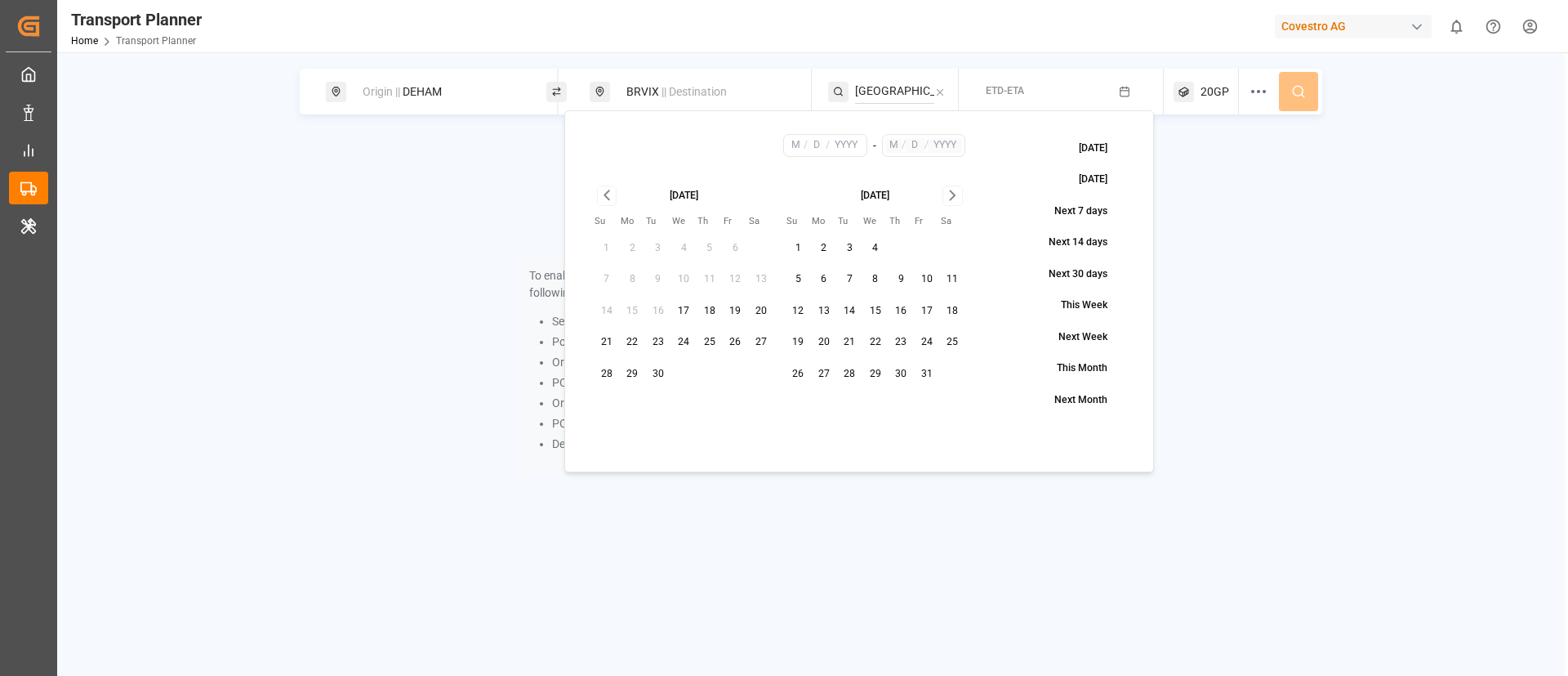
click at [687, 340] on button "24" at bounding box center [684, 343] width 26 height 26
type input "9"
type input "24"
type input "2025"
click at [949, 198] on icon "Go to next month" at bounding box center [952, 195] width 18 height 19
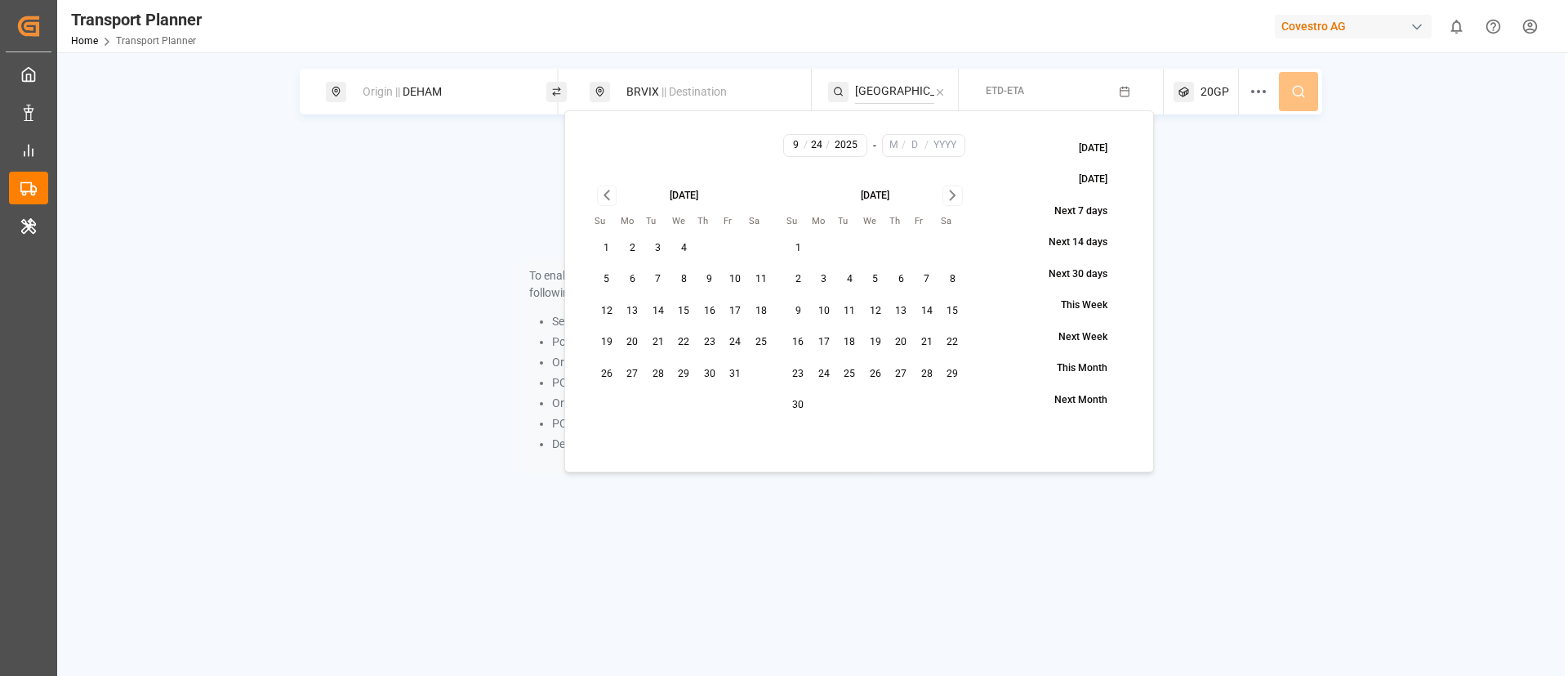
click at [949, 198] on icon "Go to next month" at bounding box center [952, 195] width 18 height 19
drag, startPoint x: 879, startPoint y: 373, endPoint x: 979, endPoint y: 285, distance: 133.2
click at [878, 373] on button "31" at bounding box center [875, 374] width 26 height 26
type input "12"
type input "31"
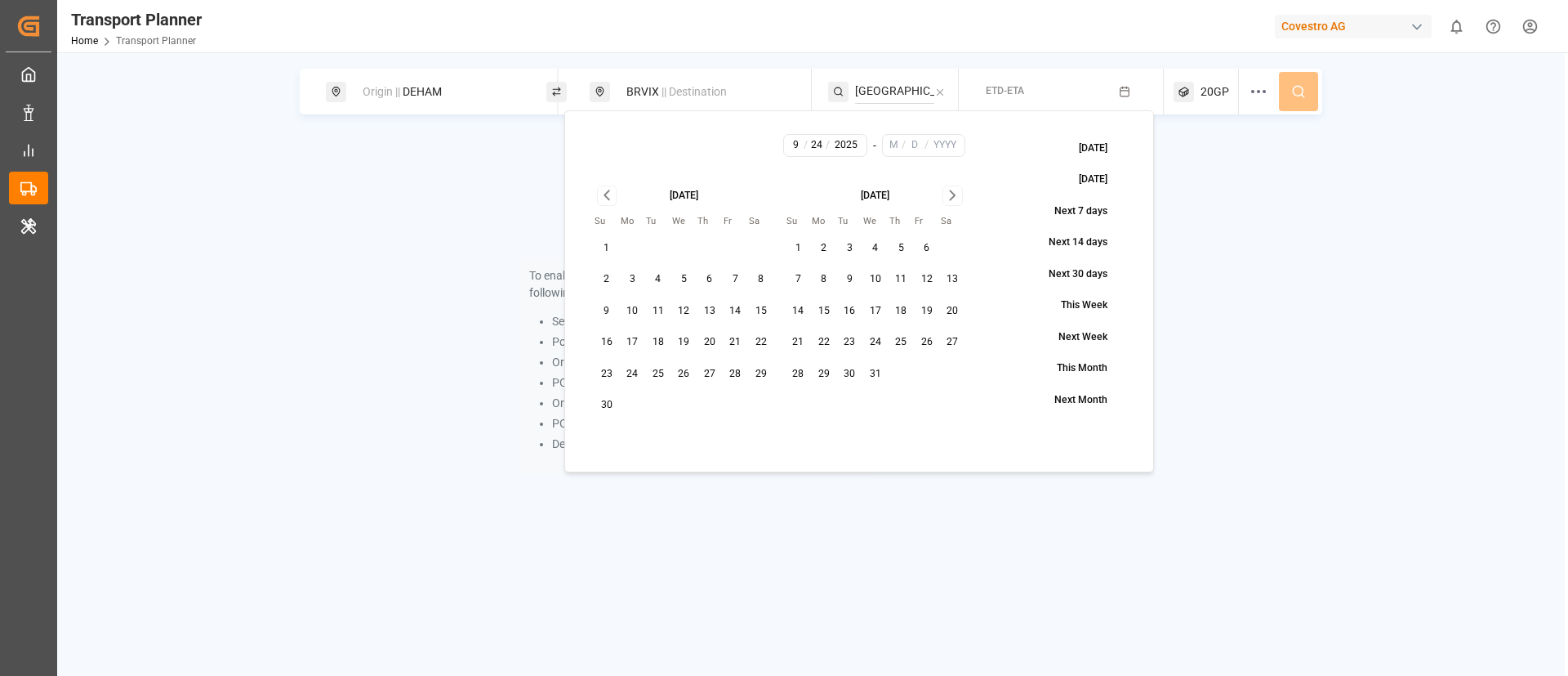
type input "2025"
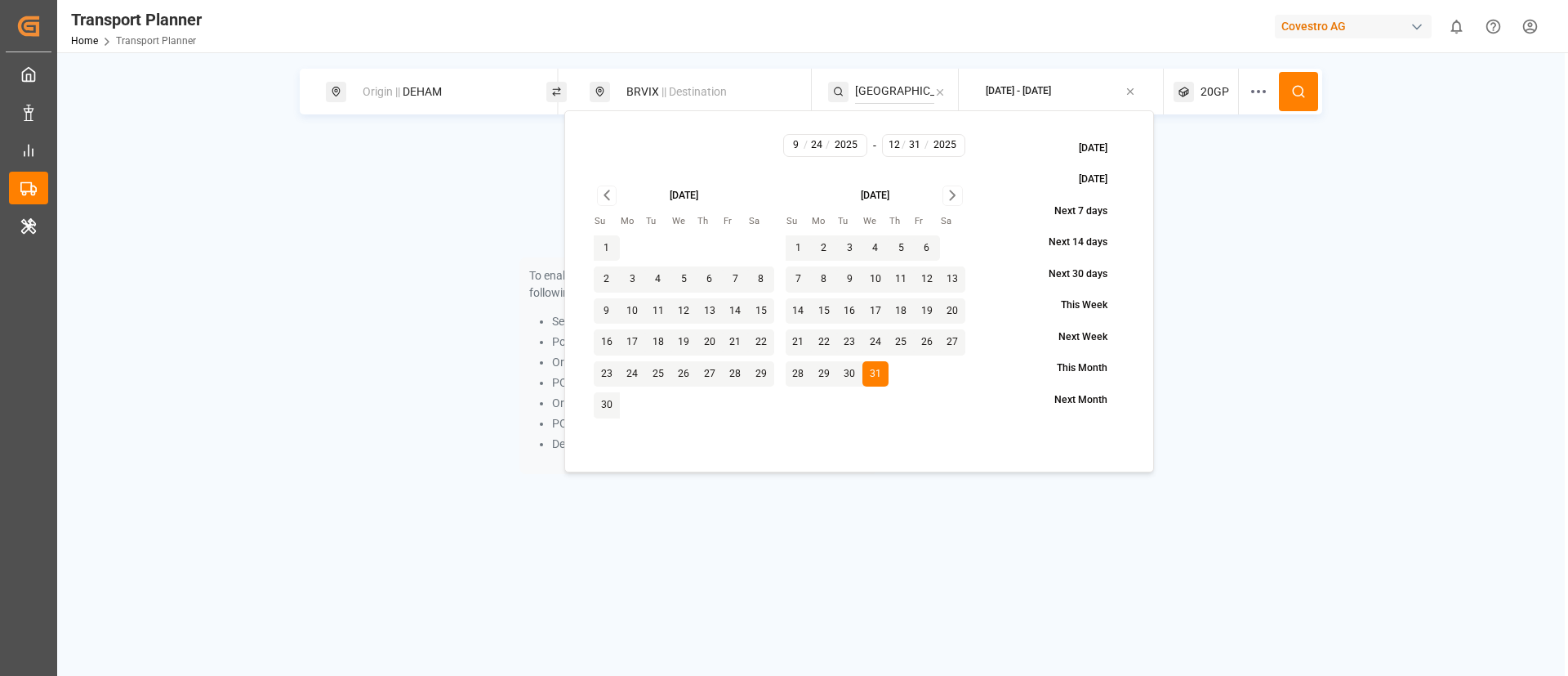
click at [1306, 90] on icon at bounding box center [1299, 91] width 15 height 15
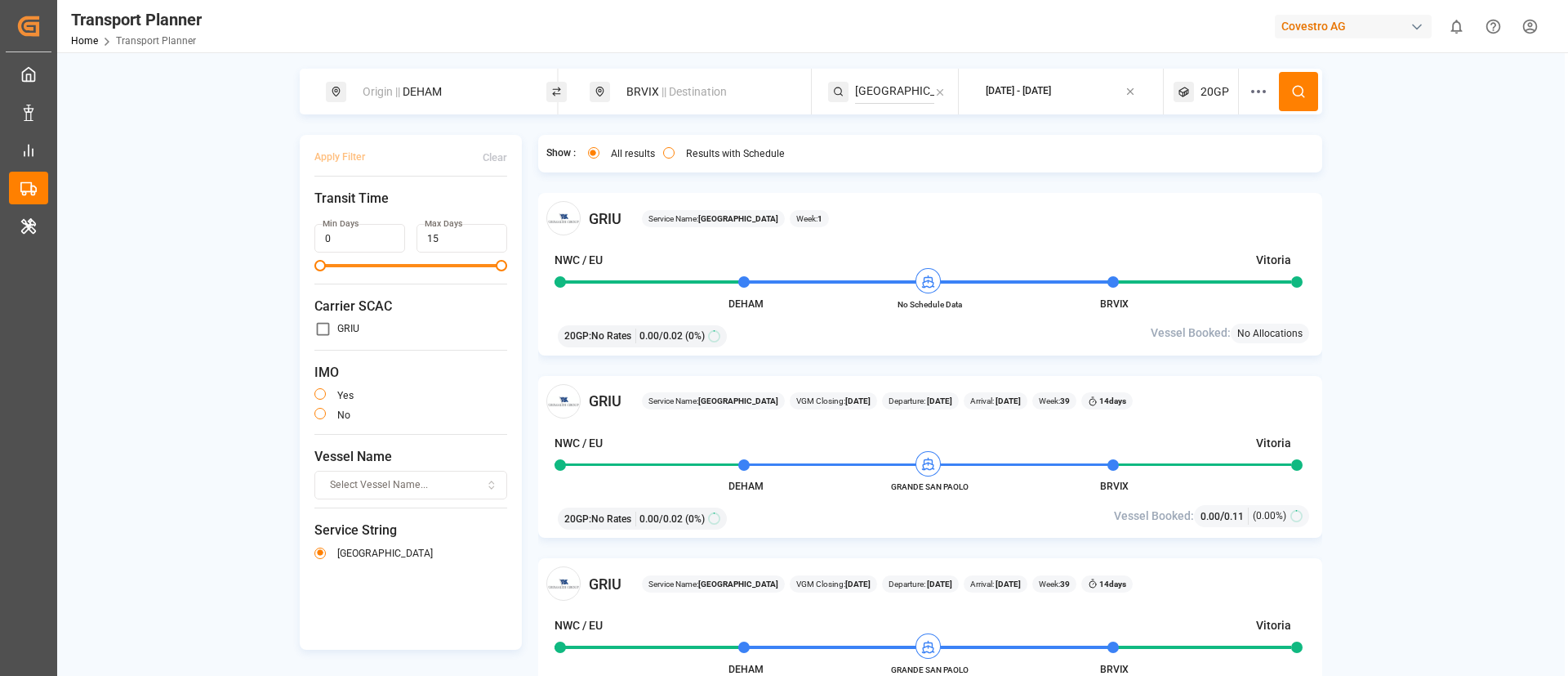
click at [425, 74] on div "Origin || DEHAM" at bounding box center [436, 91] width 221 height 46
click at [455, 77] on div "Origin || DEHAM" at bounding box center [440, 91] width 176 height 30
click at [449, 210] on input "DEHAM" at bounding box center [425, 222] width 164 height 25
paste input "BEANR"
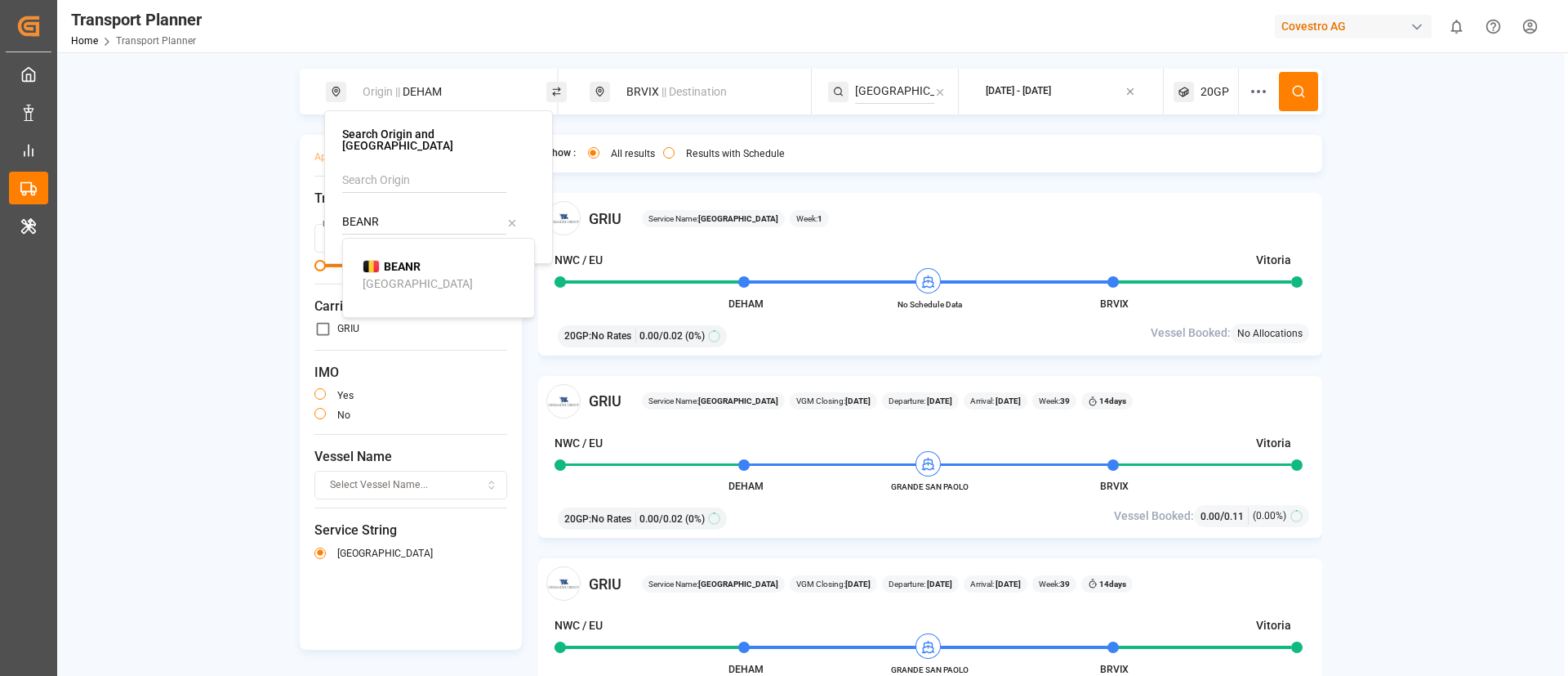
type input "BEANR"
click at [408, 260] on b "BEANR" at bounding box center [402, 266] width 37 height 13
click at [1285, 78] on button at bounding box center [1299, 91] width 39 height 39
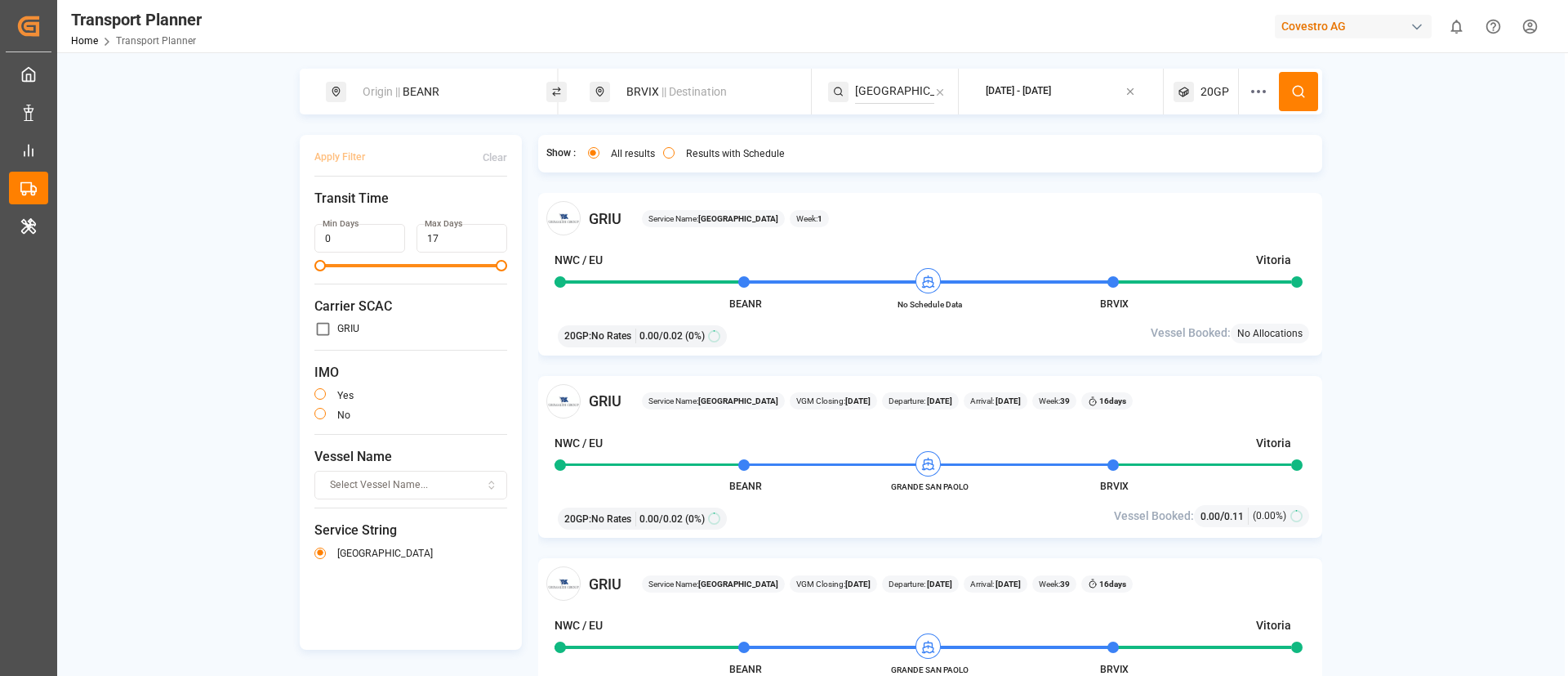
click at [700, 86] on span "|| Destination" at bounding box center [694, 91] width 66 height 13
click at [664, 211] on input "BRVIX" at bounding box center [688, 211] width 164 height 25
paste input "ARZAE"
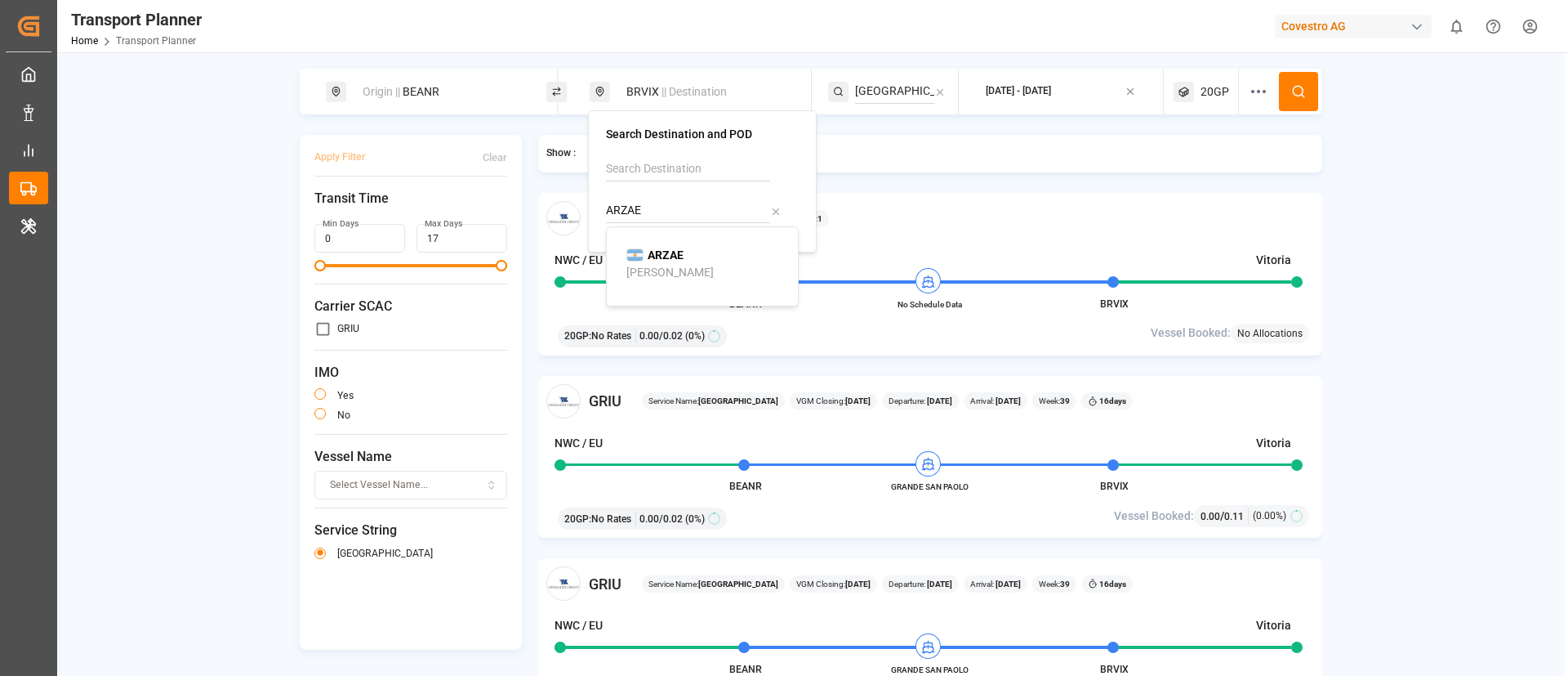
type input "ARZAE"
click at [656, 255] on b "ARZAE" at bounding box center [665, 255] width 36 height 13
click at [1293, 88] on circle at bounding box center [1298, 91] width 10 height 10
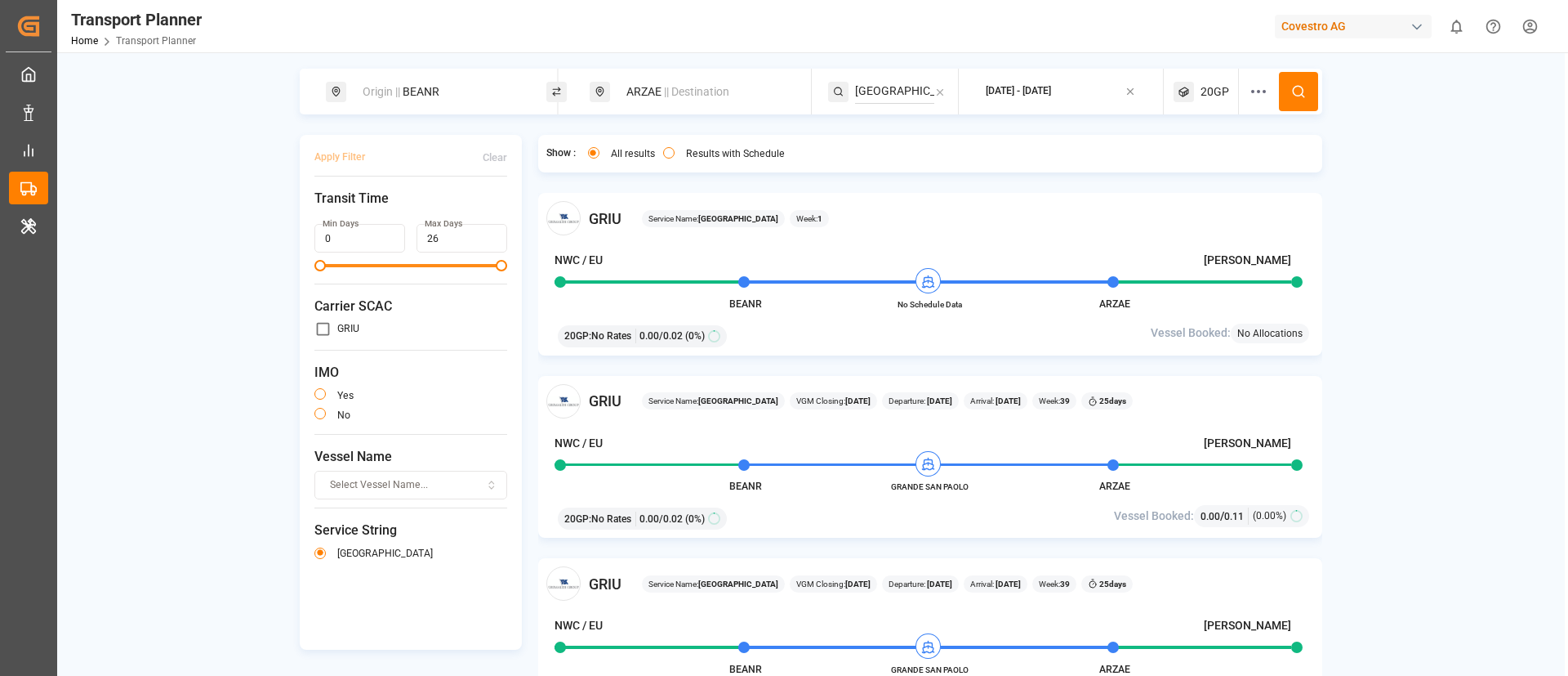
click at [449, 95] on div "Origin || BEANR" at bounding box center [440, 91] width 176 height 30
click at [406, 210] on input "BEANR" at bounding box center [425, 222] width 164 height 25
paste input "DEHAM"
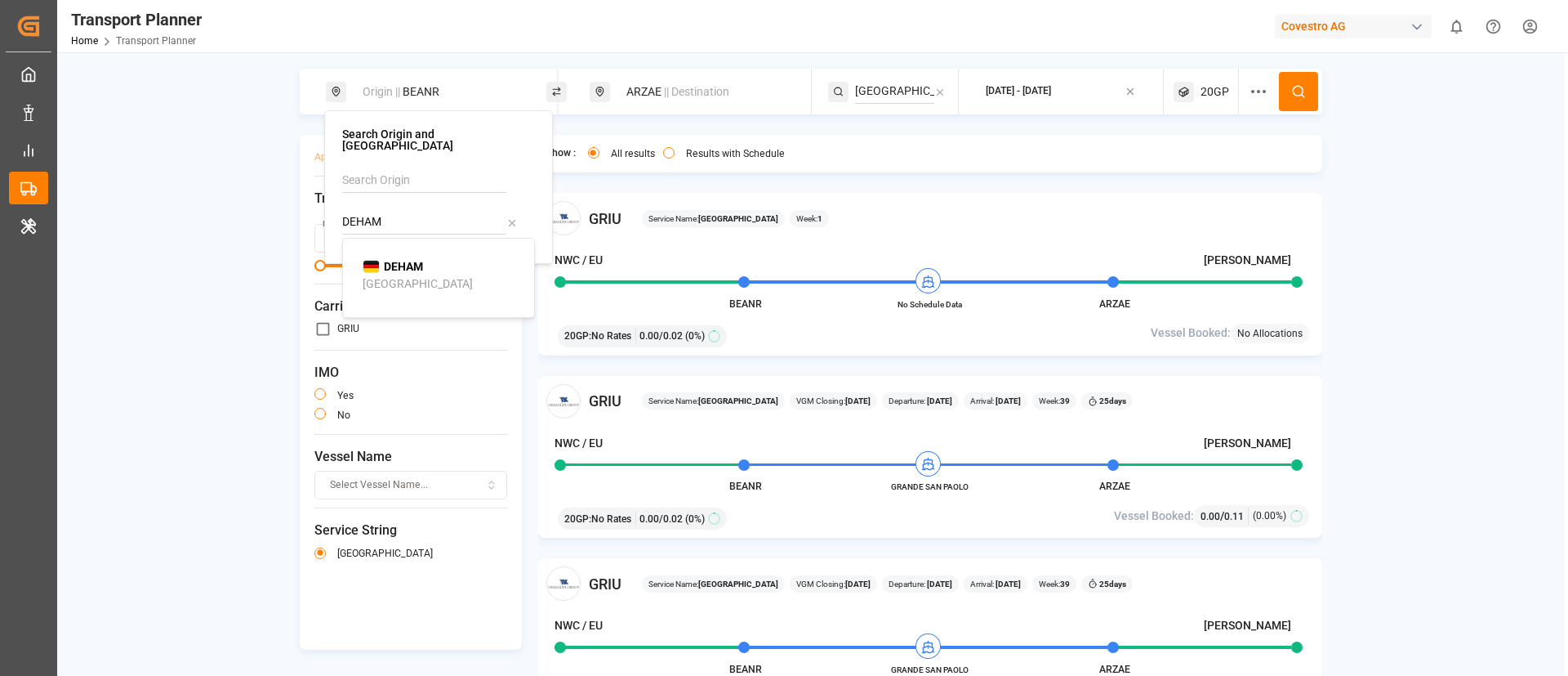
type input "DEHAM"
click at [393, 275] on div "Hamburg" at bounding box center [417, 284] width 110 height 18
click at [1287, 89] on button at bounding box center [1299, 91] width 39 height 39
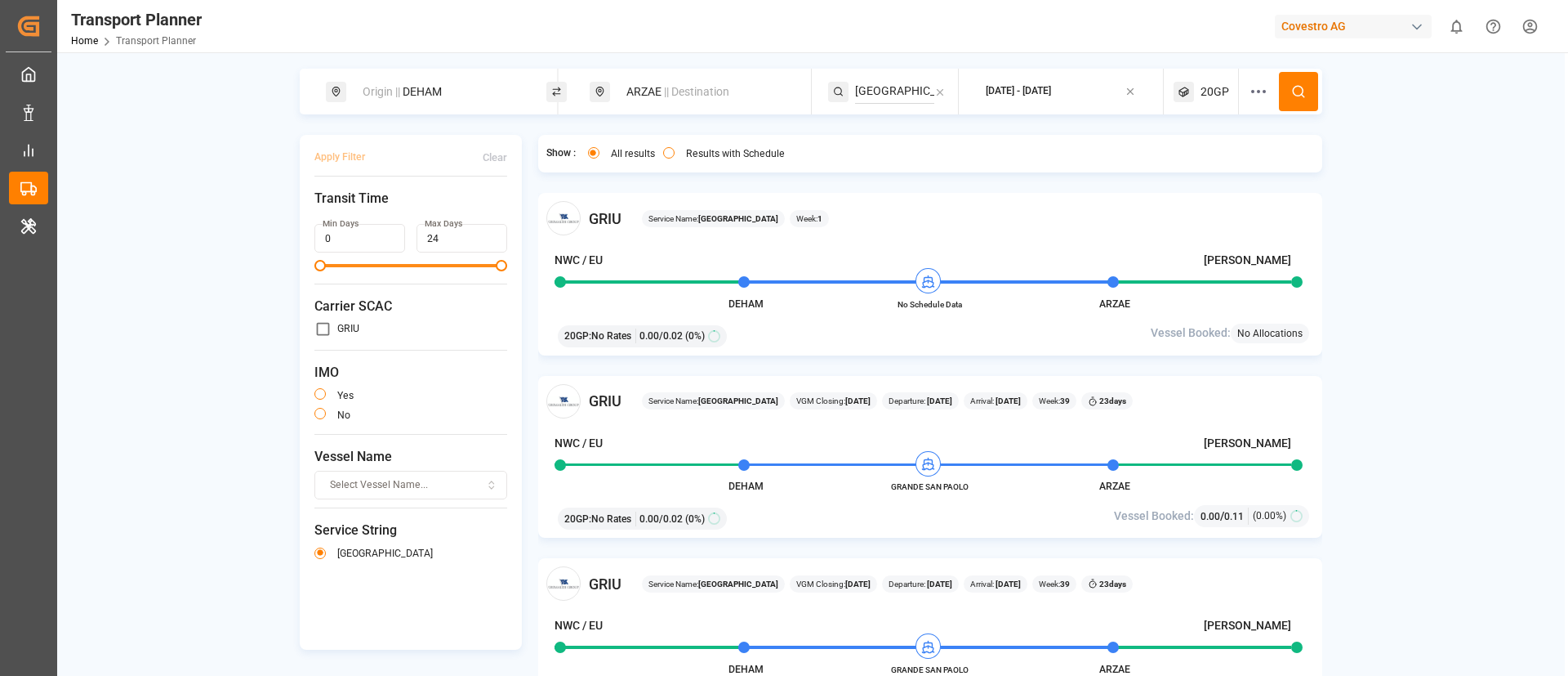
click at [465, 89] on div "Origin || DEHAM" at bounding box center [440, 91] width 176 height 30
click at [429, 210] on input "DEHAM" at bounding box center [425, 222] width 164 height 25
paste input "BEANR"
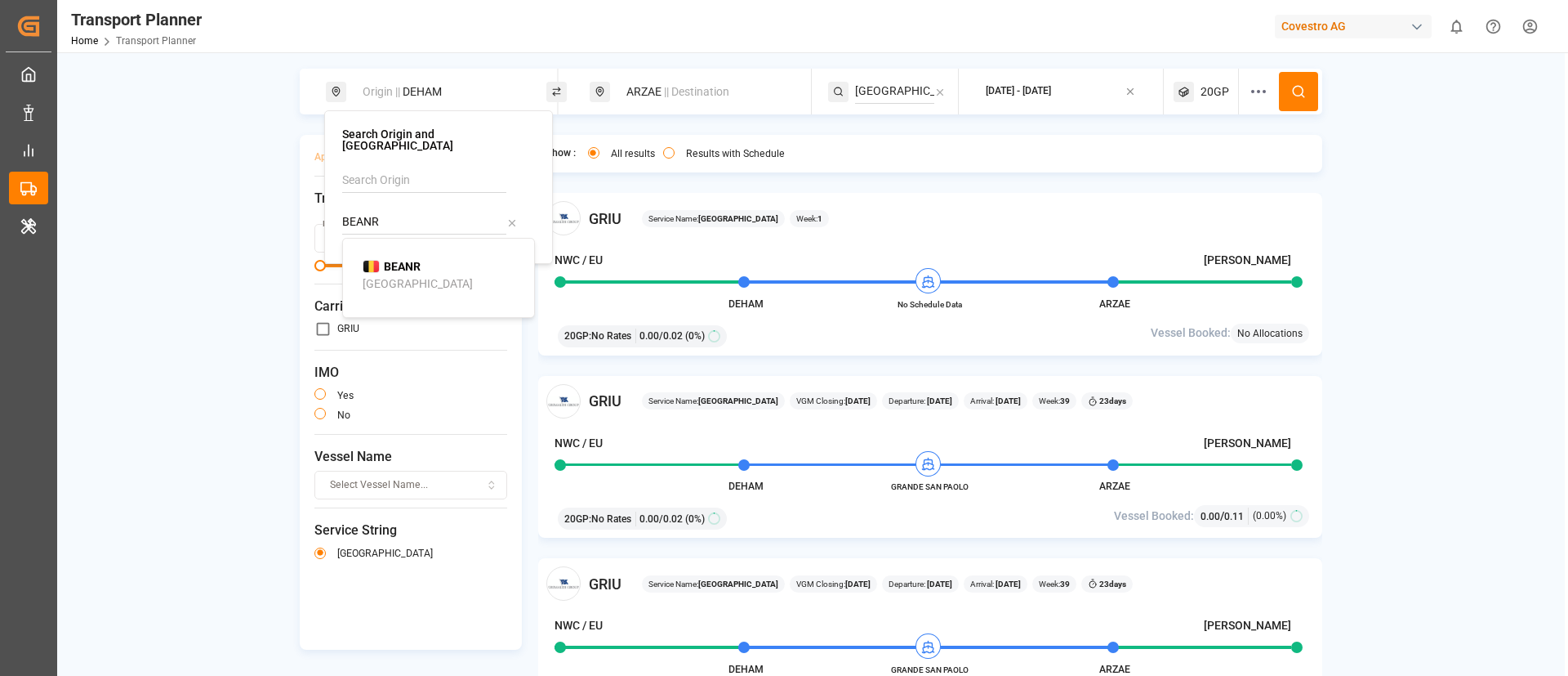
type input "BEANR"
click at [414, 264] on div "BEANR Antwerp" at bounding box center [442, 275] width 159 height 34
click at [690, 91] on span "|| Destination" at bounding box center [696, 91] width 66 height 13
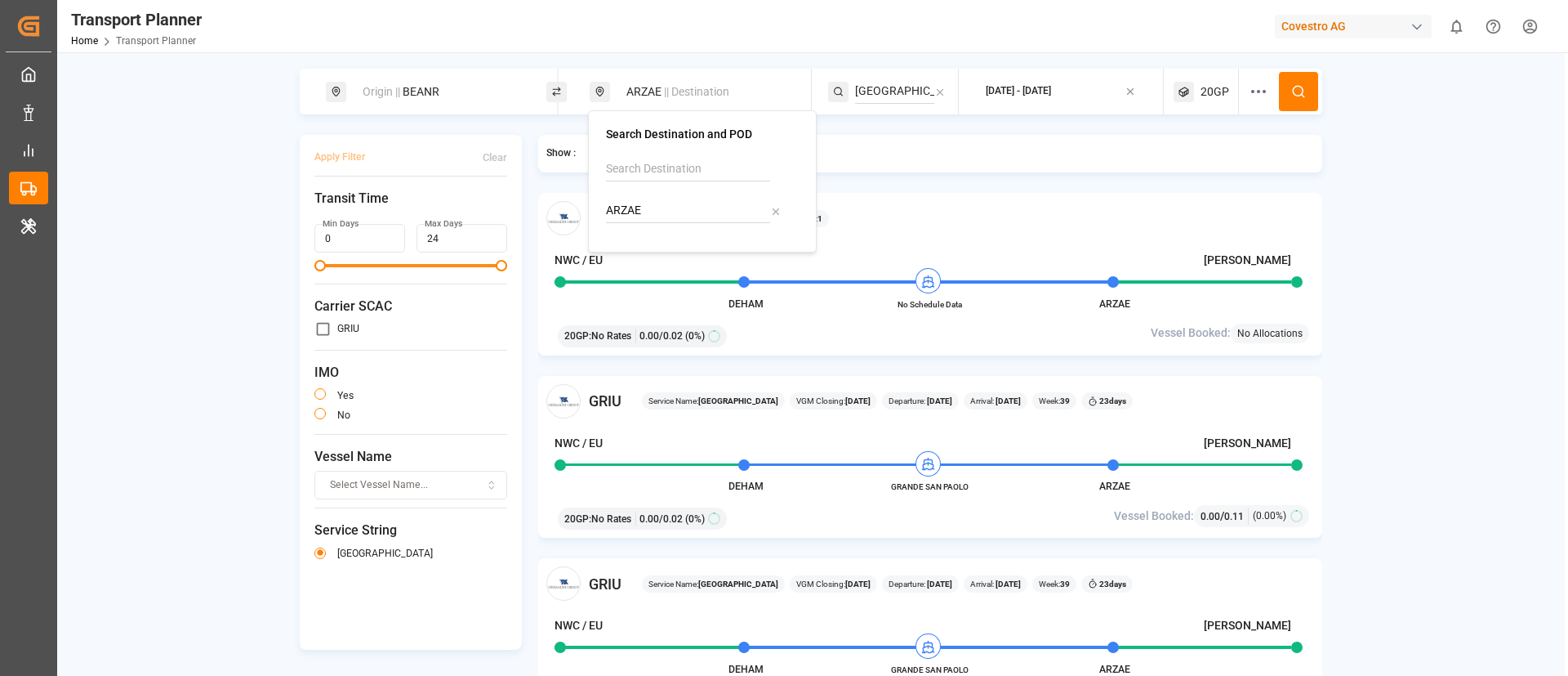
click at [662, 210] on input "ARZAE" at bounding box center [688, 211] width 164 height 25
paste input "MZMNC"
type input "MZMNC"
click at [662, 264] on div "Nacala" at bounding box center [644, 272] width 36 height 18
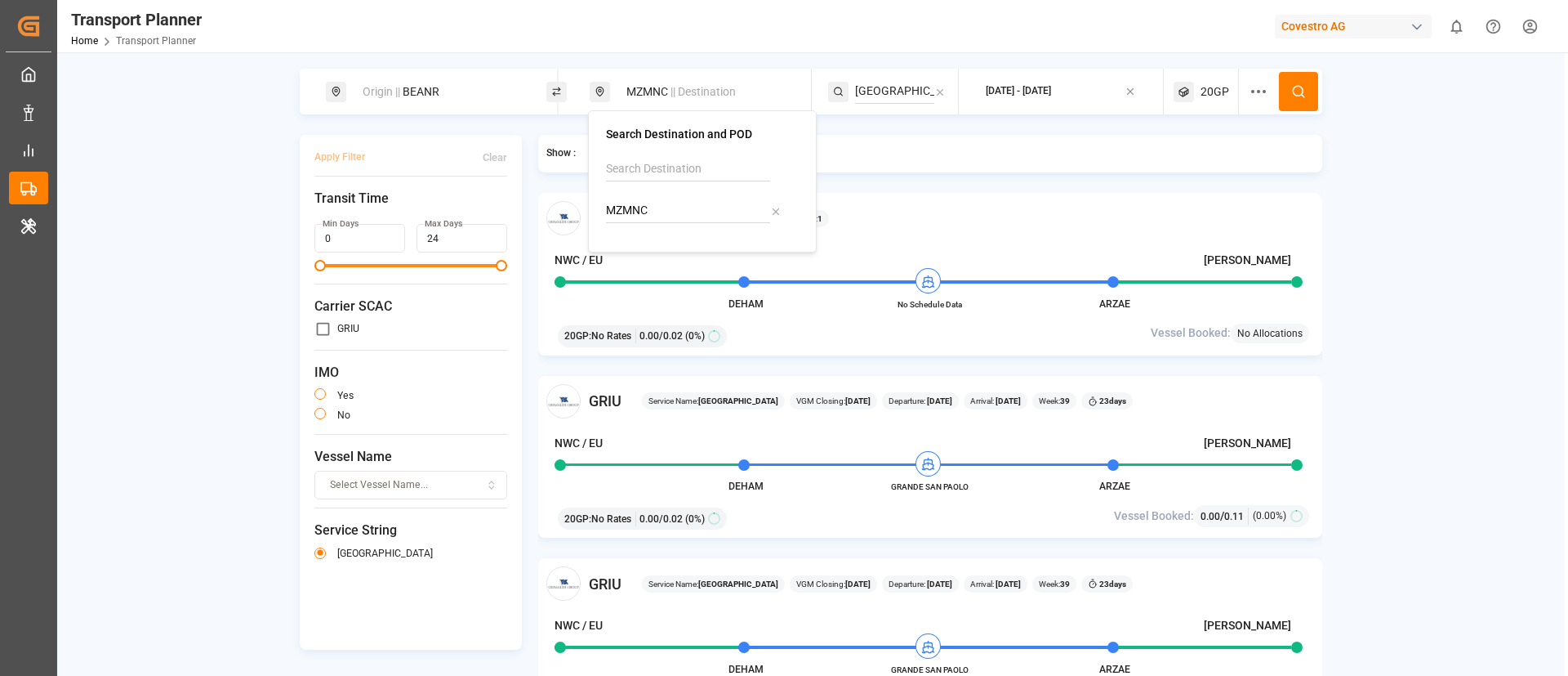
click at [888, 88] on input "SOUTH AMERICA" at bounding box center [894, 91] width 79 height 25
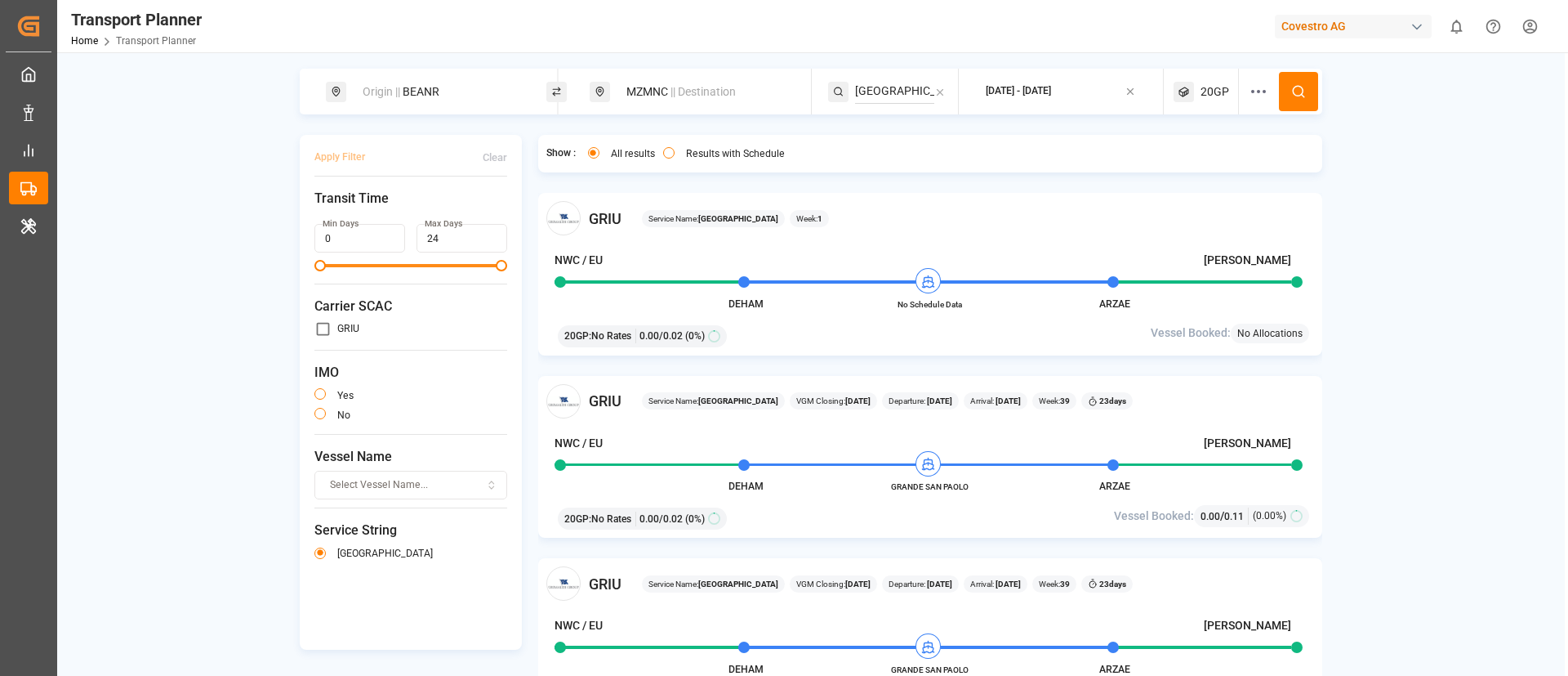
click at [888, 88] on input "SOUTH AMERICA" at bounding box center [894, 91] width 79 height 25
paste input "AUSTRALIA EXPRESS"
type input "AUSTRALIA EXPRESS"
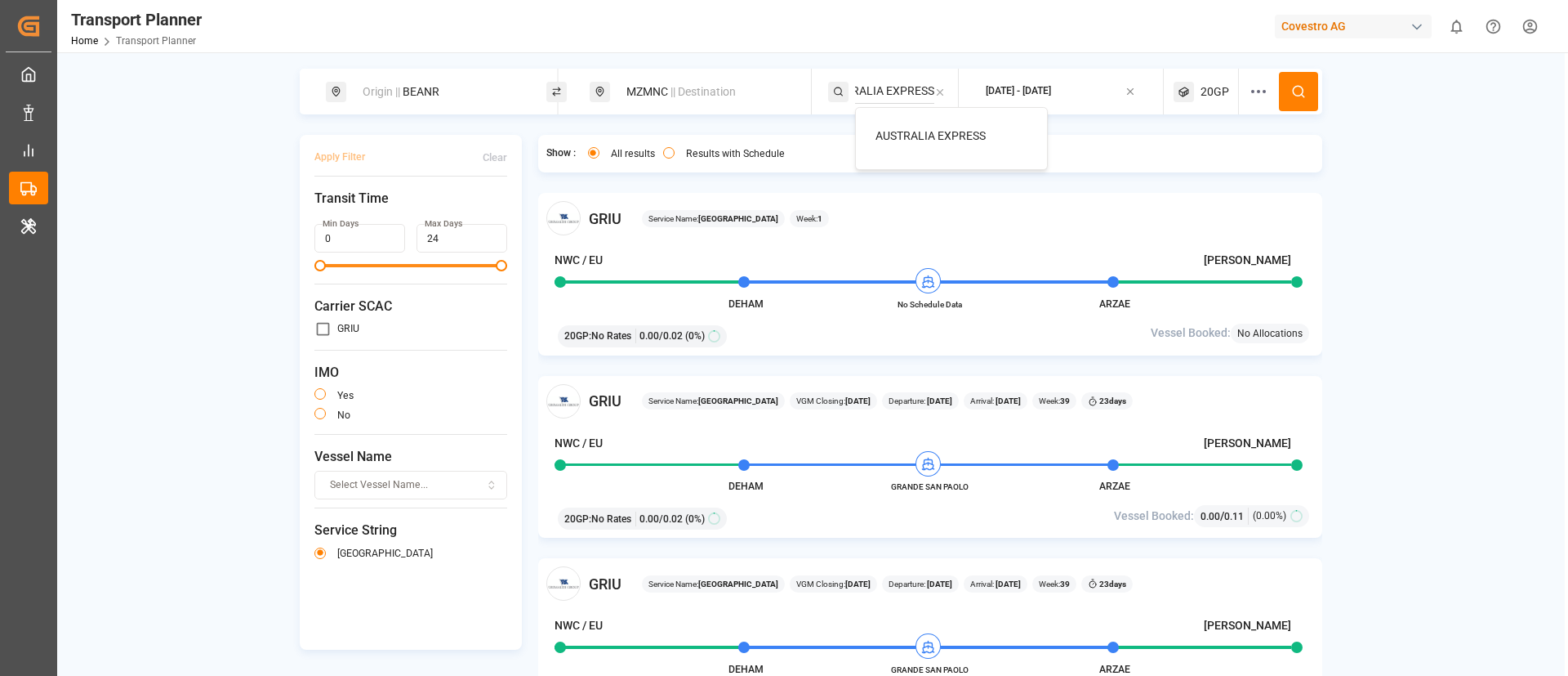
scroll to position [0, 0]
click at [937, 131] on span "AUSTRALIA EXPRESS" at bounding box center [930, 136] width 110 height 13
click at [1305, 80] on button at bounding box center [1299, 91] width 39 height 39
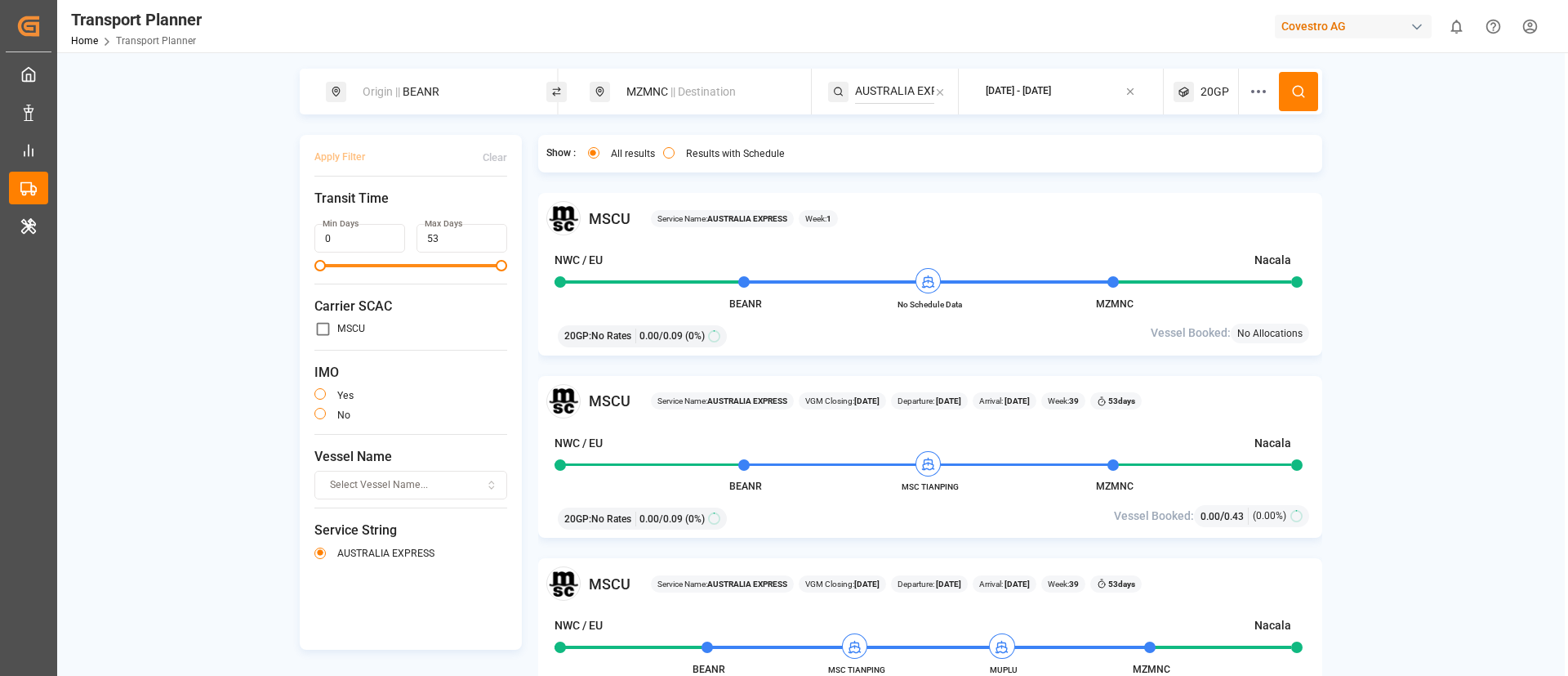
click at [429, 91] on div "Origin || BEANR" at bounding box center [440, 91] width 176 height 30
click at [419, 210] on input "BEANR" at bounding box center [425, 222] width 164 height 25
paste input "NLRTM"
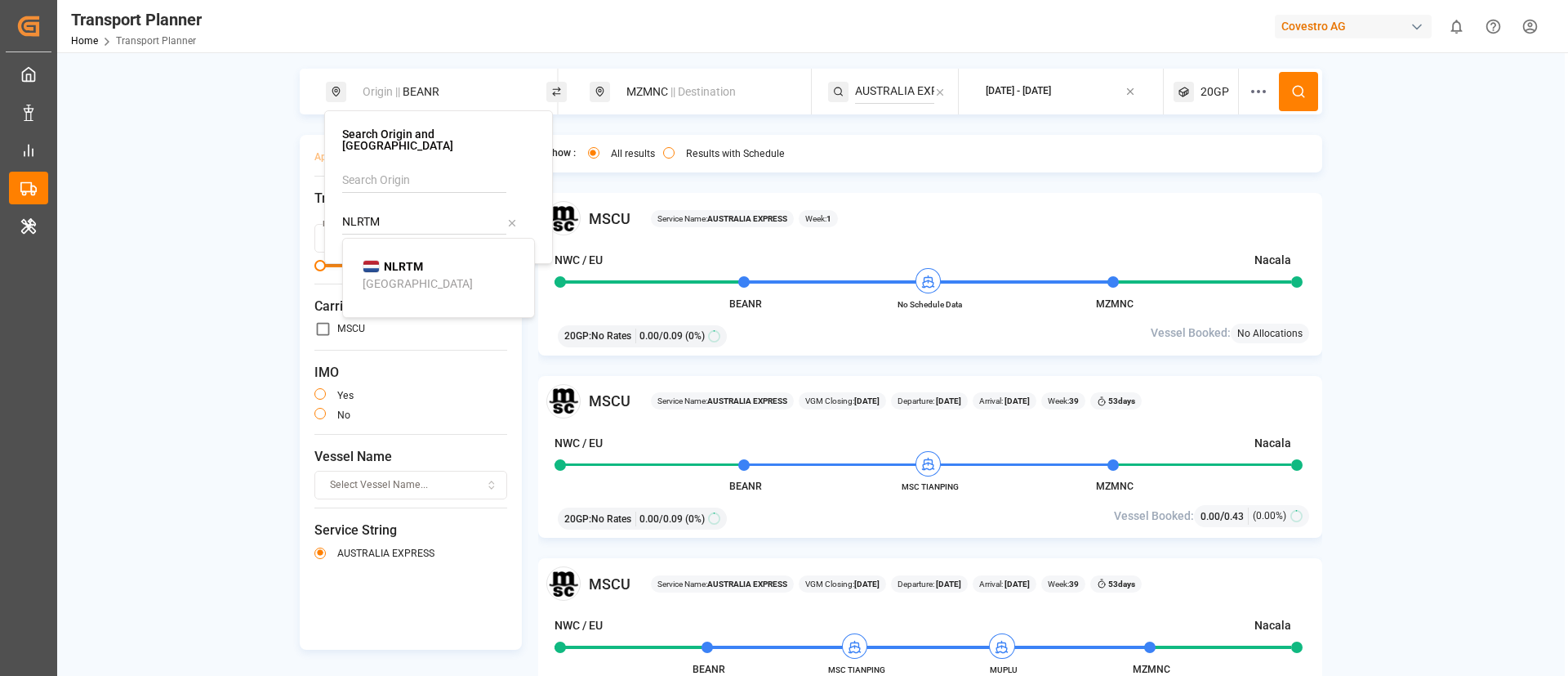
type input "NLRTM"
click at [392, 260] on b "NLRTM" at bounding box center [403, 266] width 39 height 13
click at [1280, 85] on button at bounding box center [1299, 91] width 39 height 39
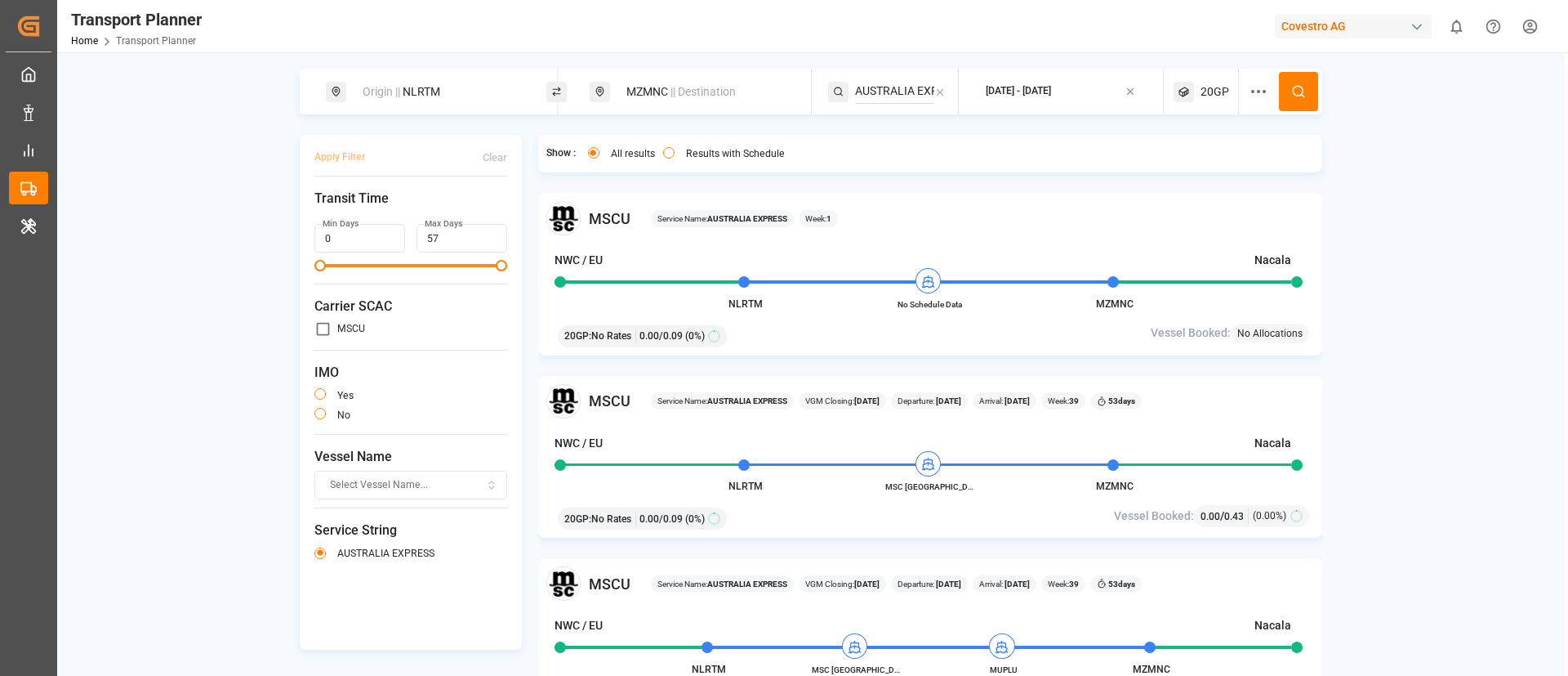
click at [449, 80] on div "Origin || NLRTM" at bounding box center [440, 91] width 176 height 30
click at [393, 210] on input "NLRTM" at bounding box center [425, 222] width 164 height 25
paste input "DEHA"
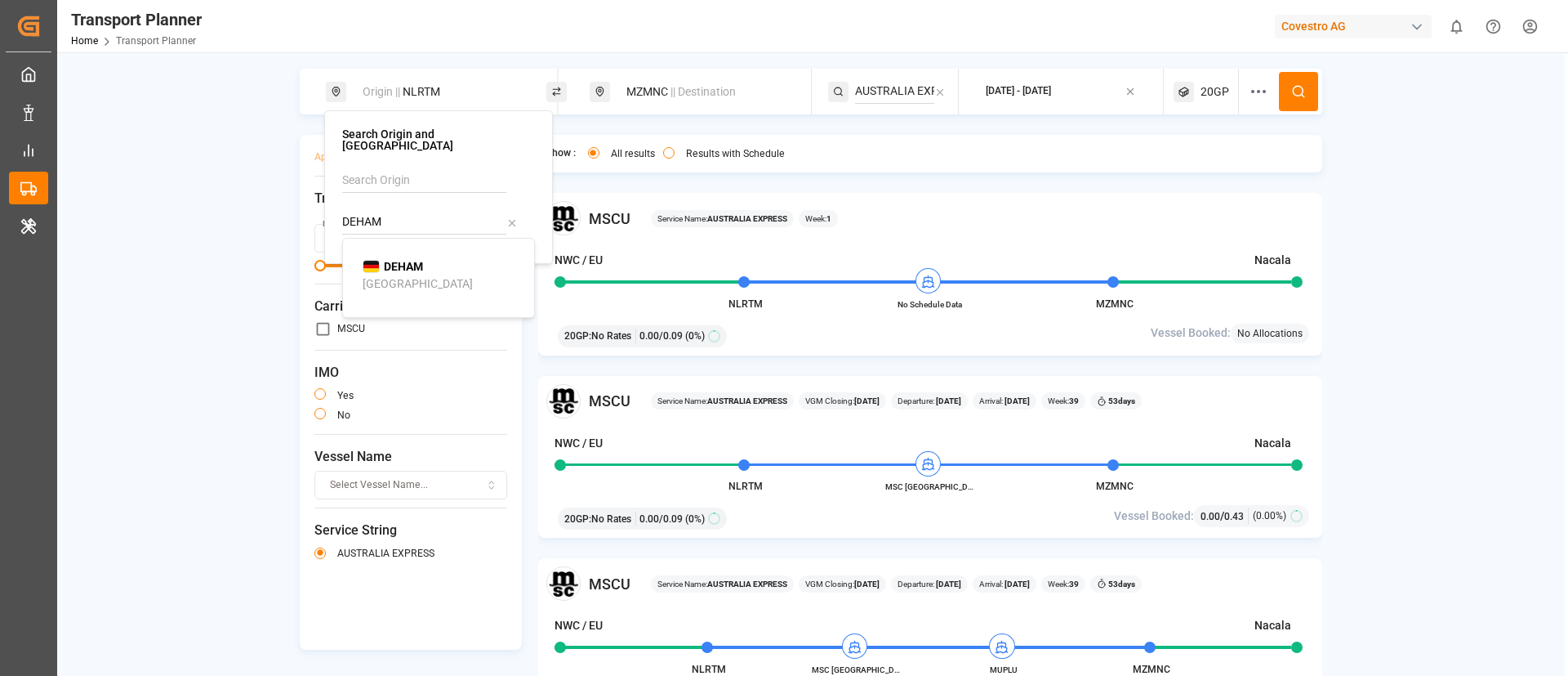
type input "DEHAM"
click at [825, 181] on div "Show : All results Results with Schedule MSCU Service Name: AUSTRALIA EXPRESS W…" at bounding box center [930, 434] width 784 height 599
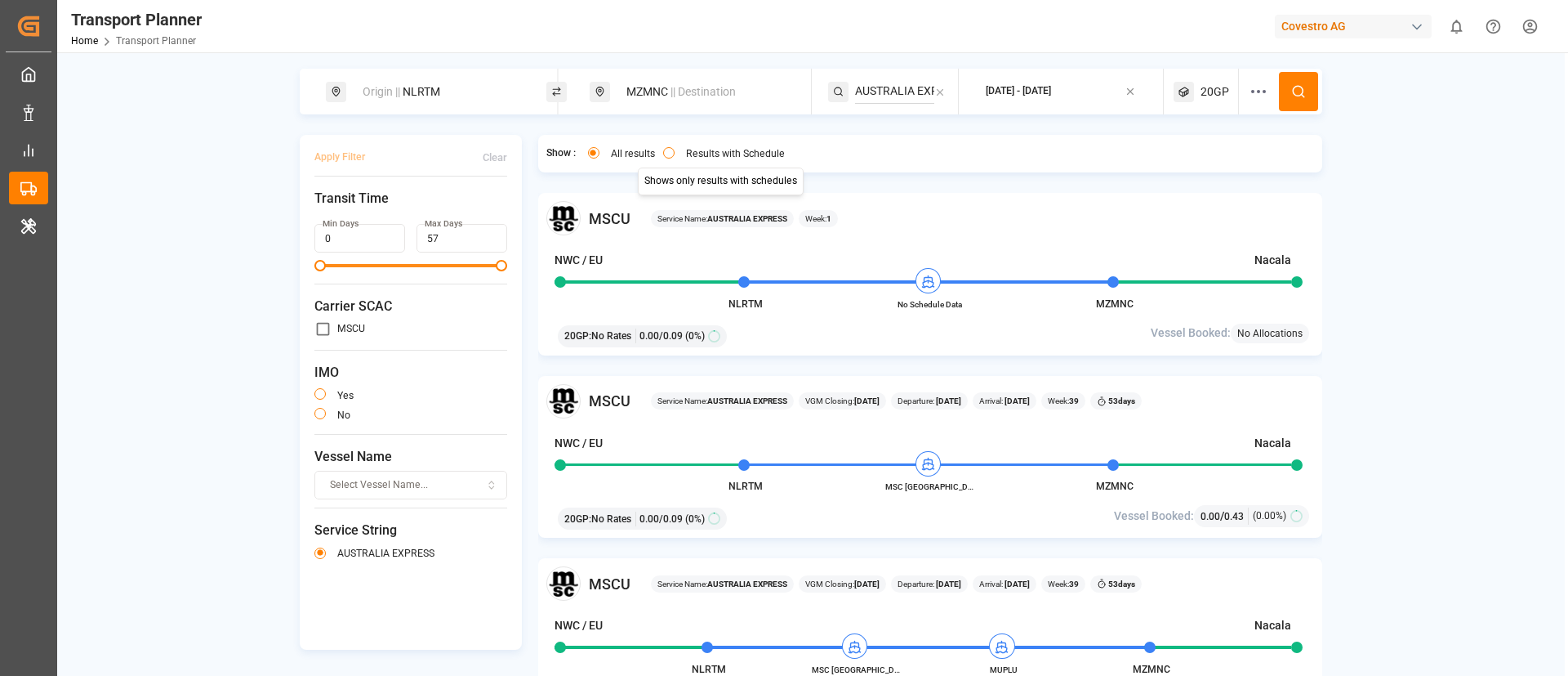
click at [665, 150] on button "Results with Schedule" at bounding box center [668, 152] width 11 height 11
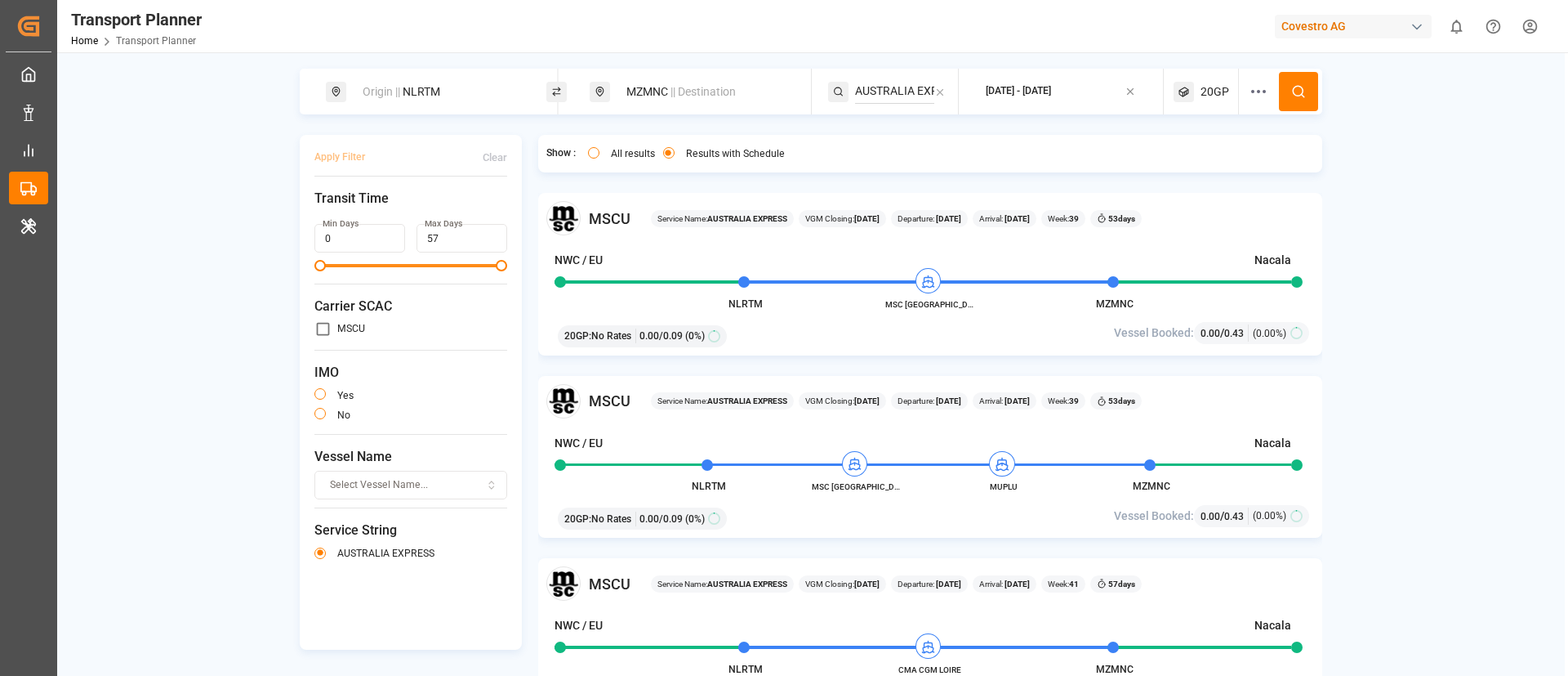
type button "only"
click at [451, 92] on div "Origin || NLRTM" at bounding box center [440, 91] width 176 height 30
click at [430, 212] on input "NLRTM" at bounding box center [425, 222] width 164 height 25
click at [430, 213] on input "NLRTM" at bounding box center [425, 222] width 164 height 25
paste input "DEHA"
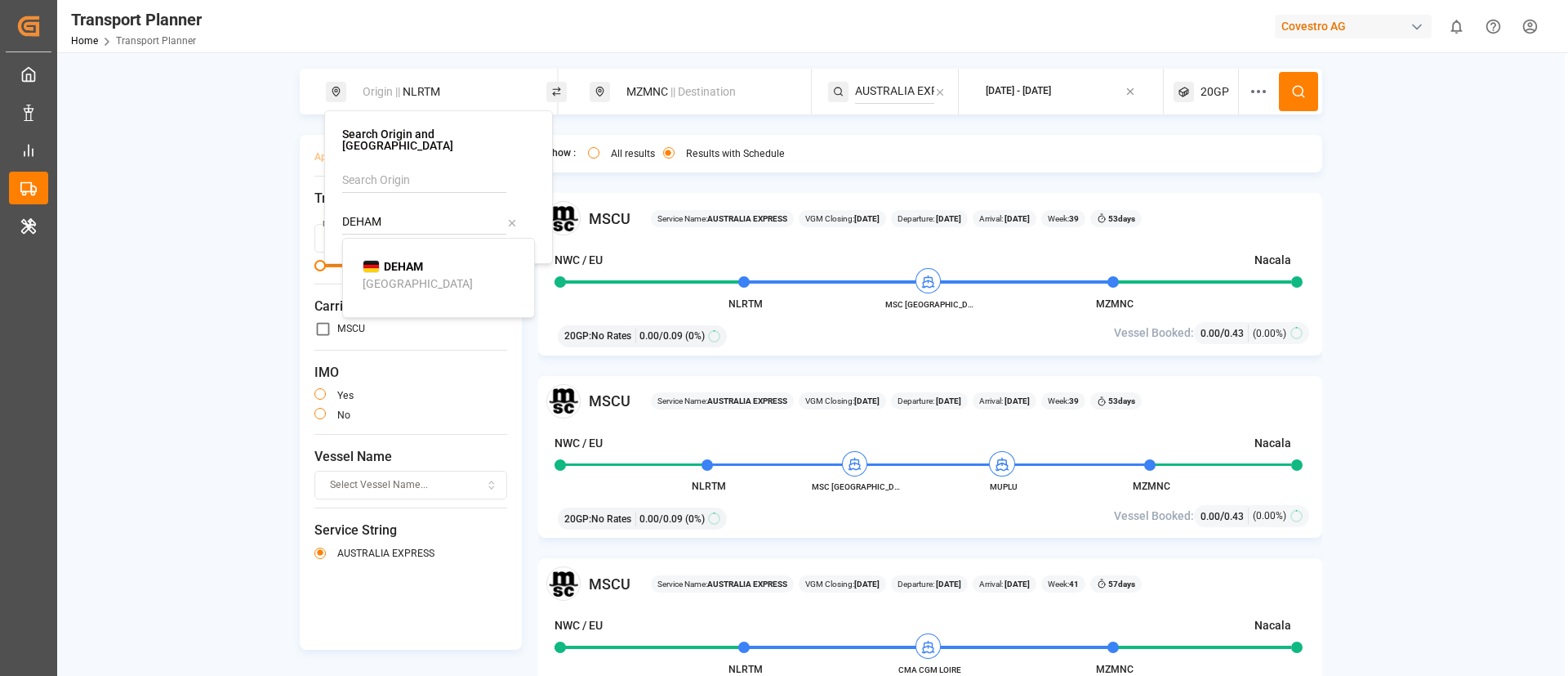
type input "DEHAM"
click at [407, 260] on b "DEHAM" at bounding box center [403, 266] width 39 height 13
click at [1299, 89] on icon at bounding box center [1299, 91] width 15 height 15
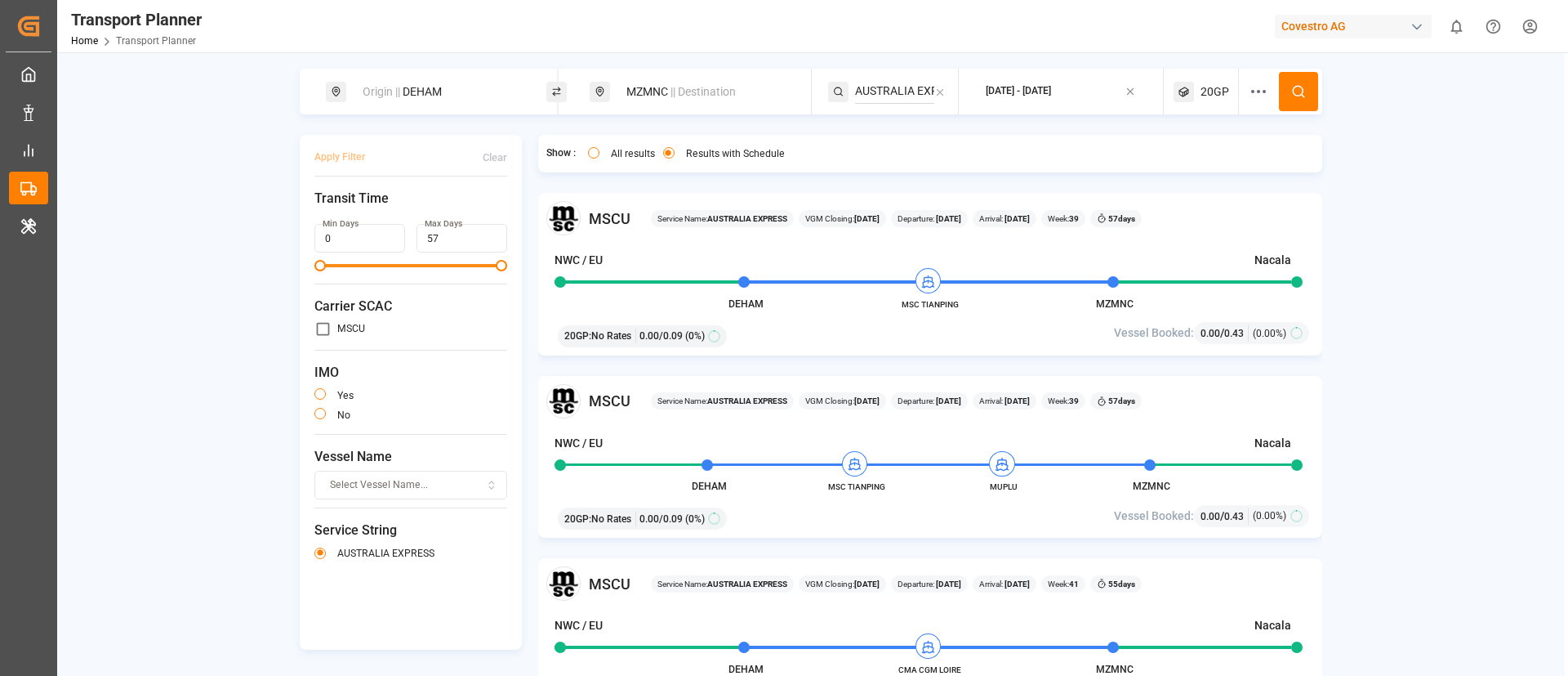
click at [425, 84] on div "Origin || DEHAM" at bounding box center [440, 91] width 176 height 30
click at [399, 213] on input "DEHAM" at bounding box center [425, 222] width 164 height 25
paste input "BEANR"
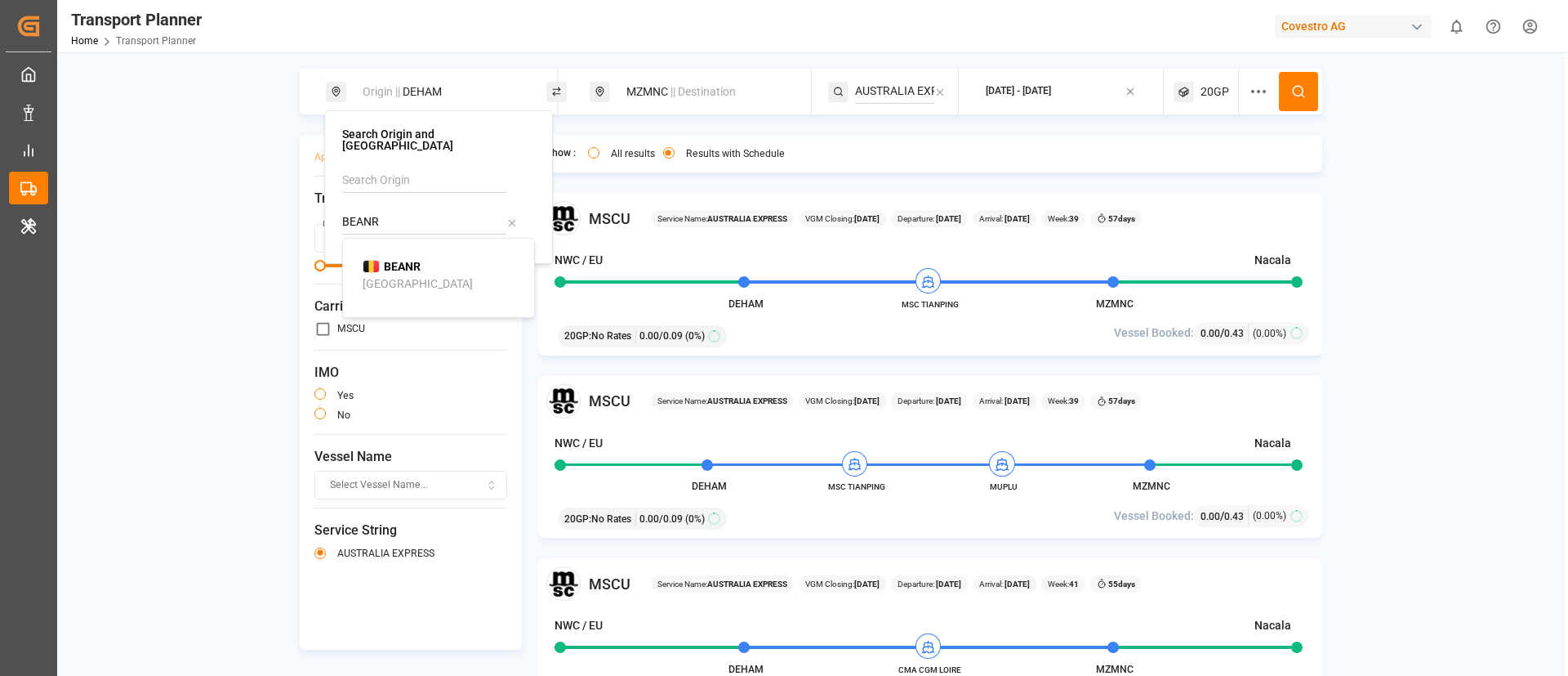
type input "BEANR"
click at [398, 260] on b "BEANR" at bounding box center [402, 266] width 37 height 13
click at [635, 80] on div "MZMNC || Destination" at bounding box center [704, 91] width 176 height 30
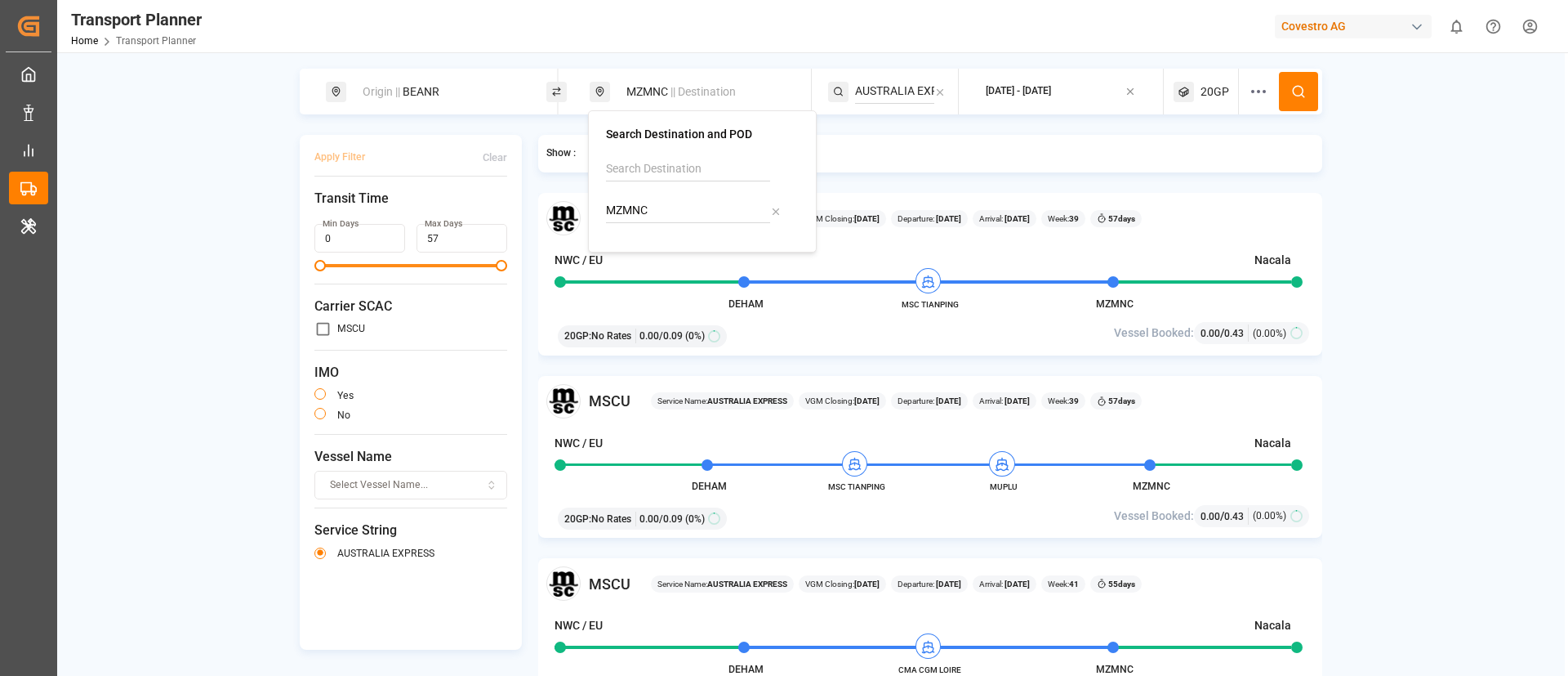
click at [649, 211] on input "MZMNC" at bounding box center [688, 211] width 164 height 25
paste input "TTPTS"
type input "TTPTS"
click at [649, 271] on div "Point Lisas" at bounding box center [654, 272] width 56 height 18
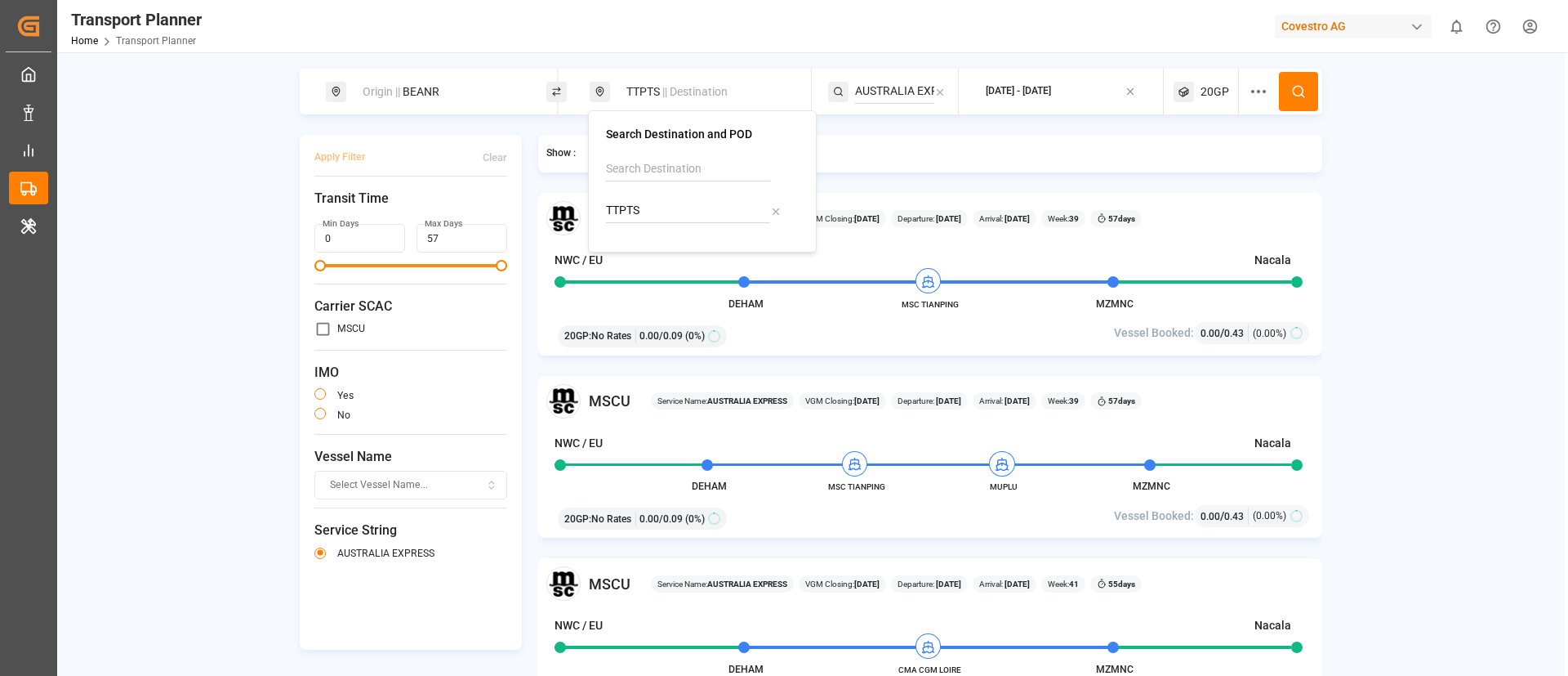
click at [890, 94] on input "AUSTRALIA EXPRESS" at bounding box center [894, 91] width 79 height 25
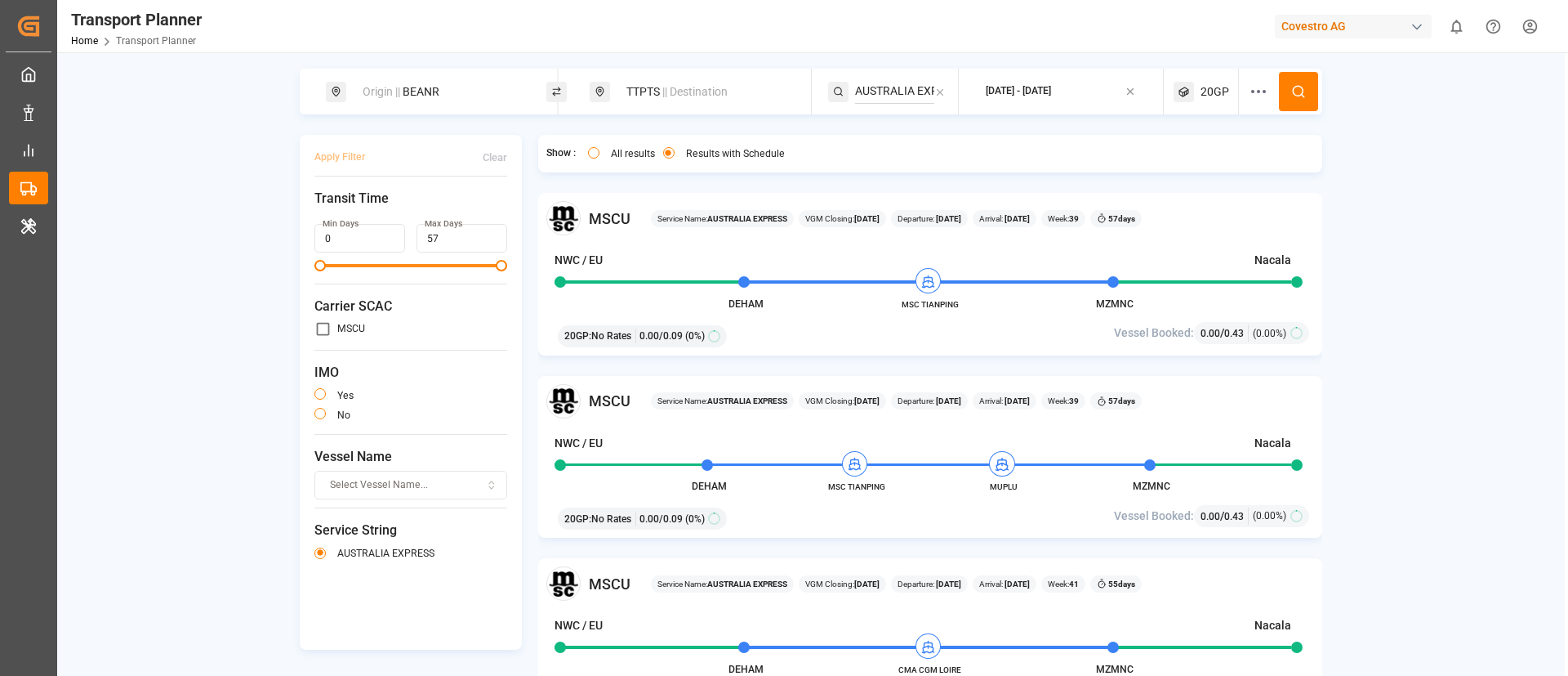
click at [890, 94] on input "AUSTRALIA EXPRESS" at bounding box center [894, 91] width 79 height 25
paste input "NWC - USA - SAWC"
type input "NWC - USA - SAWC"
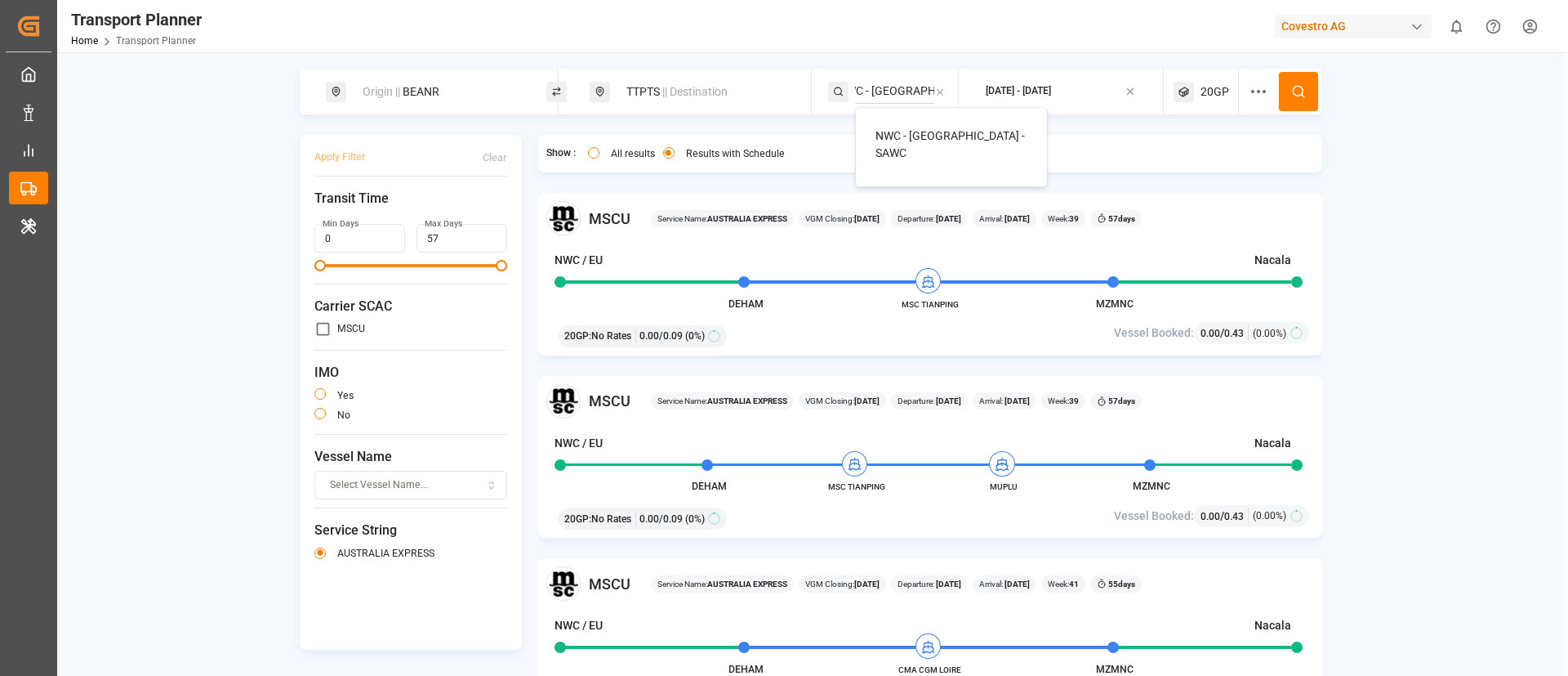
scroll to position [0, 0]
click at [906, 131] on span "NWC - USA - SAWC" at bounding box center [951, 144] width 150 height 30
click at [1299, 86] on icon at bounding box center [1299, 91] width 15 height 15
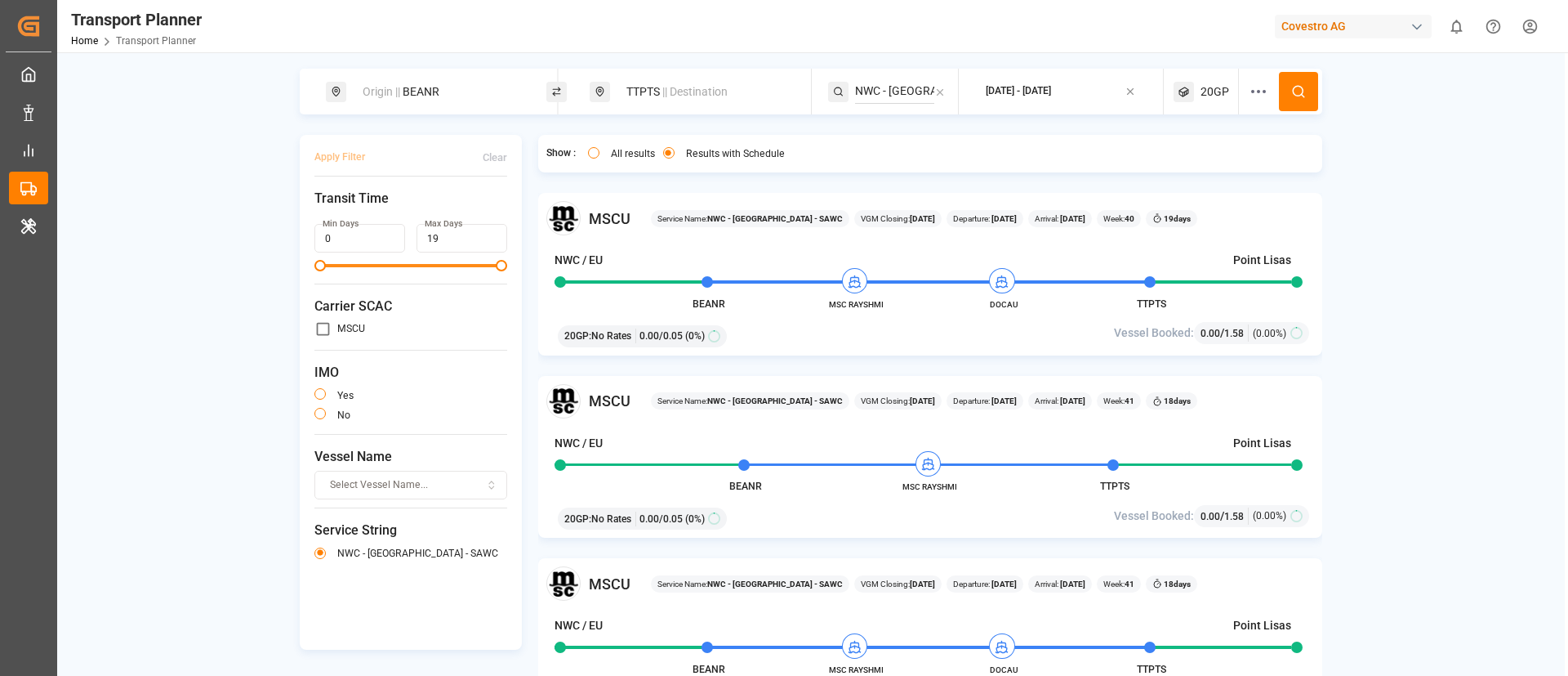
click at [450, 88] on div "Origin || BEANR" at bounding box center [440, 91] width 176 height 30
click at [393, 210] on input "BEANR" at bounding box center [425, 222] width 164 height 25
paste input "NLRTM"
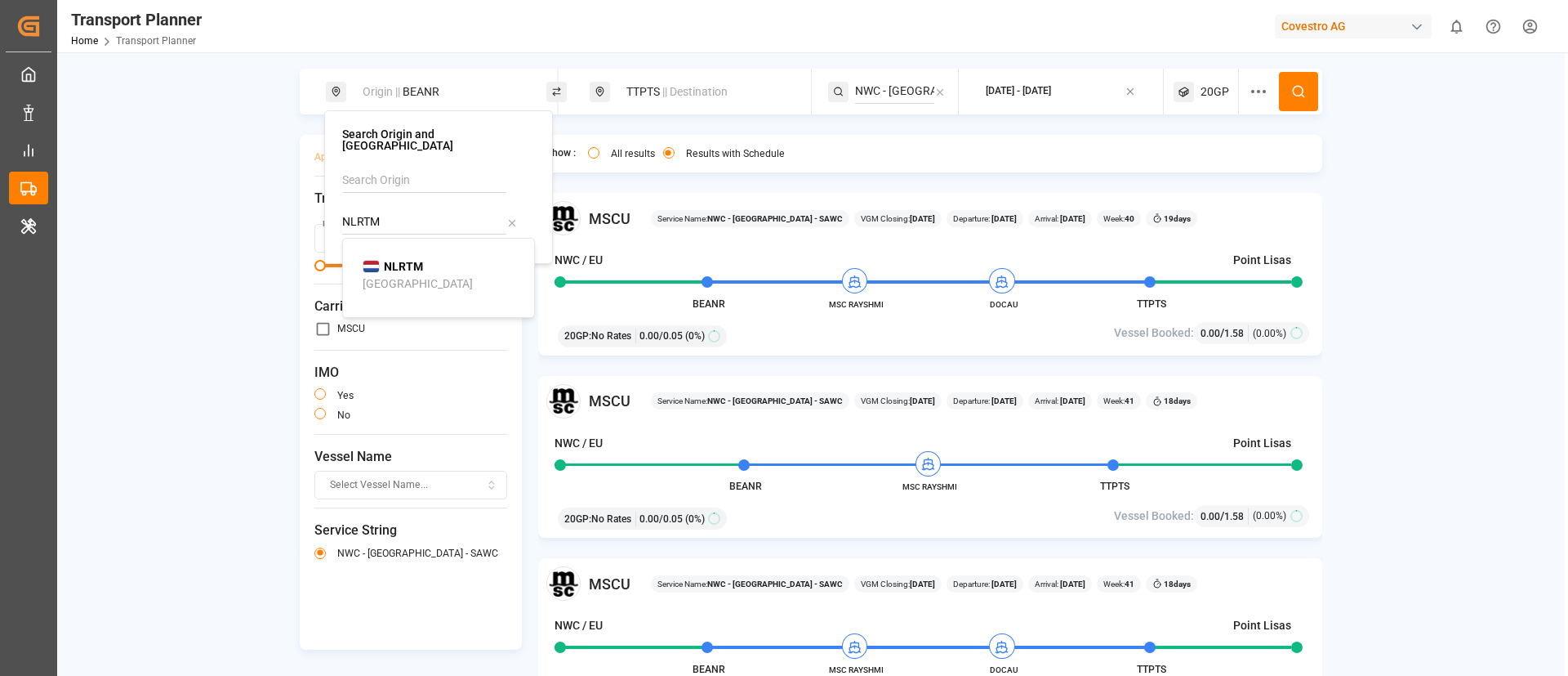
type input "NLRTM"
click at [397, 275] on div "Rotterdam" at bounding box center [417, 284] width 110 height 18
click at [1302, 89] on icon at bounding box center [1299, 91] width 15 height 15
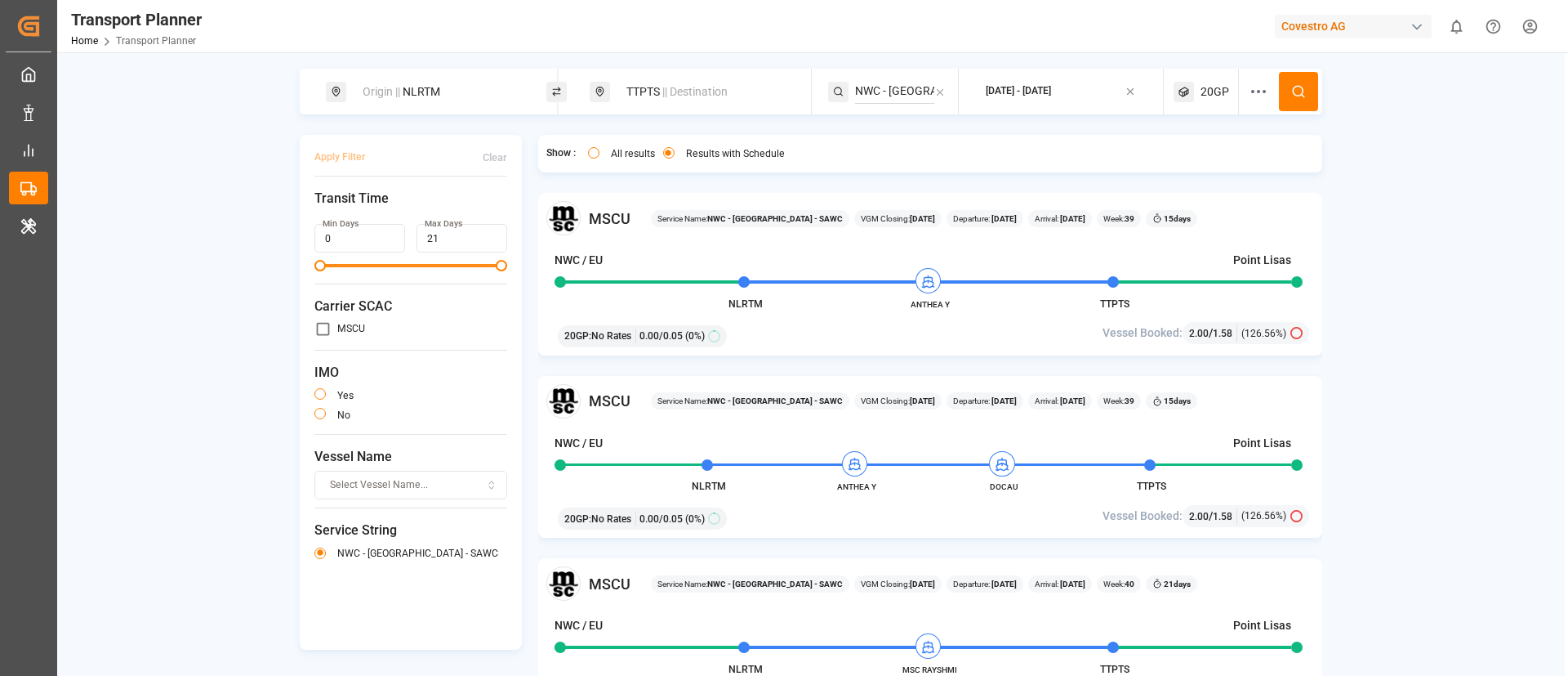
drag, startPoint x: 1452, startPoint y: 358, endPoint x: 1437, endPoint y: 358, distance: 15.0
click at [1452, 358] on div "Origin || NLRTM TTPTS || Destination NWC - USA - SAWC 2025-09-24 - 2025-12-31 2…" at bounding box center [810, 401] width 1507 height 665
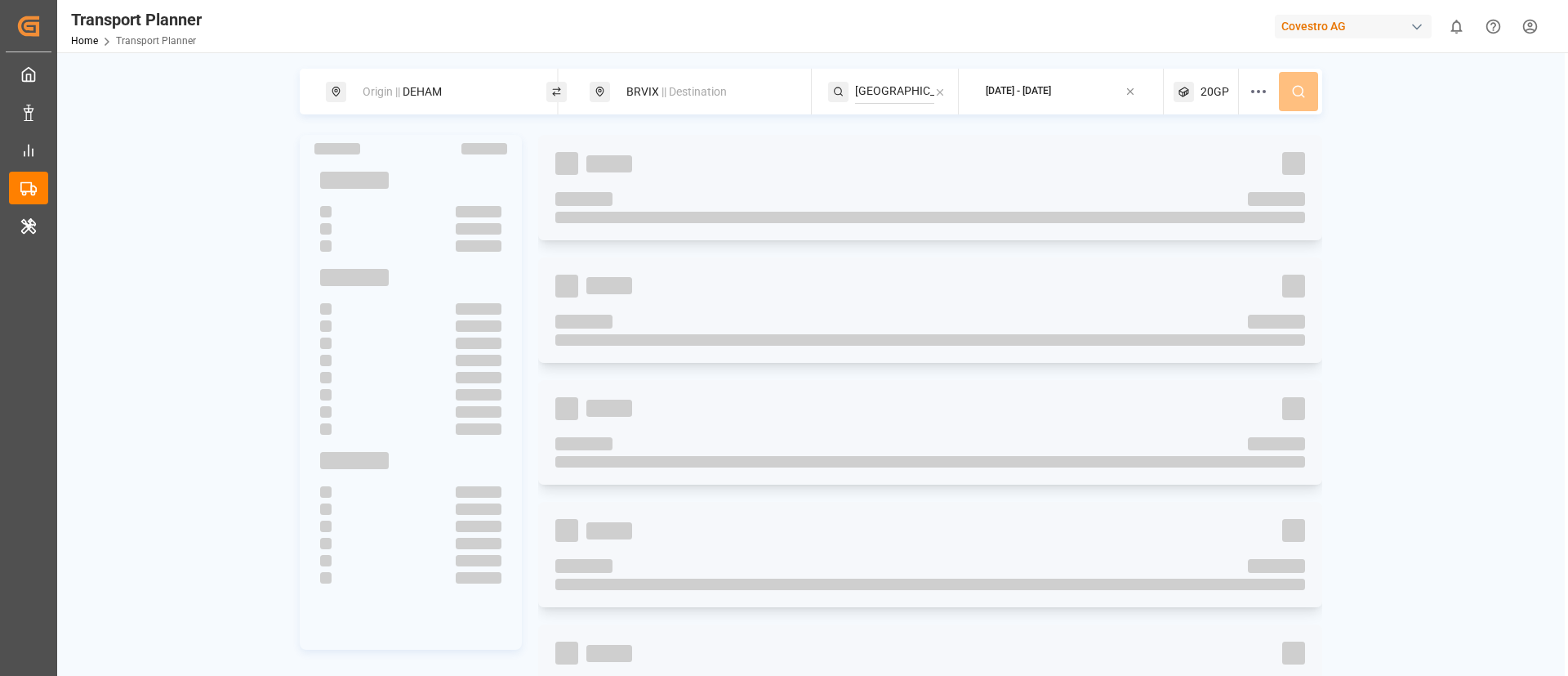
click at [1333, 26] on div "Covestro AG" at bounding box center [1353, 27] width 157 height 24
click at [1337, 77] on input "evonik i" at bounding box center [1356, 67] width 267 height 29
type input "evonik i"
click at [1320, 107] on span "Evonik Industries AG" at bounding box center [1321, 103] width 107 height 18
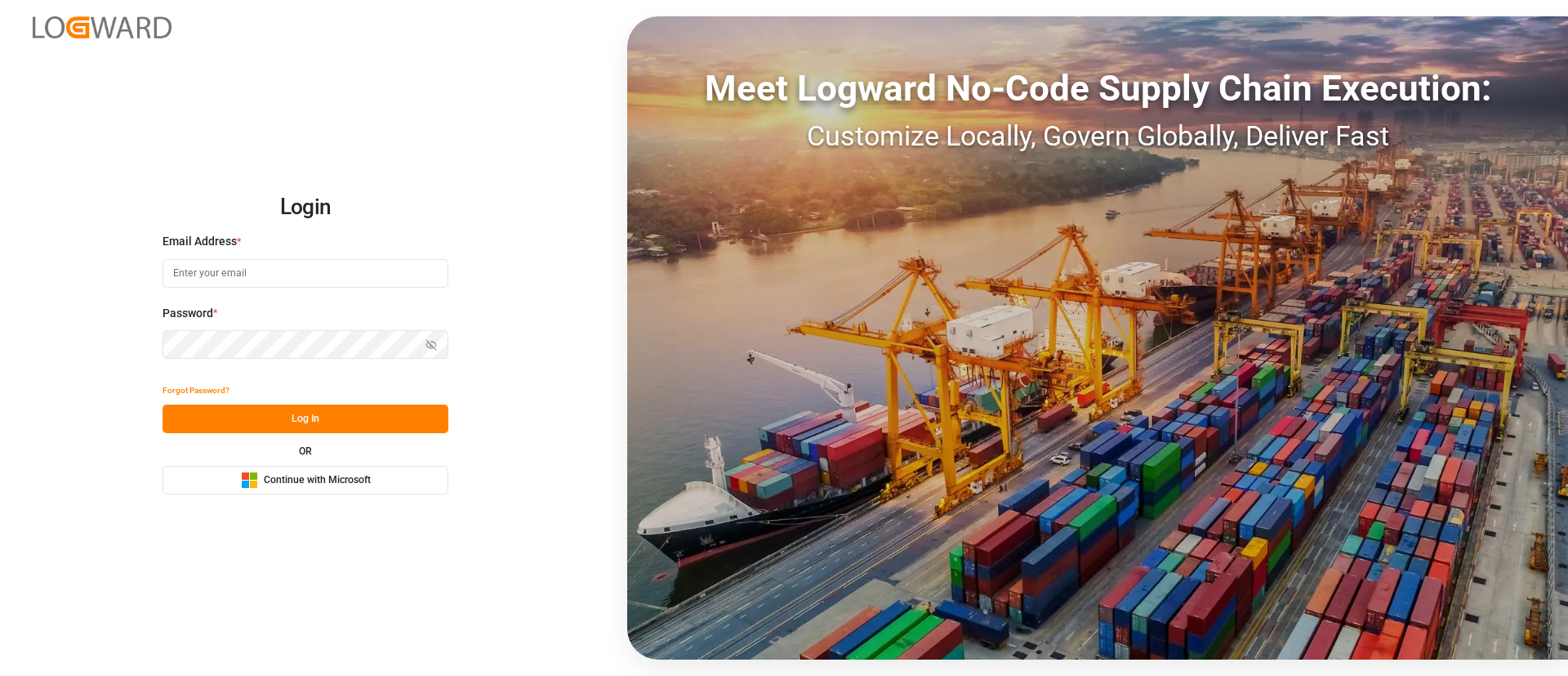
click at [364, 479] on span "Continue with Microsoft" at bounding box center [317, 480] width 107 height 15
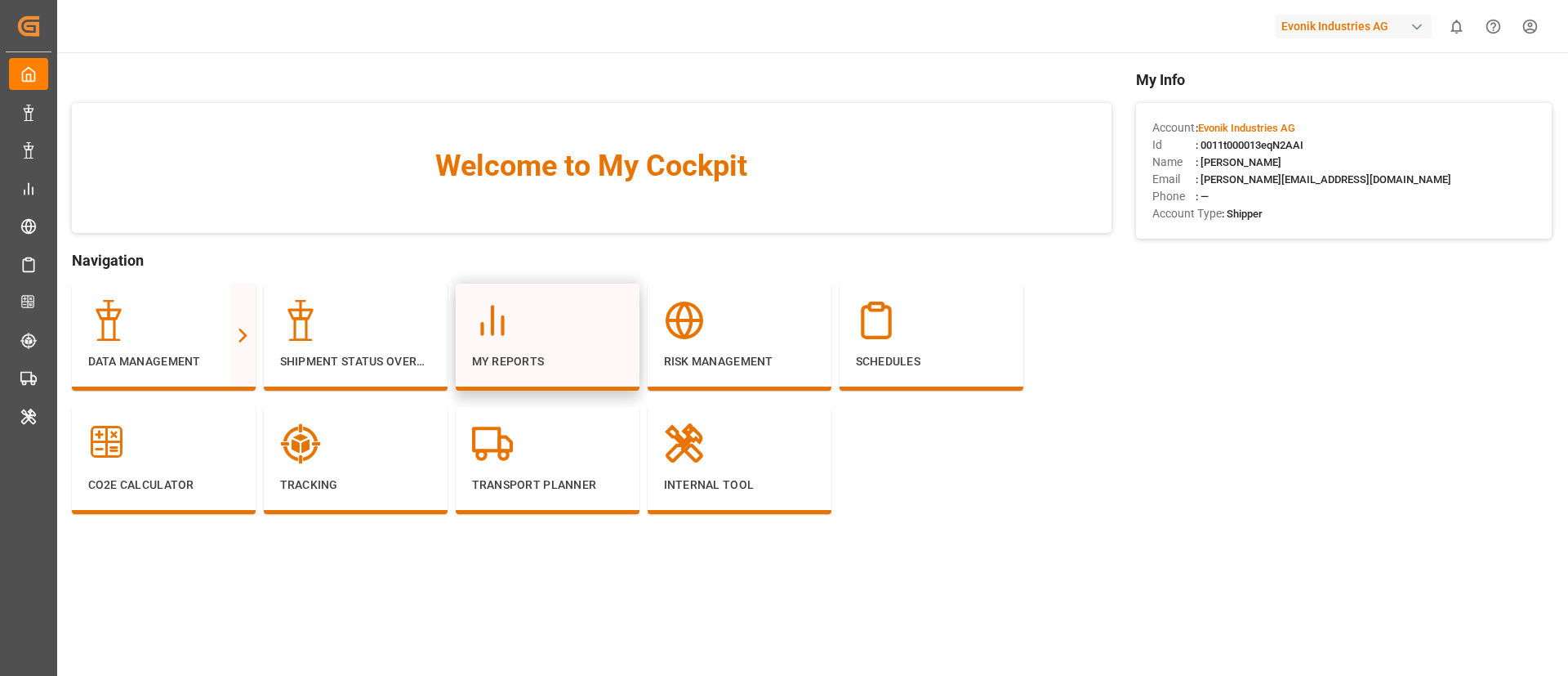
click at [538, 359] on p "My Reports" at bounding box center [547, 361] width 151 height 18
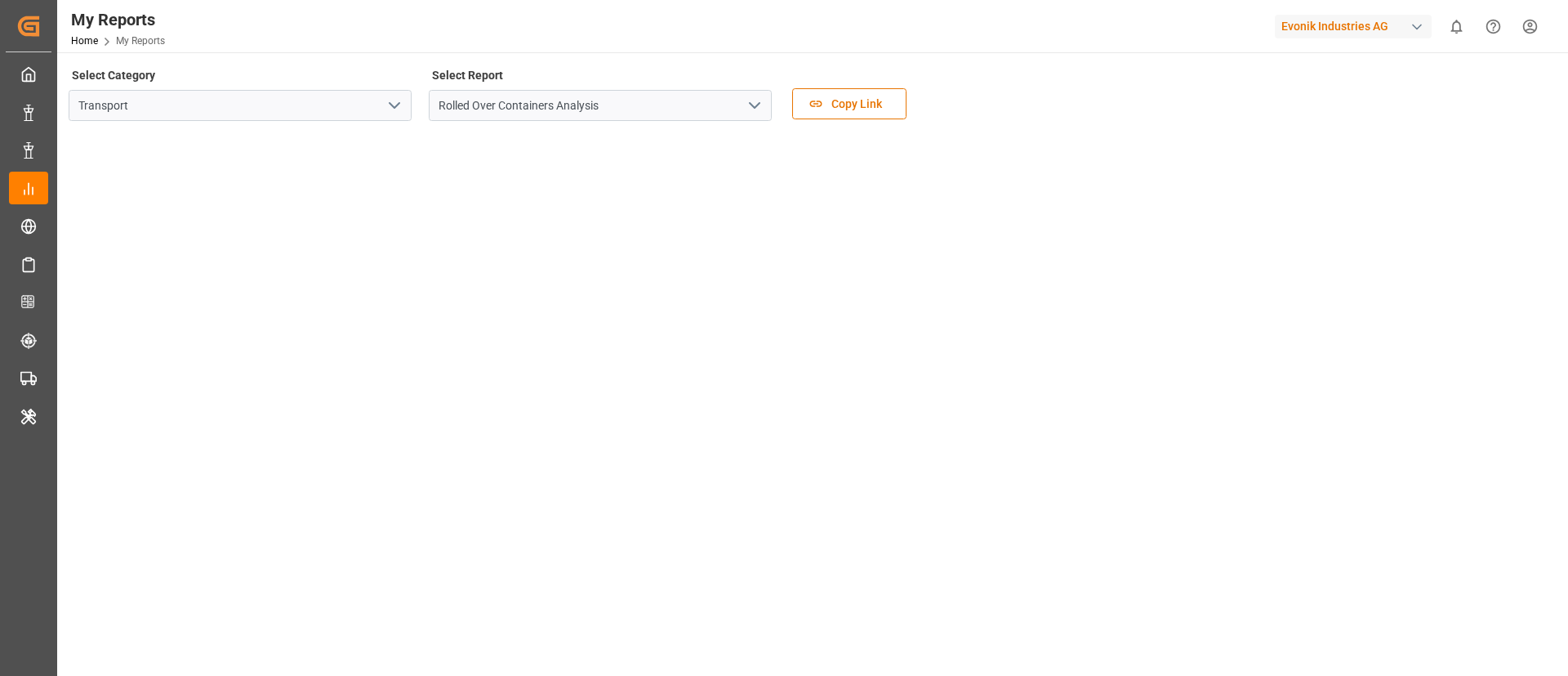
click at [389, 103] on icon "open menu" at bounding box center [394, 105] width 19 height 19
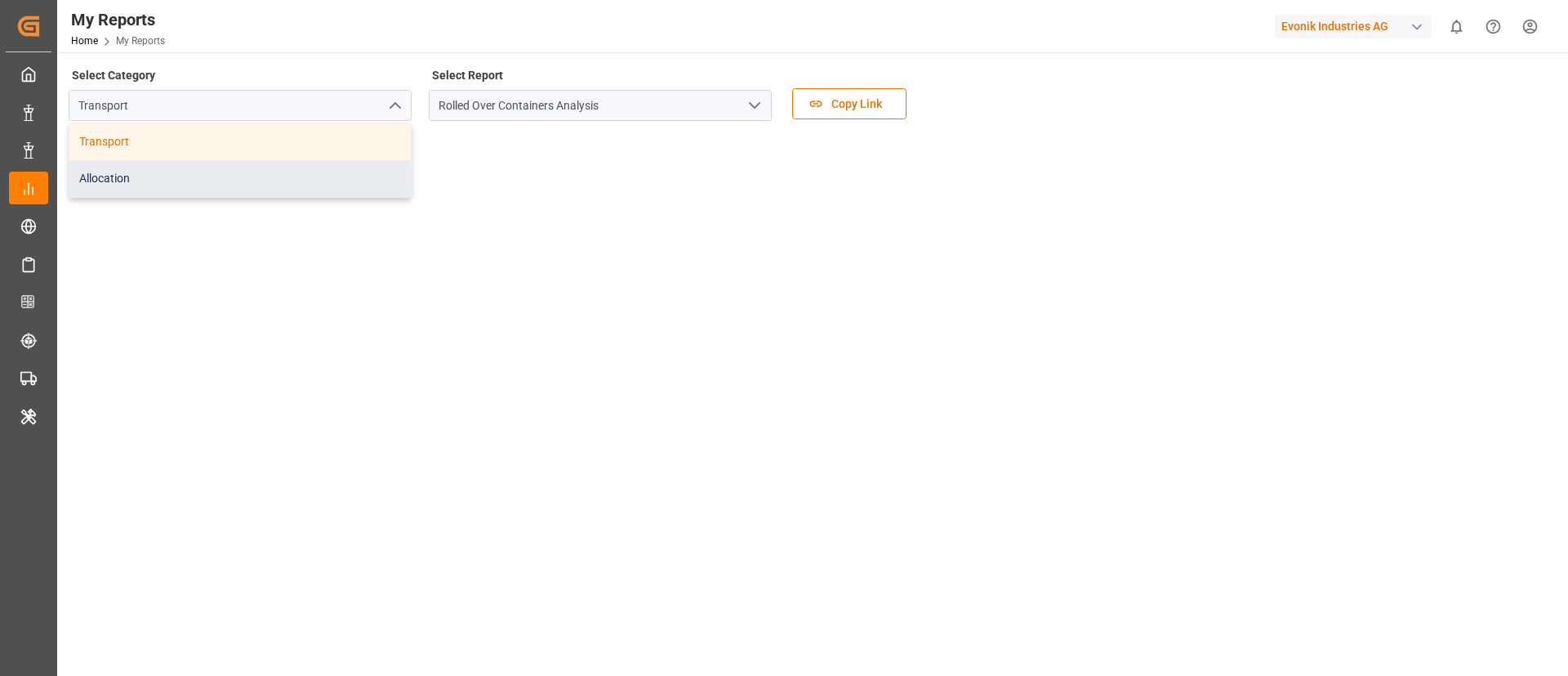
click at [260, 191] on div "Allocation" at bounding box center [240, 178] width 341 height 37
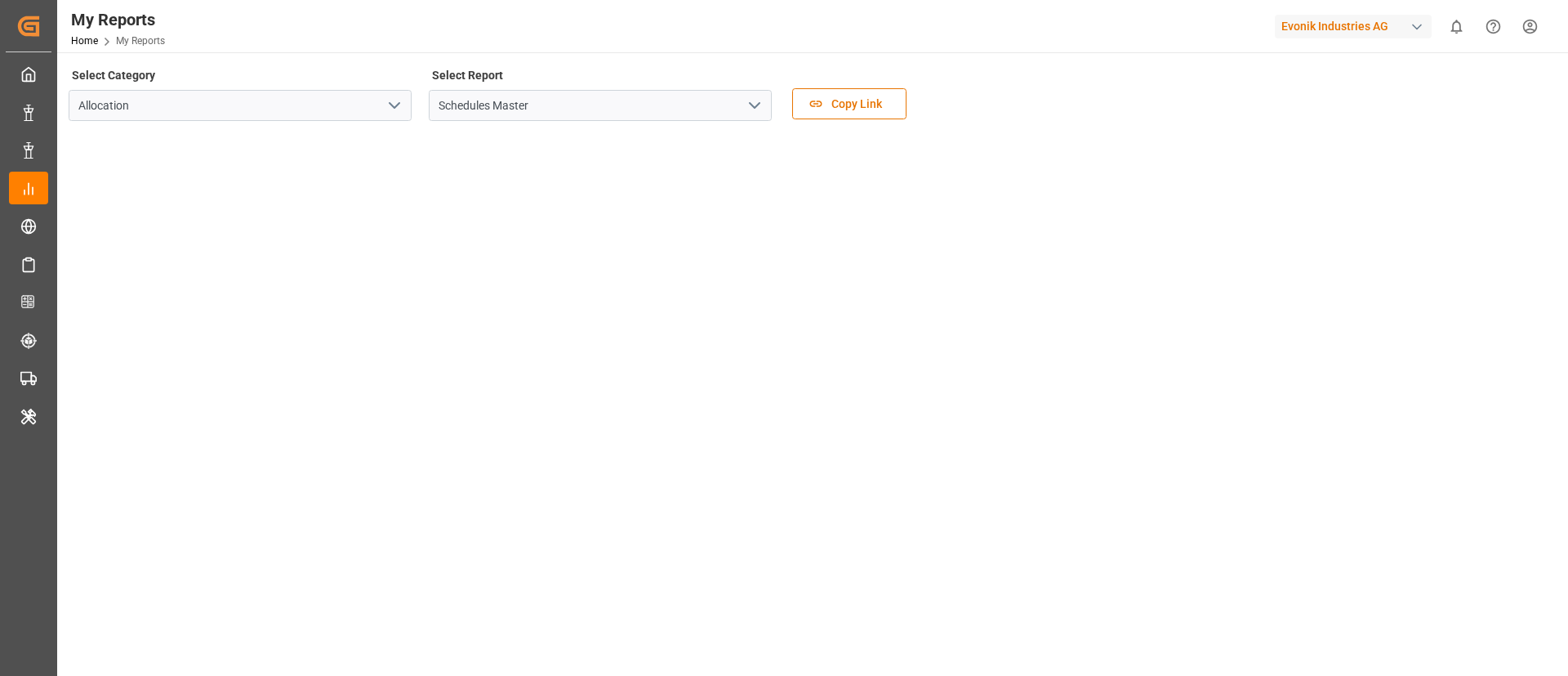
click at [756, 107] on icon "open menu" at bounding box center [754, 105] width 19 height 19
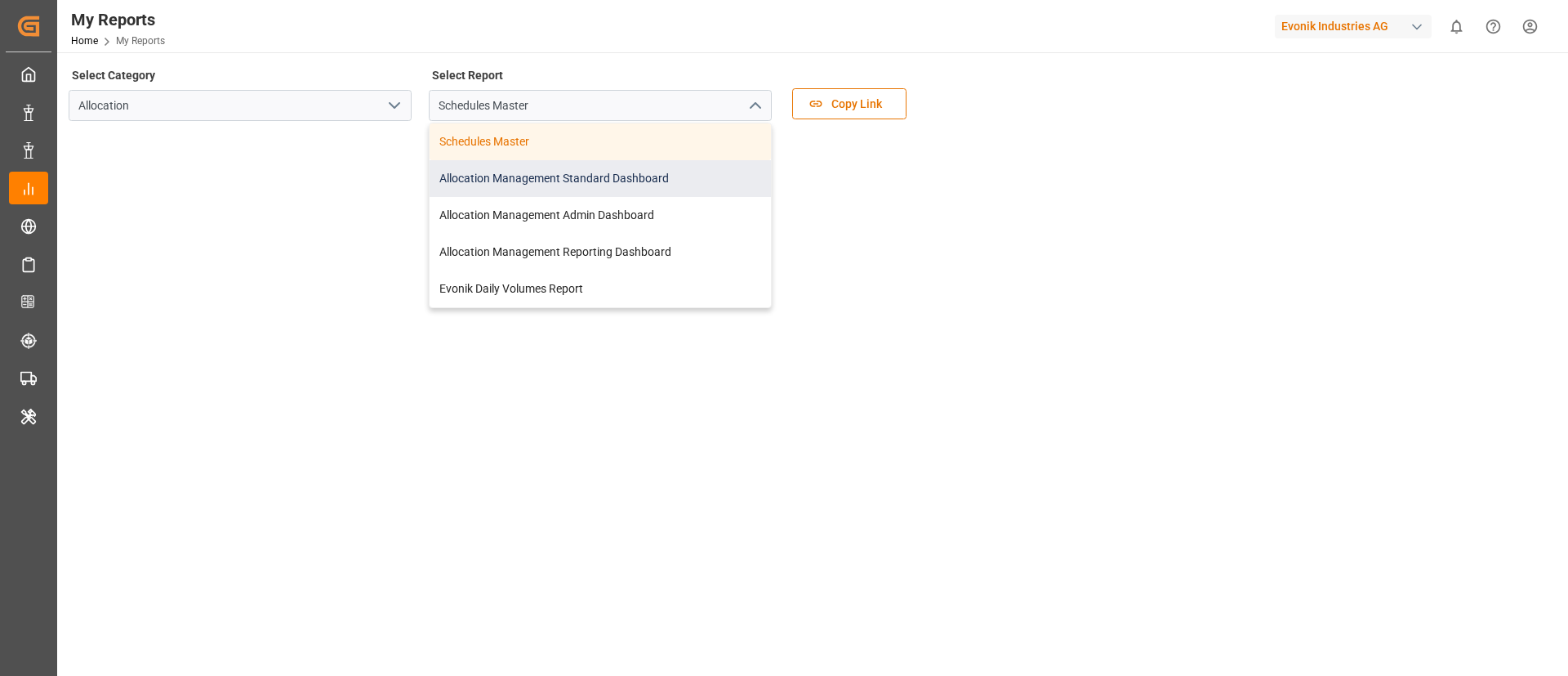
click at [631, 181] on div "Allocation Management Standard Dashboard" at bounding box center [600, 178] width 341 height 37
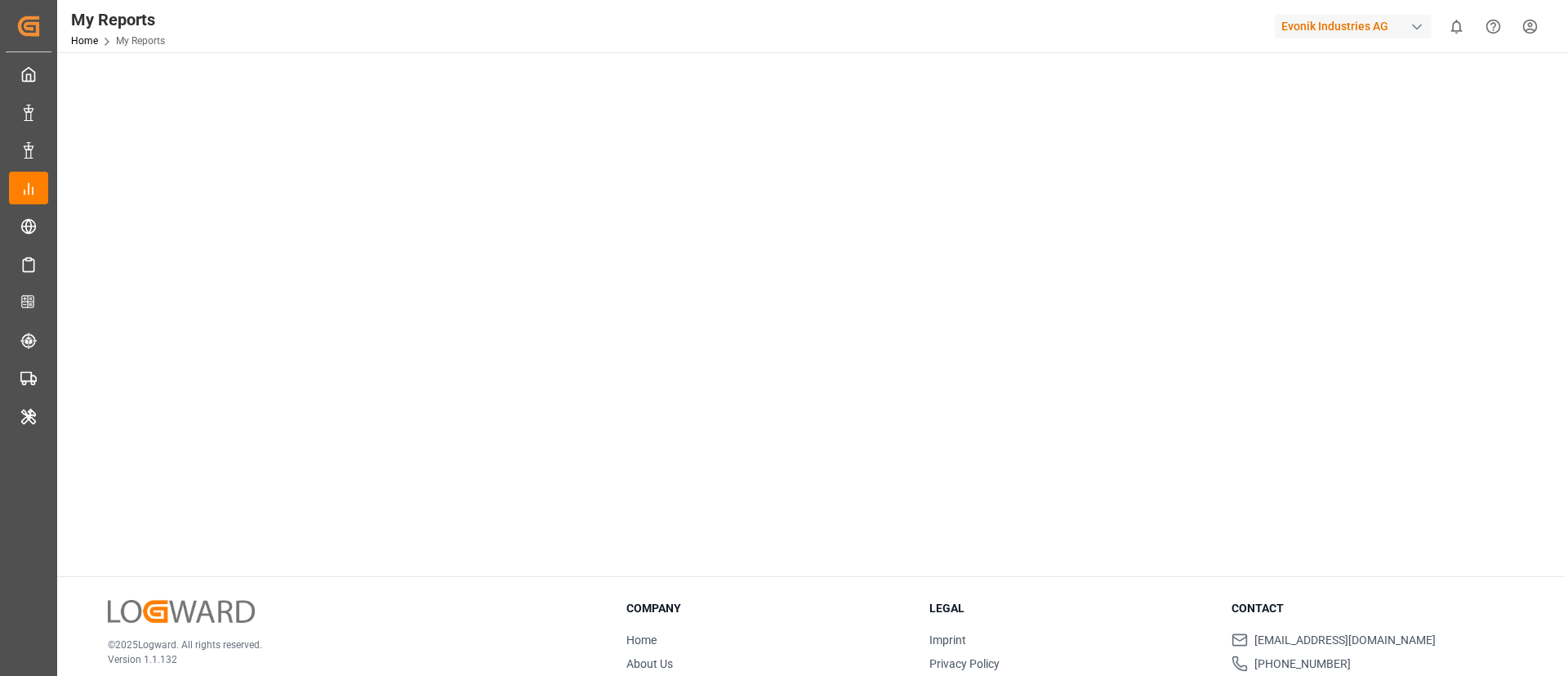
scroll to position [188, 0]
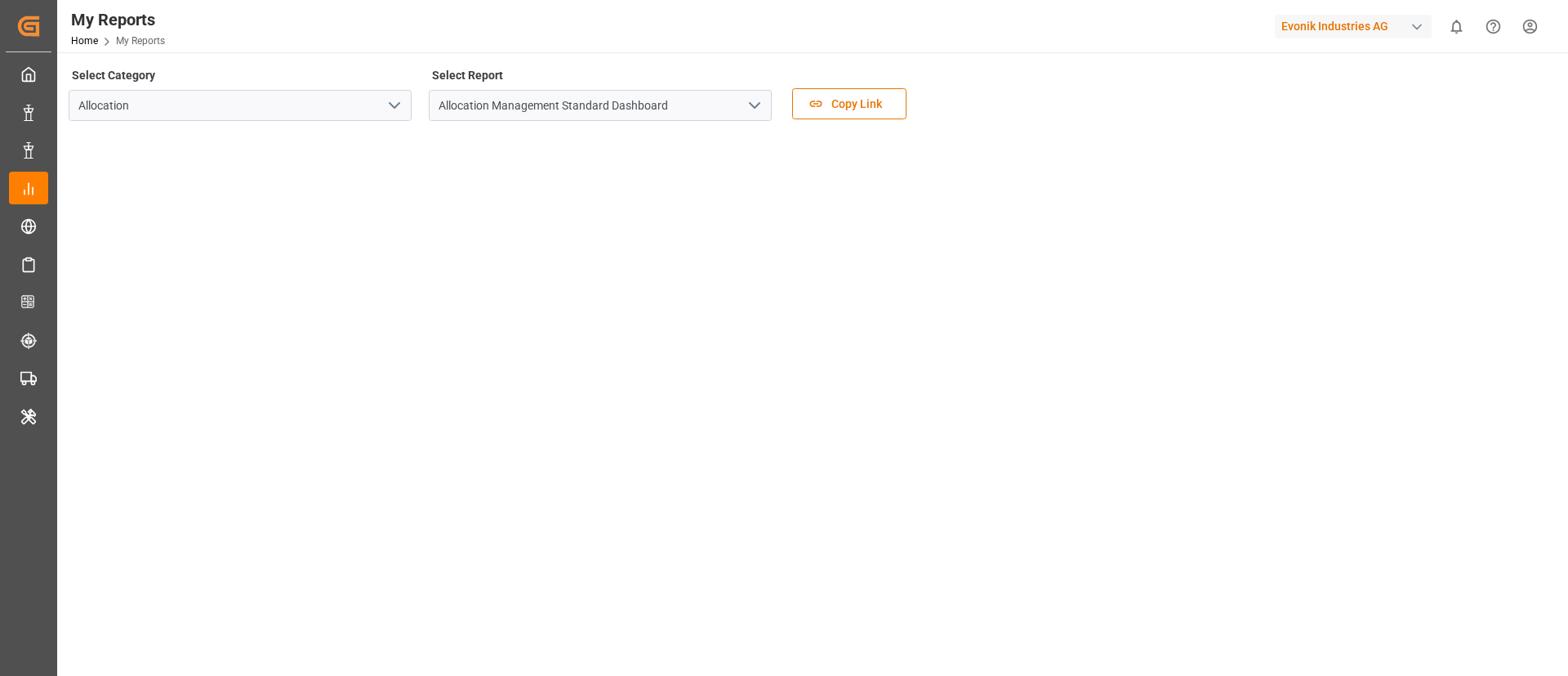
scroll to position [123, 0]
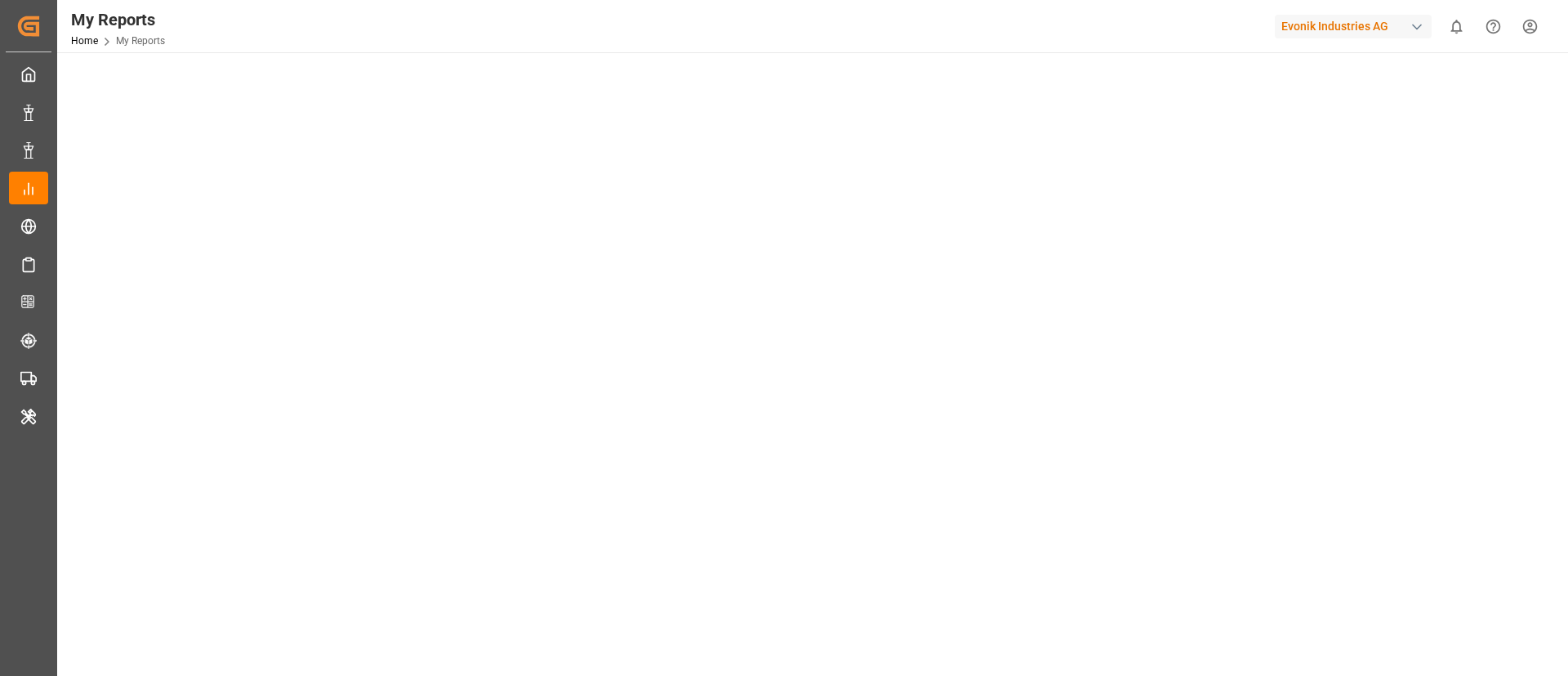
click at [1346, 23] on div "Evonik Industries AG" at bounding box center [1353, 27] width 157 height 24
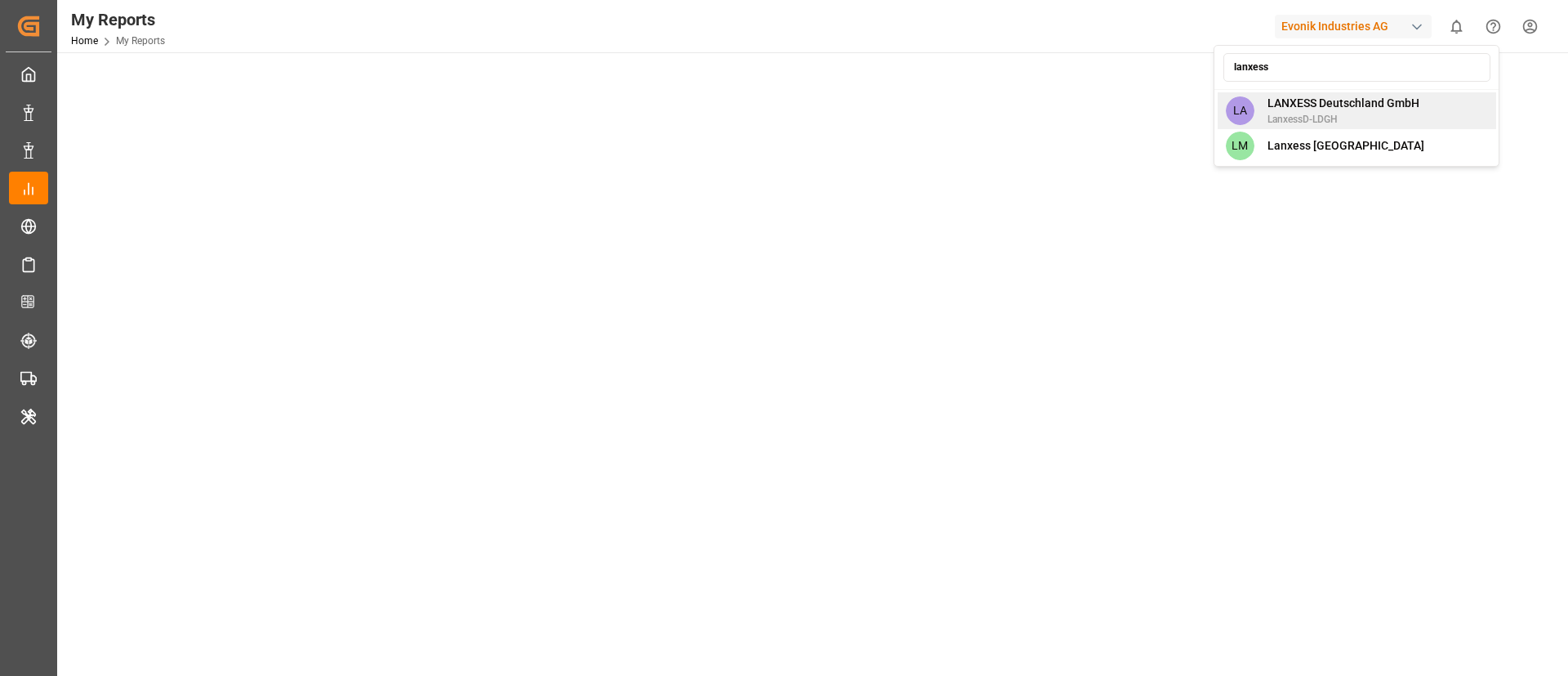
type input "lanxess"
click at [1304, 106] on span "LANXESS Deutschland GmbH" at bounding box center [1343, 103] width 152 height 18
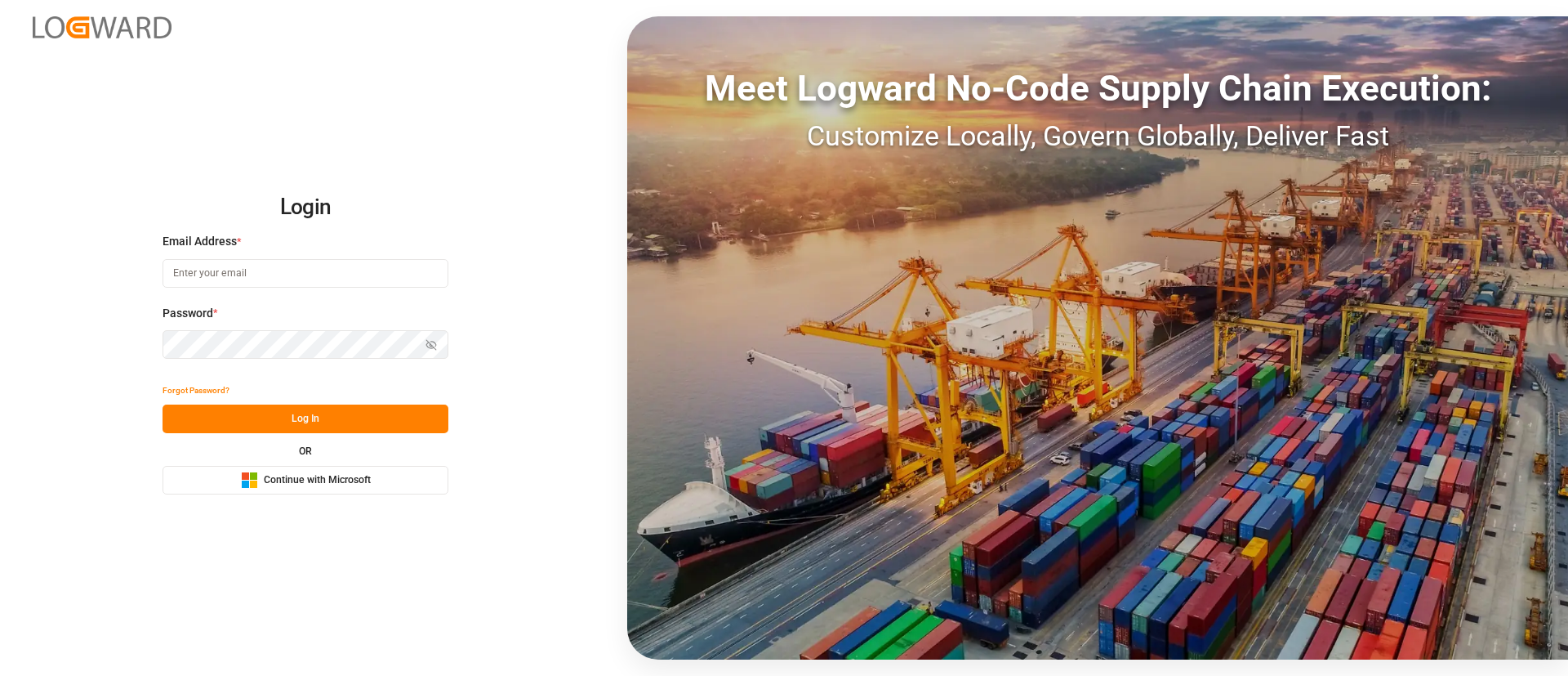
click at [342, 482] on span "Continue with Microsoft" at bounding box center [317, 480] width 107 height 15
